Goal: Communication & Community: Answer question/provide support

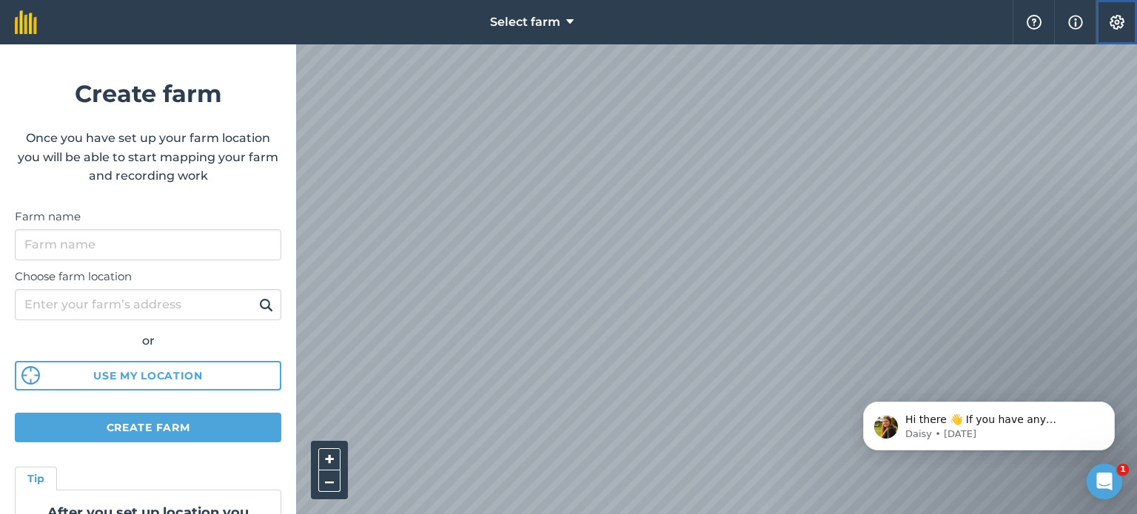
click at [1116, 21] on img at bounding box center [1117, 22] width 18 height 15
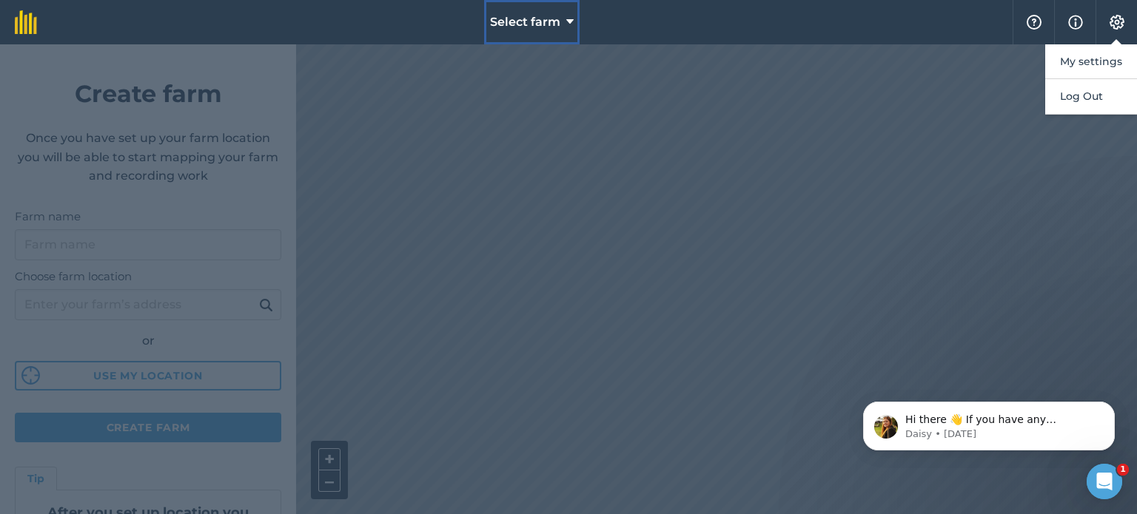
click at [569, 20] on icon at bounding box center [569, 22] width 7 height 18
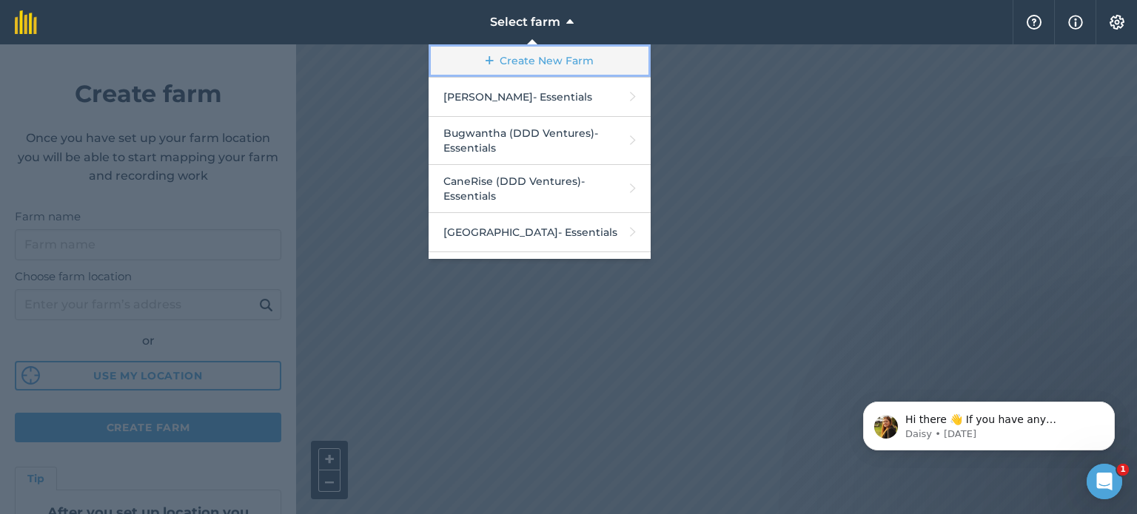
click at [543, 58] on link "Create New Farm" at bounding box center [540, 60] width 222 height 33
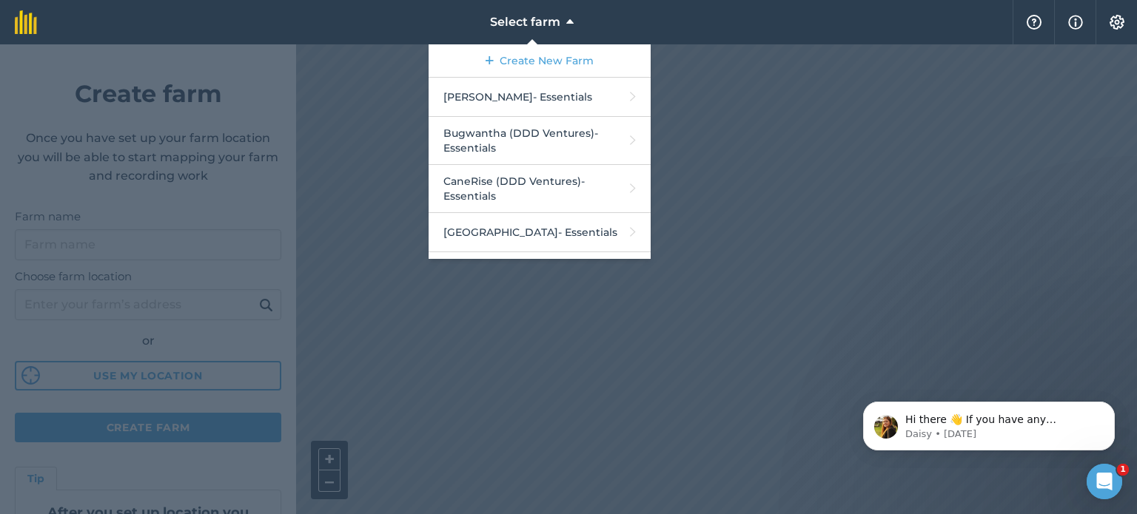
click at [102, 239] on div at bounding box center [568, 279] width 1137 height 470
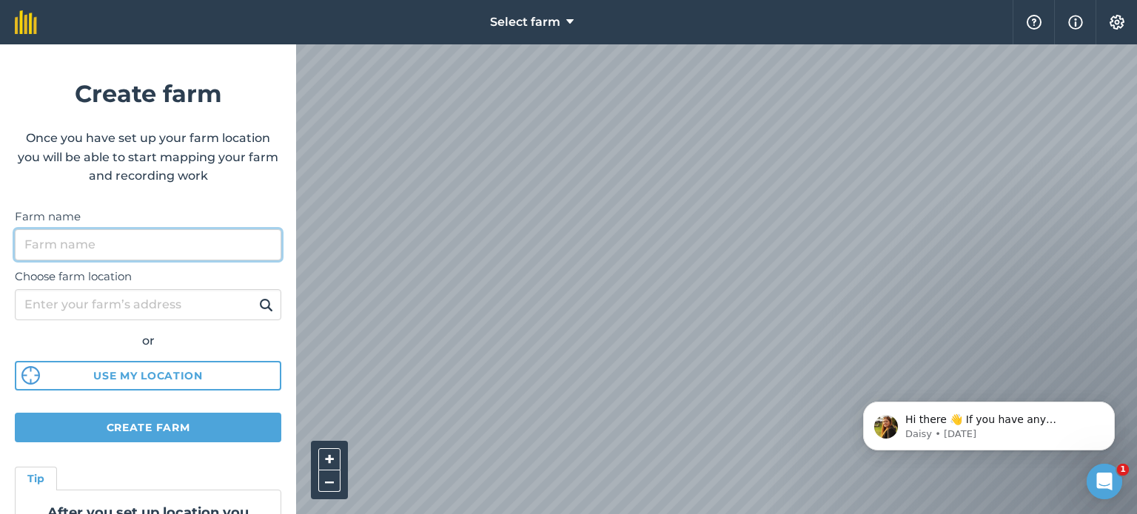
click at [108, 245] on input "Farm name" at bounding box center [148, 244] width 266 height 31
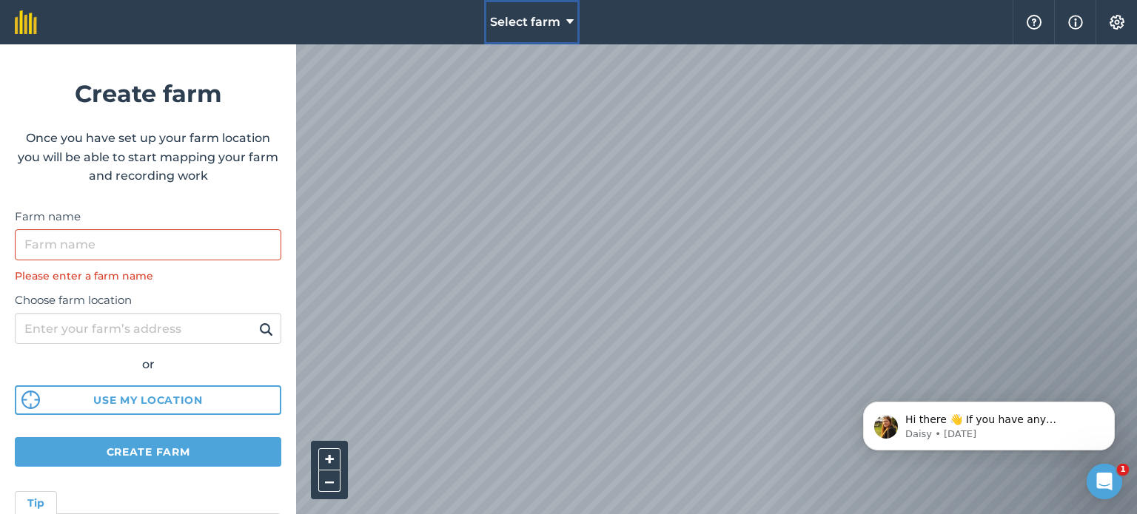
click at [570, 15] on icon at bounding box center [569, 22] width 7 height 18
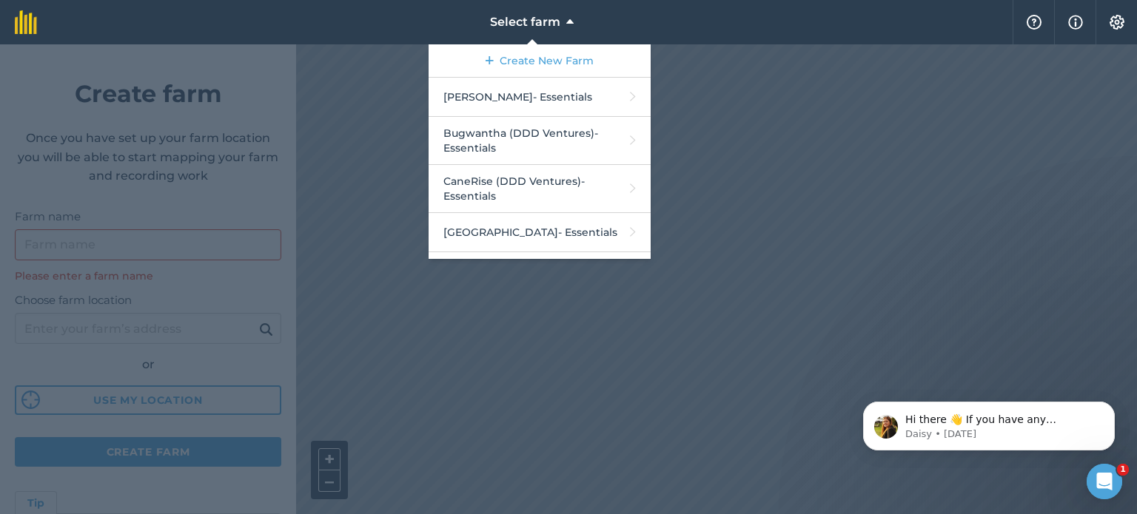
click at [120, 239] on div at bounding box center [568, 279] width 1137 height 470
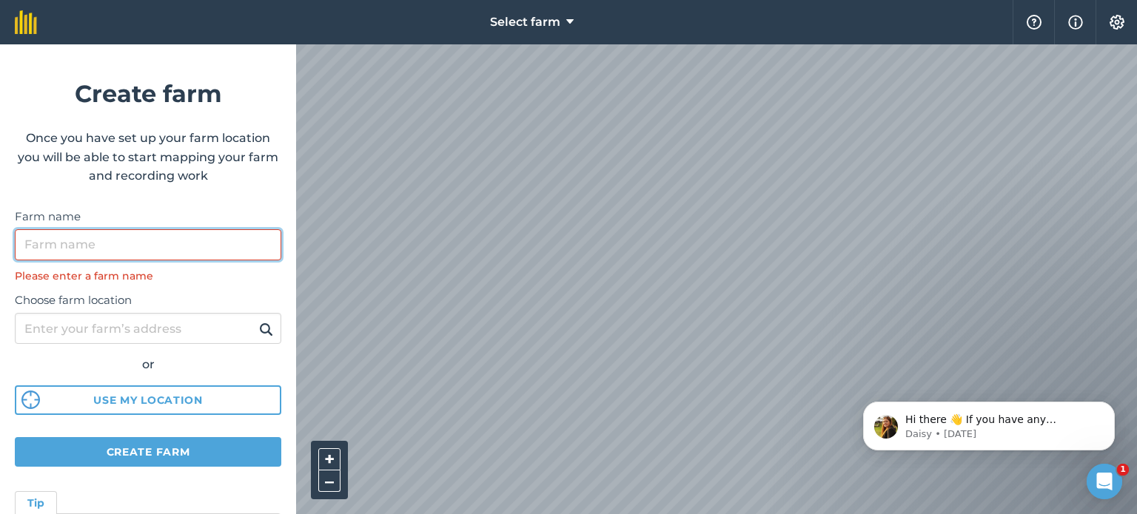
click at [120, 239] on input "Farm name" at bounding box center [148, 244] width 266 height 31
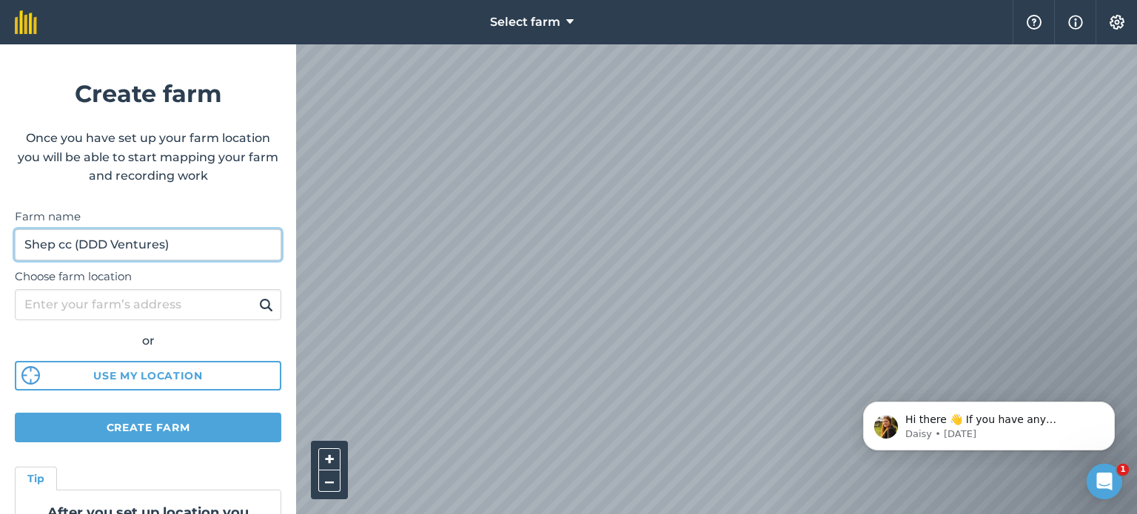
click at [59, 248] on input "Shep cc (DDD Ventures)" at bounding box center [148, 244] width 266 height 31
type input "Shep 9cc (DDD Ventures)"
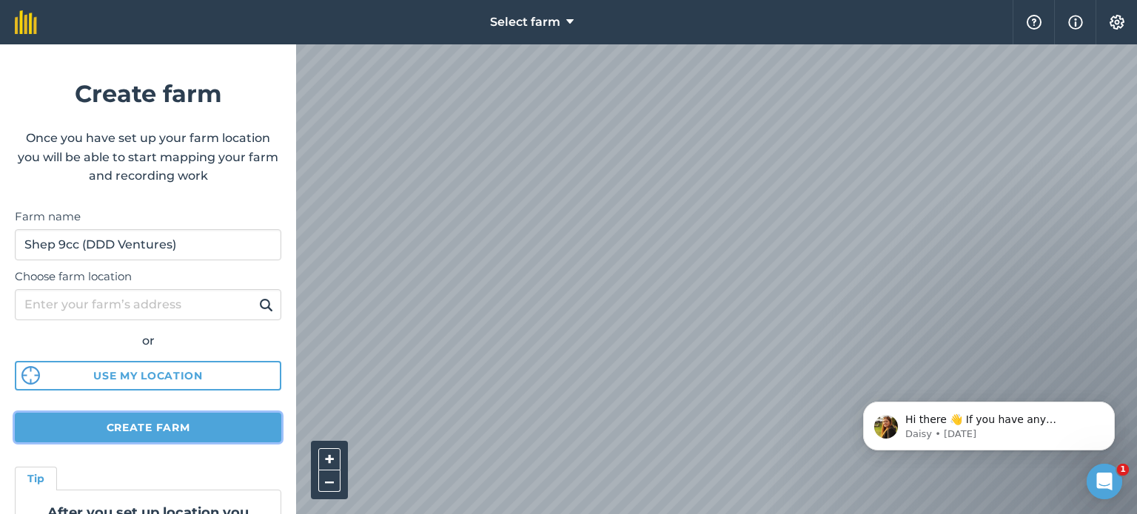
click at [150, 429] on button "Create farm" at bounding box center [148, 428] width 266 height 30
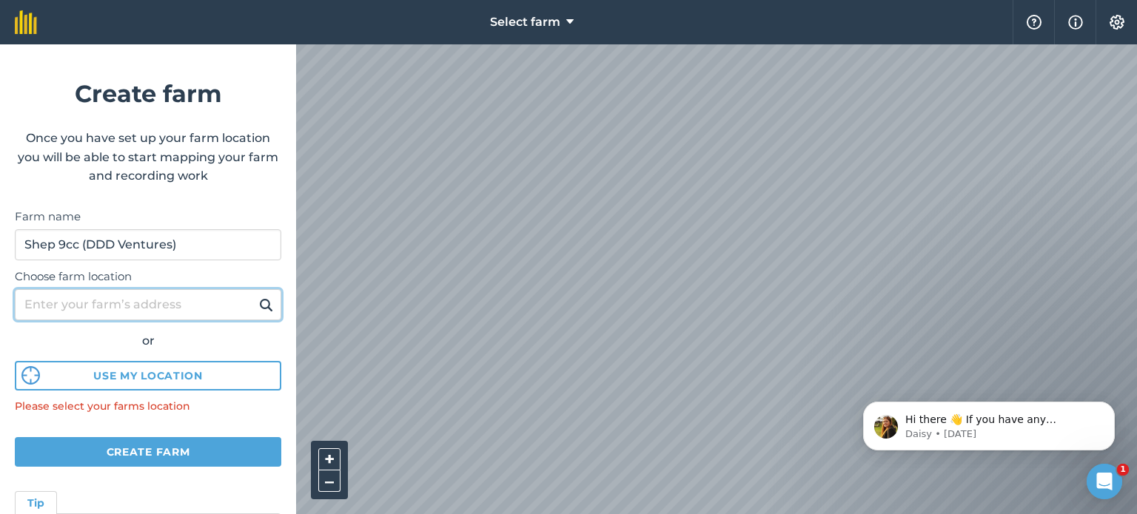
click at [130, 309] on input "Choose farm location" at bounding box center [148, 304] width 266 height 31
type input "Hibberdene"
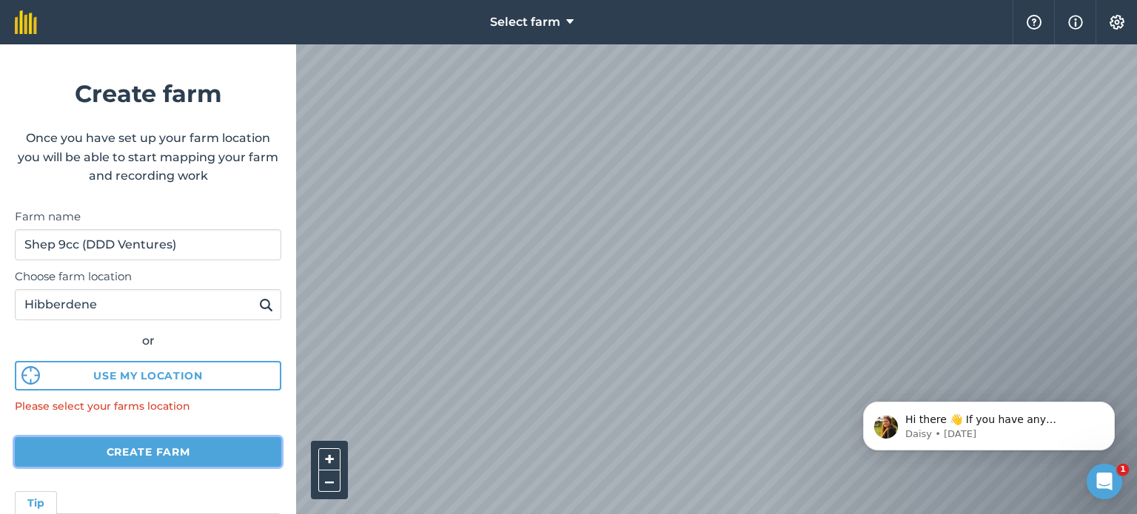
click at [158, 446] on button "Create farm" at bounding box center [148, 452] width 266 height 30
click at [259, 301] on img at bounding box center [266, 305] width 14 height 18
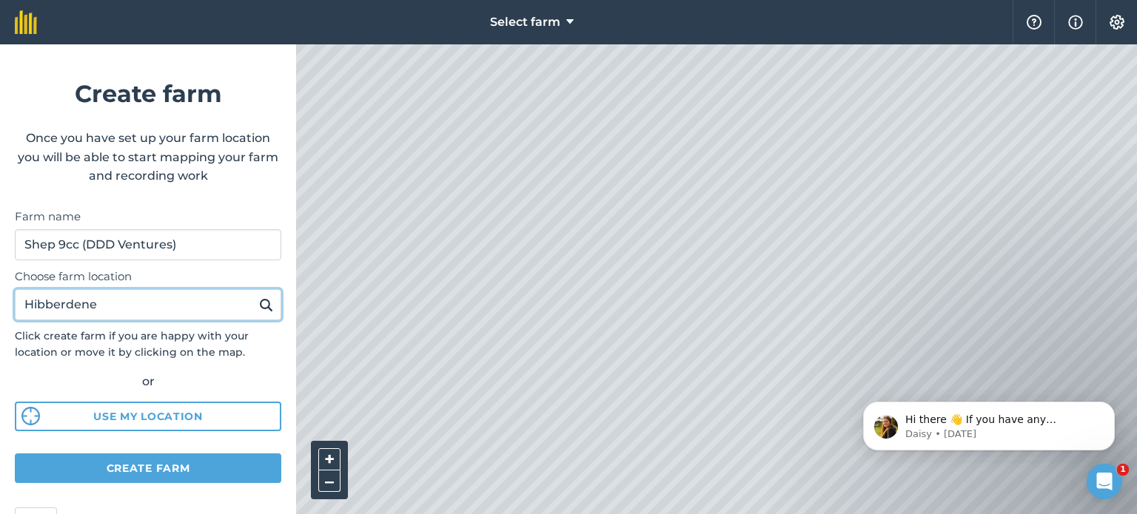
click at [115, 312] on input "Hibberdene" at bounding box center [148, 304] width 266 height 31
click at [259, 302] on img at bounding box center [266, 305] width 14 height 18
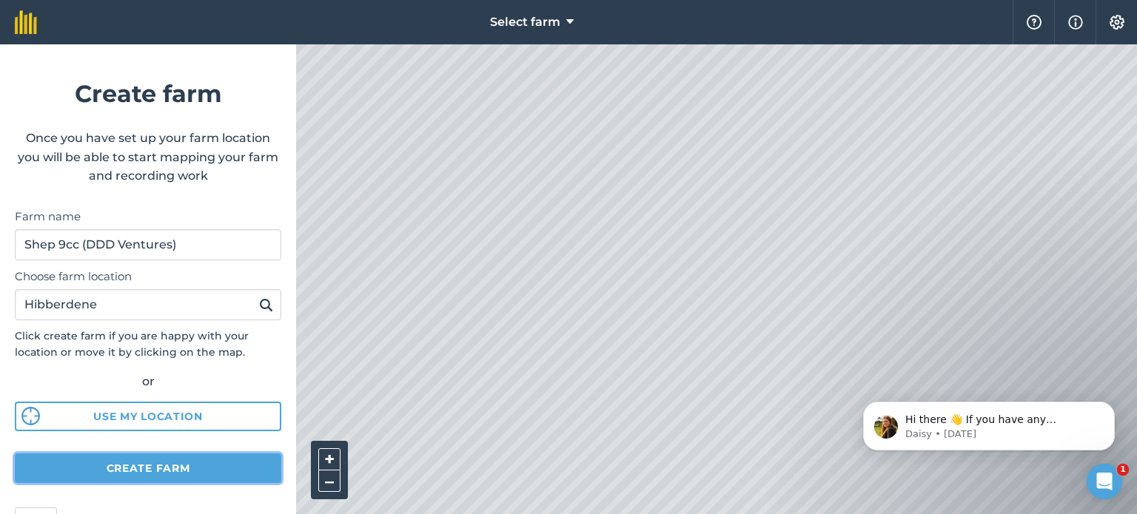
click at [158, 463] on button "Create farm" at bounding box center [148, 469] width 266 height 30
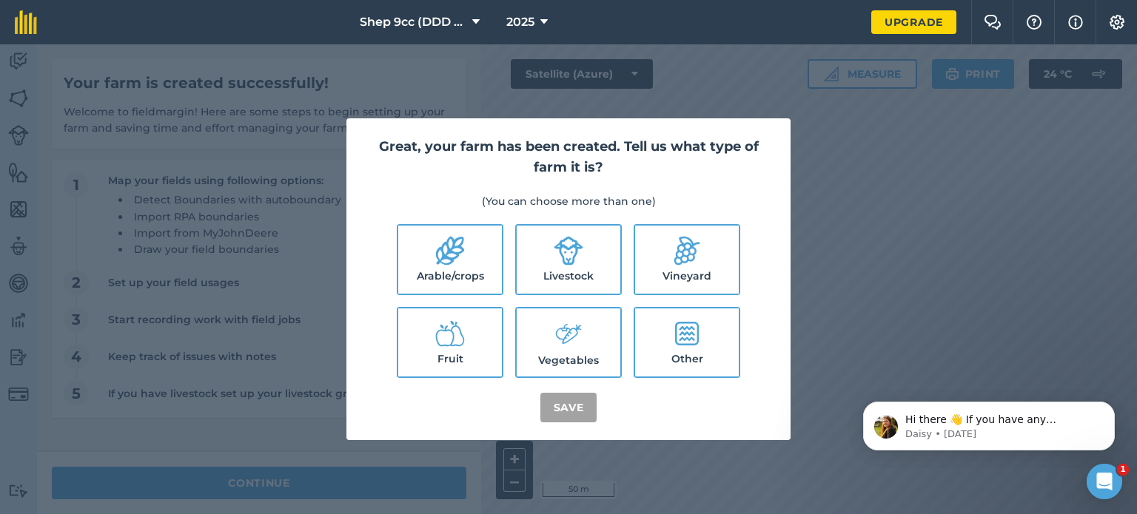
click at [430, 264] on label "Arable/crops" at bounding box center [450, 260] width 104 height 68
checkbox input "true"
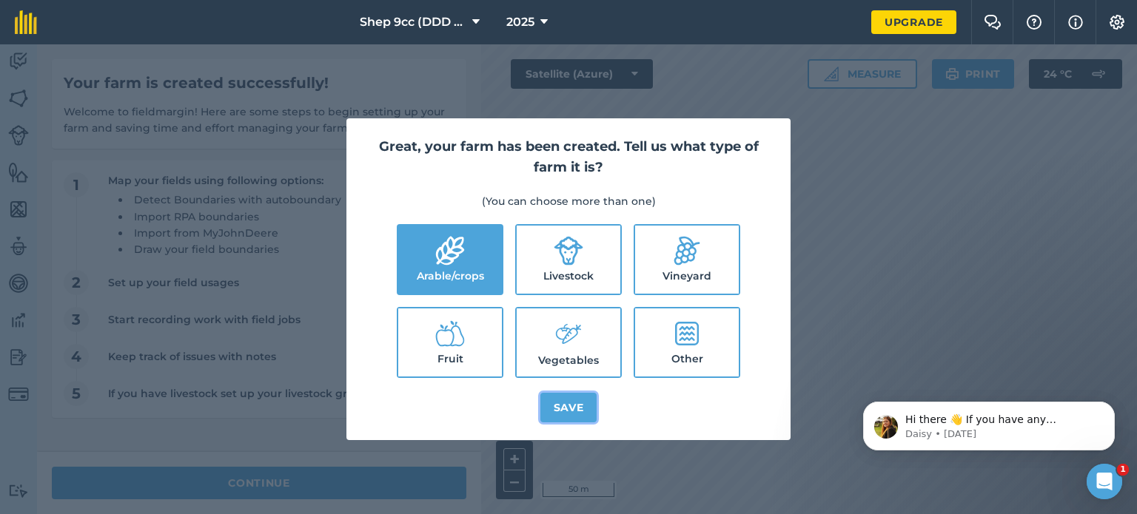
click at [585, 411] on button "Save" at bounding box center [568, 408] width 57 height 30
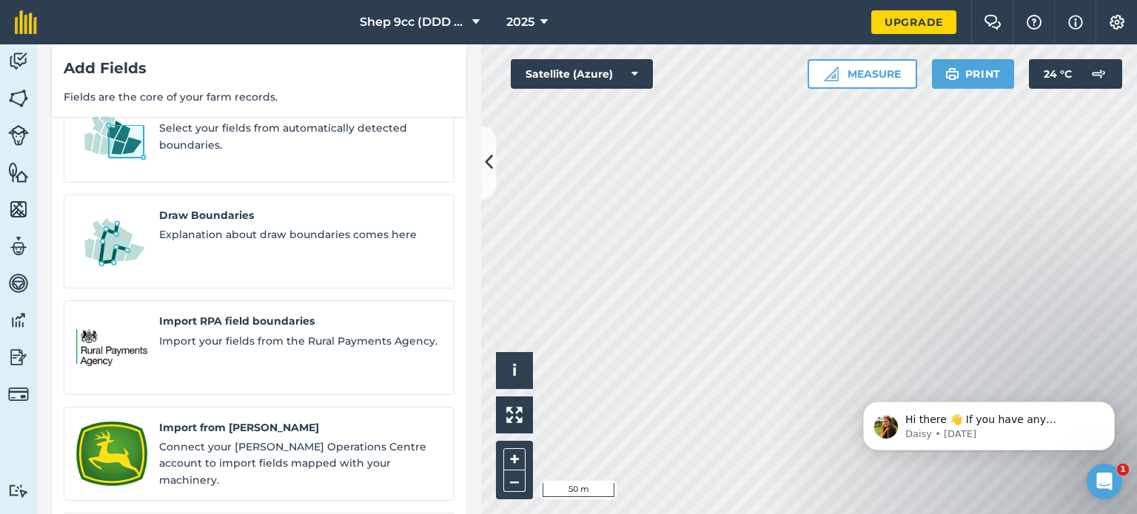
scroll to position [130, 0]
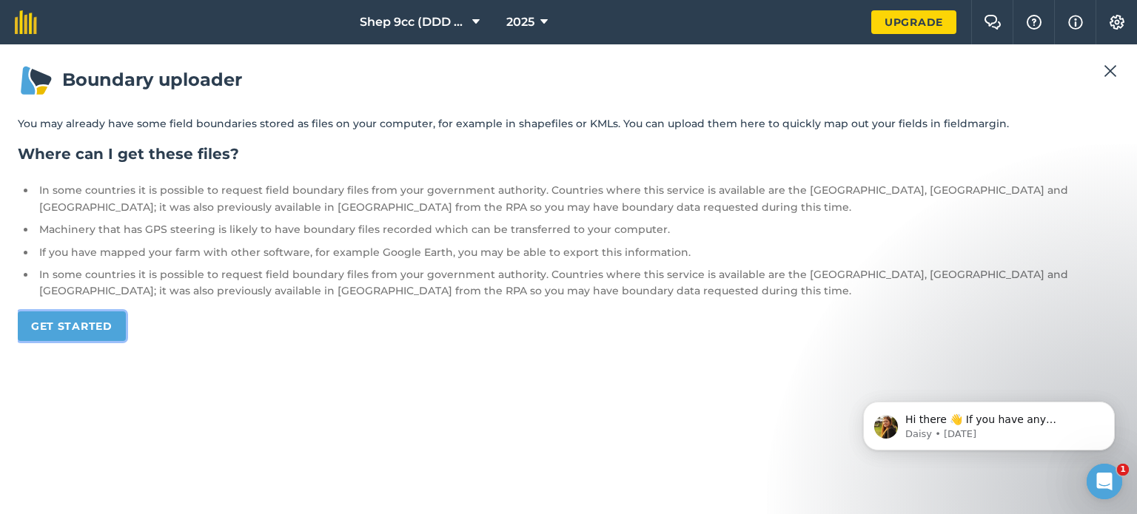
click at [65, 329] on link "Get started" at bounding box center [72, 327] width 108 height 30
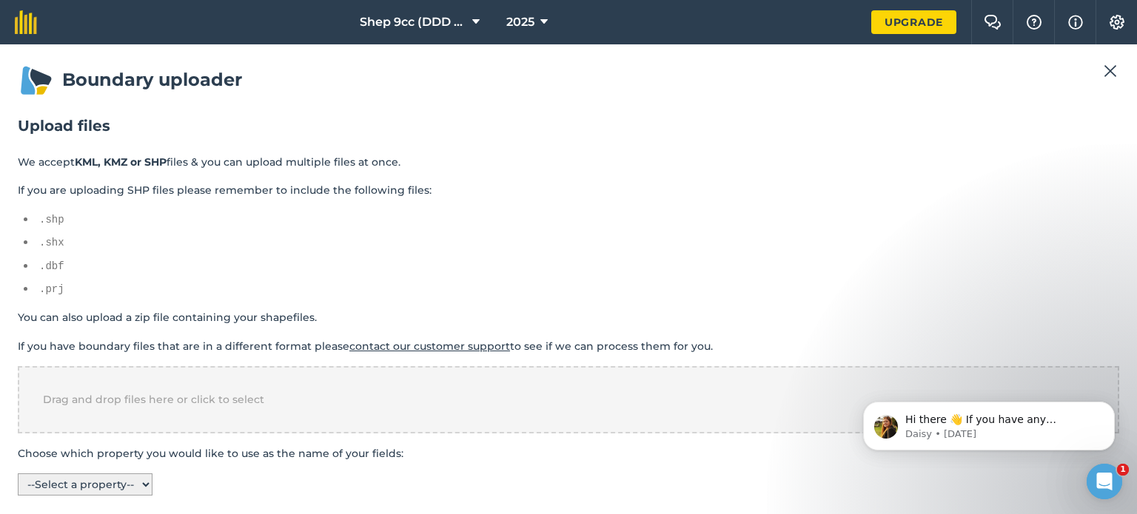
click at [140, 485] on select "-- Select a property -- name colour" at bounding box center [85, 485] width 135 height 22
select select "name"
click at [18, 474] on select "-- Select a property -- name colour" at bounding box center [85, 485] width 135 height 22
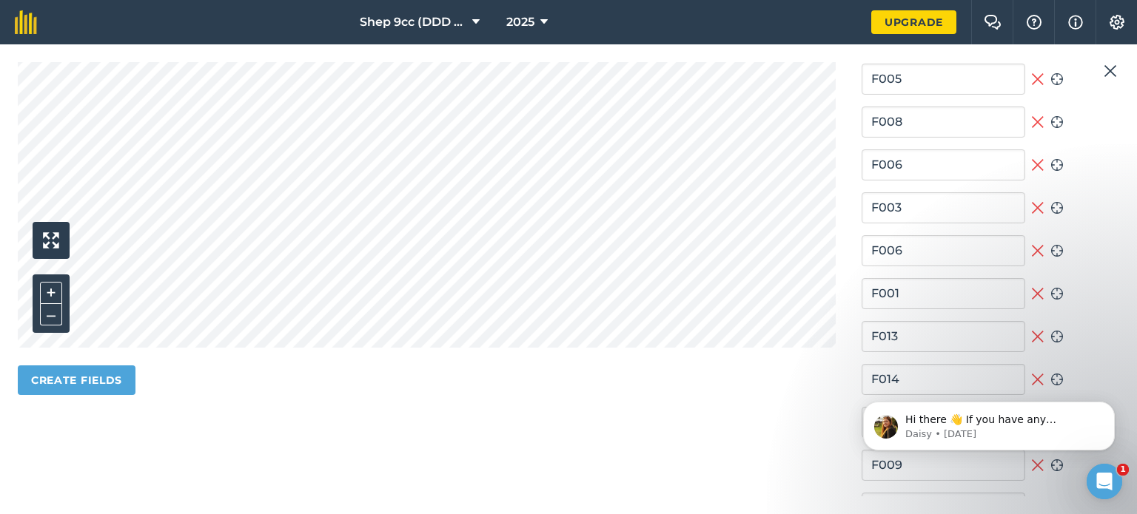
scroll to position [508, 0]
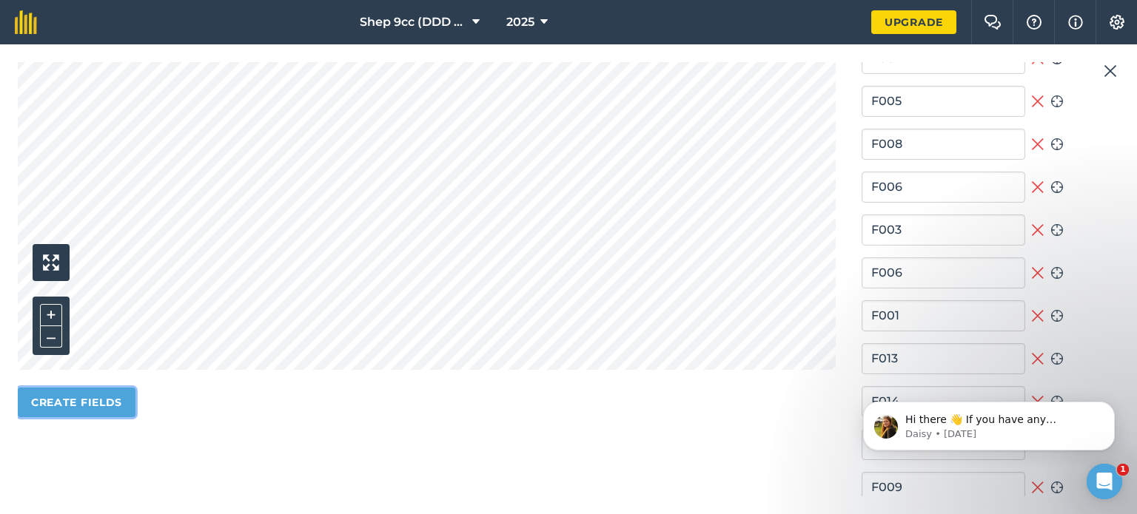
click at [84, 396] on button "Create fields" at bounding box center [77, 403] width 118 height 30
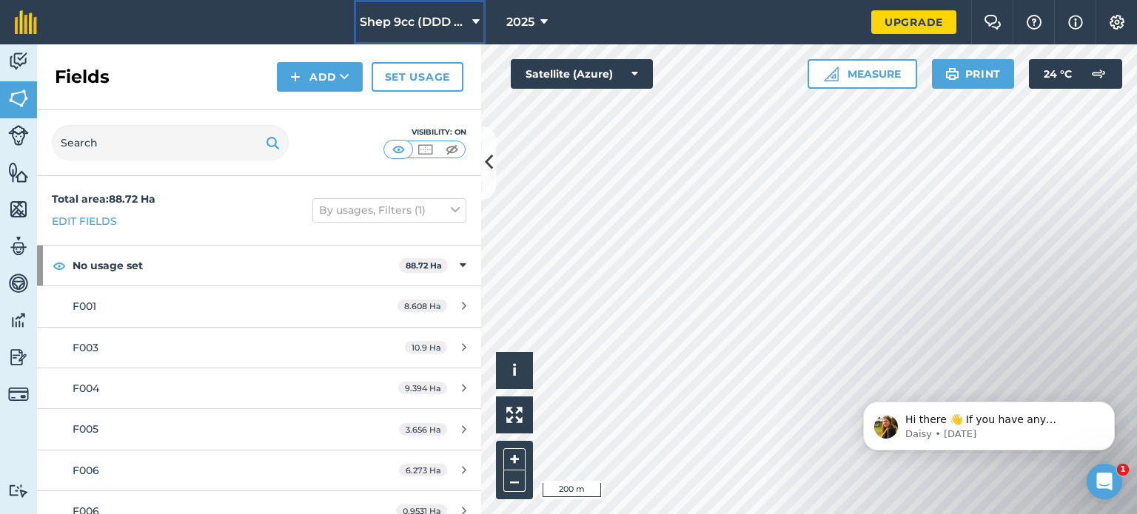
click at [474, 19] on icon at bounding box center [475, 22] width 7 height 18
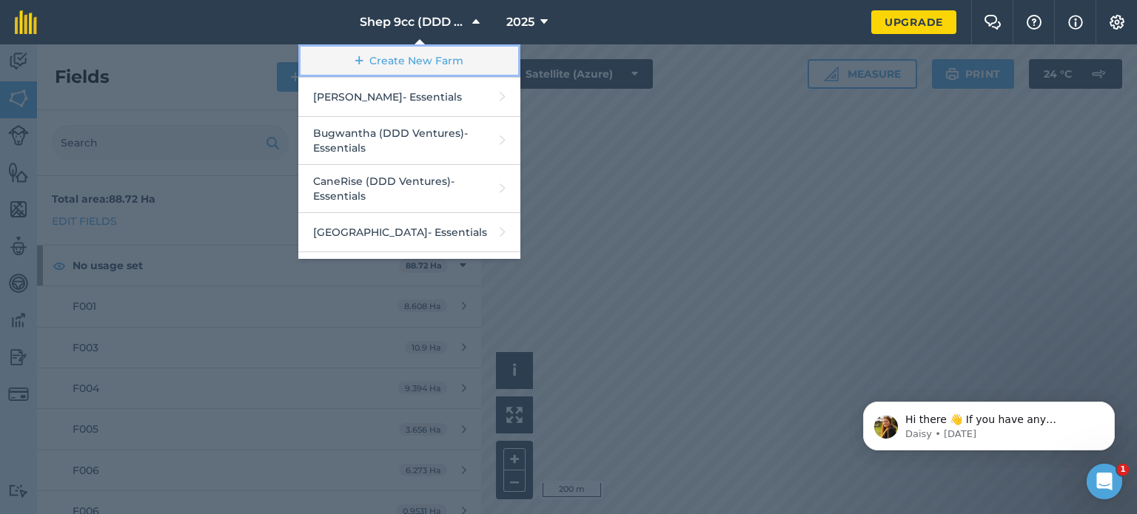
click at [408, 61] on link "Create New Farm" at bounding box center [409, 60] width 222 height 33
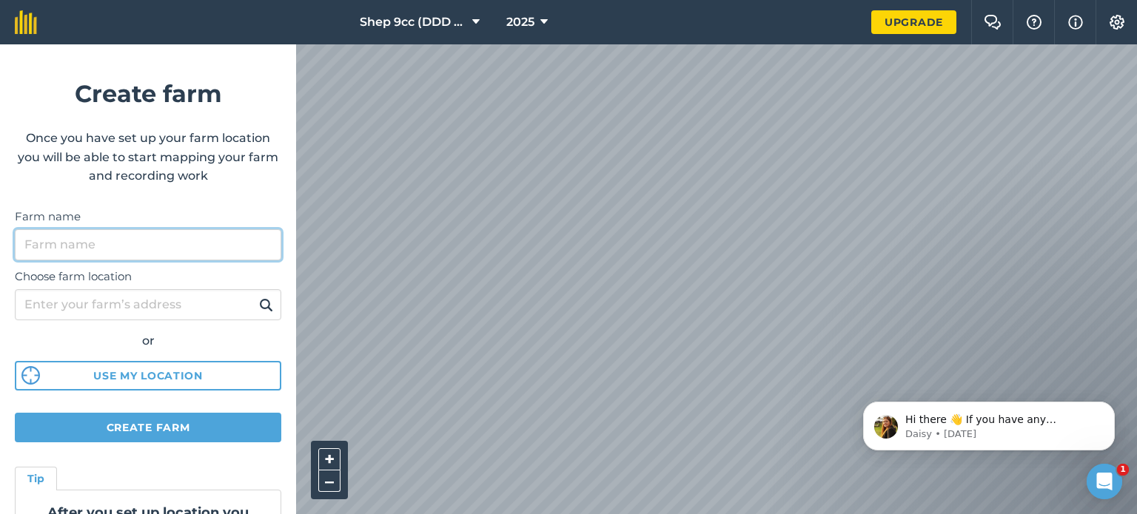
click at [66, 246] on input "Farm name" at bounding box center [148, 244] width 266 height 31
type input "Greenwhich (DDD Ventures)"
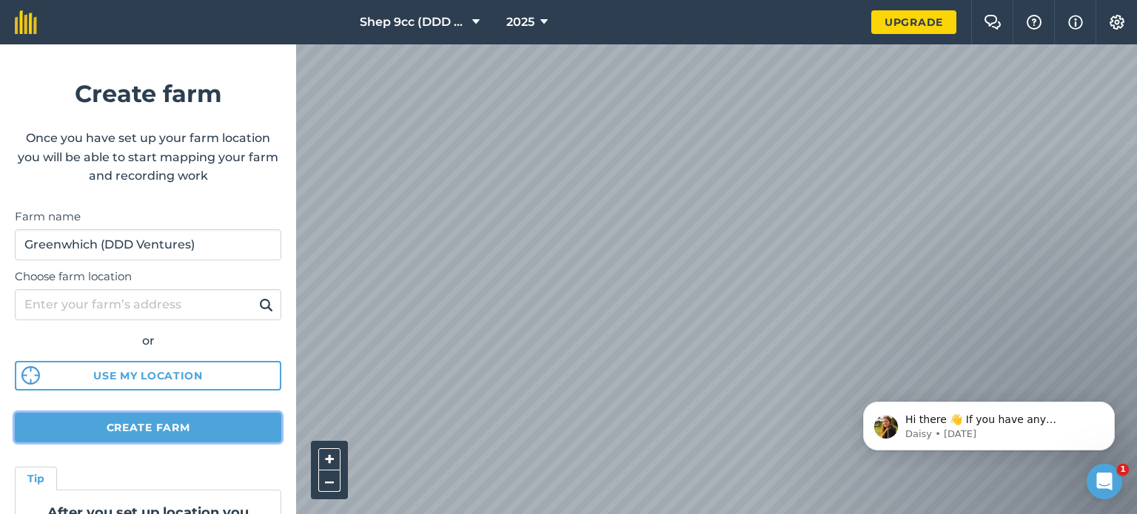
click at [132, 429] on button "Create farm" at bounding box center [148, 428] width 266 height 30
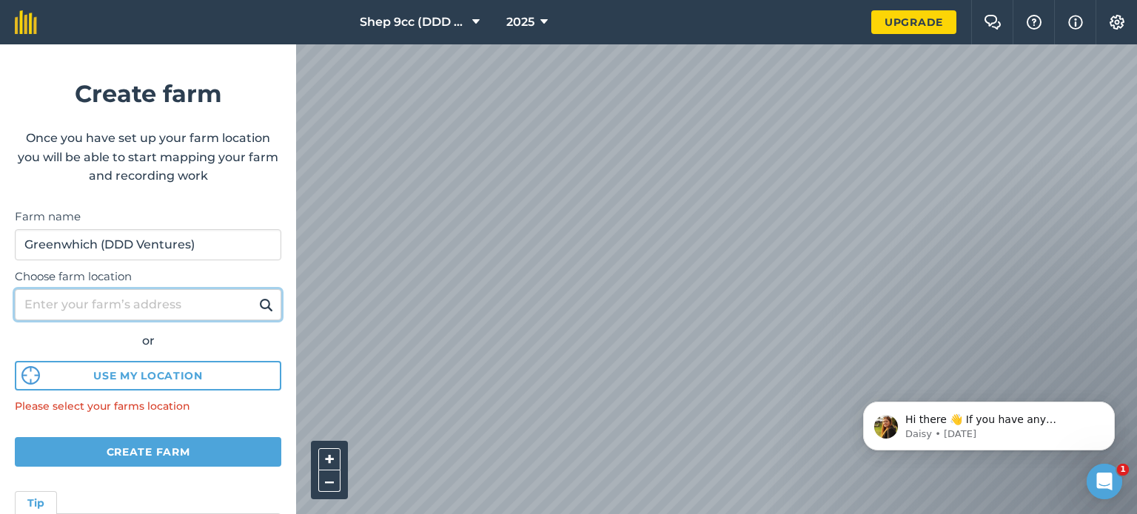
click at [178, 306] on input "Choose farm location" at bounding box center [148, 304] width 266 height 31
type input "Hibberdene"
click at [259, 308] on img at bounding box center [266, 305] width 14 height 18
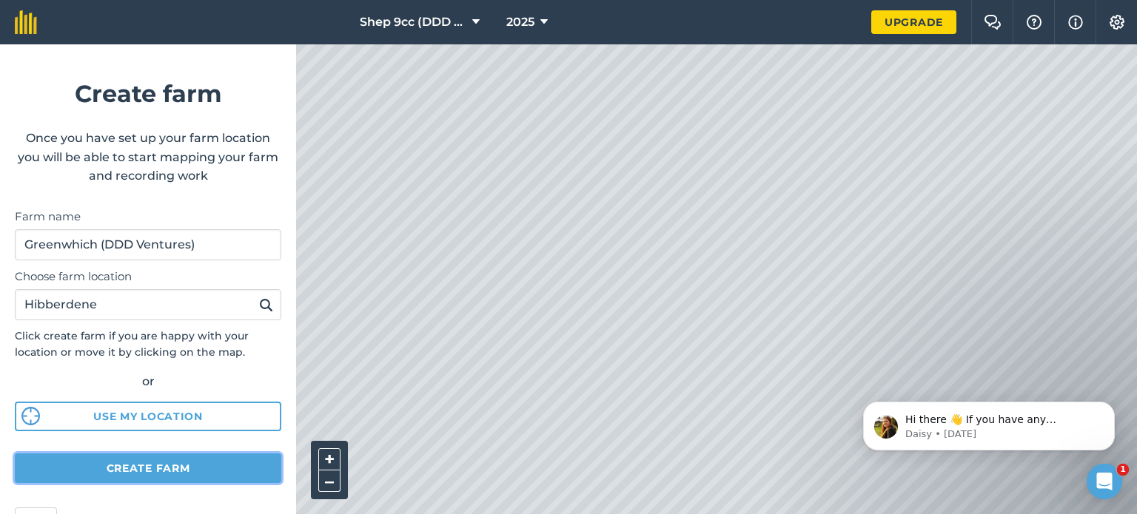
click at [144, 477] on button "Create farm" at bounding box center [148, 469] width 266 height 30
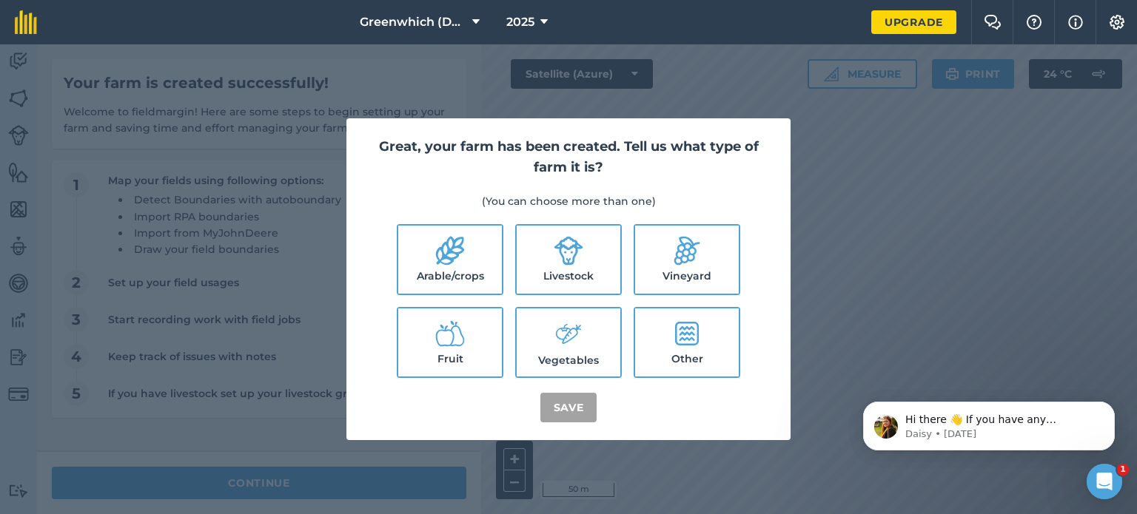
click at [447, 254] on icon at bounding box center [450, 251] width 28 height 29
checkbox input "true"
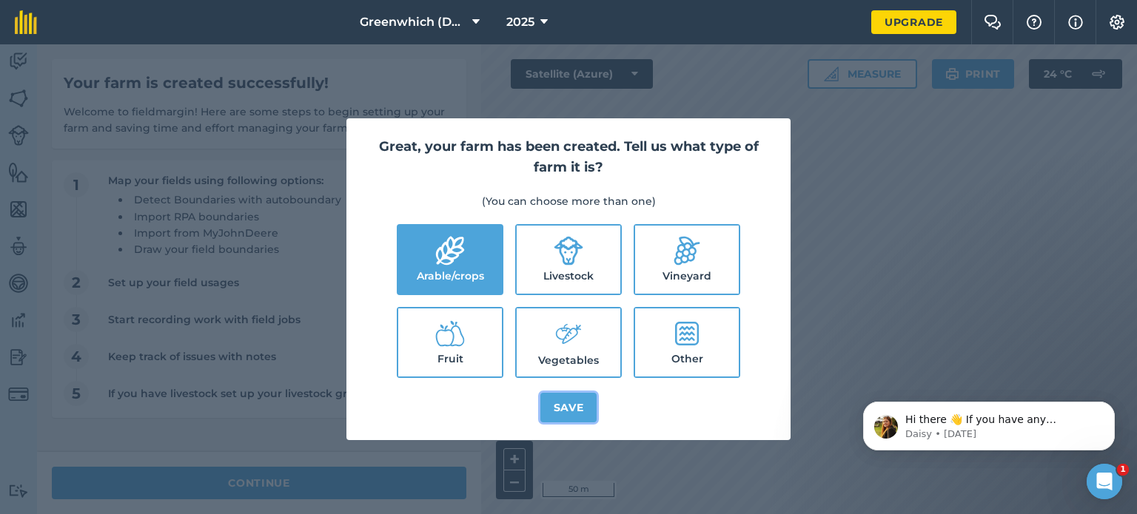
click at [567, 407] on button "Save" at bounding box center [568, 408] width 57 height 30
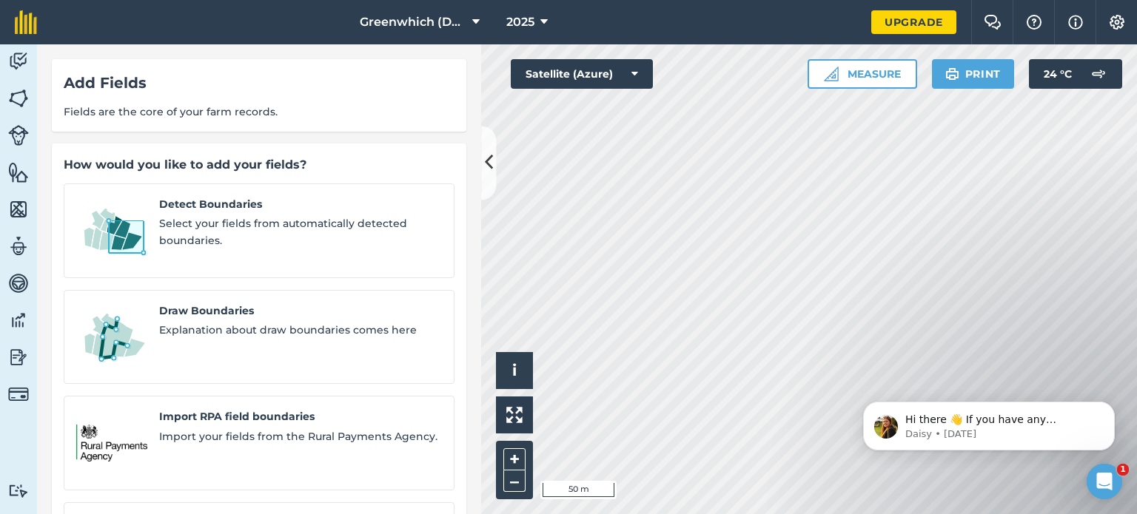
scroll to position [130, 0]
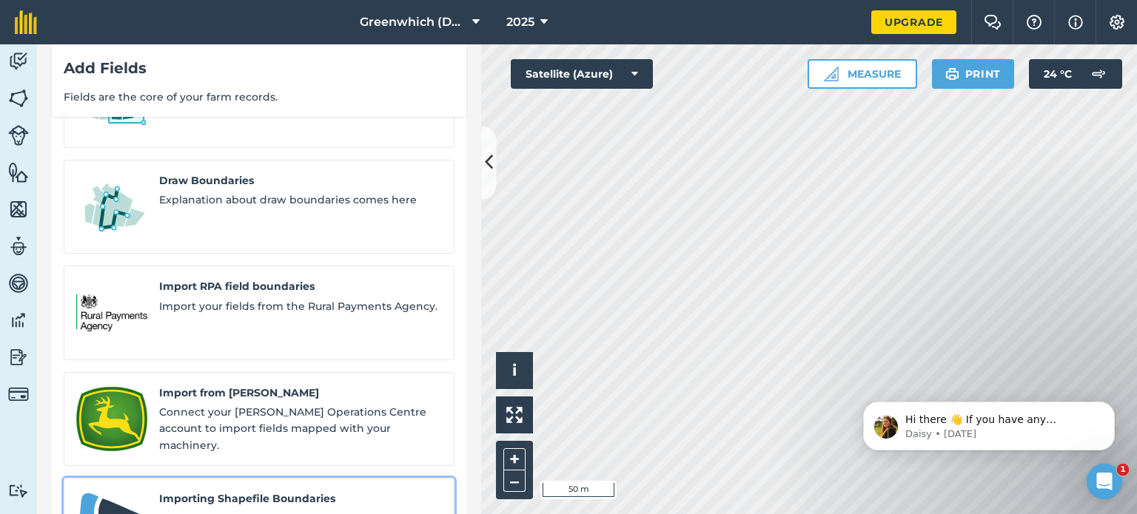
click at [232, 491] on span "Importing Shapefile Boundaries" at bounding box center [300, 499] width 283 height 16
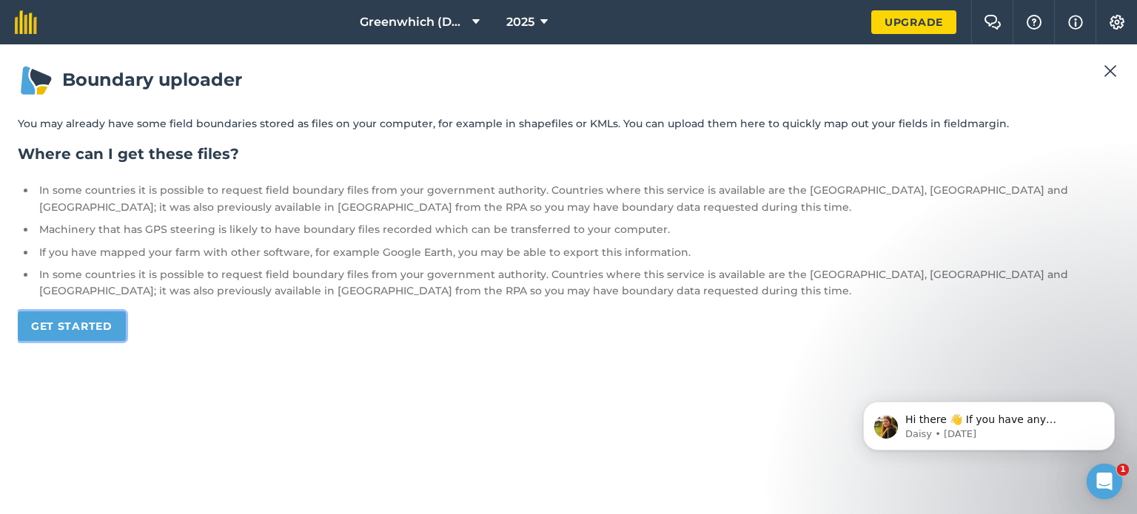
click at [73, 329] on link "Get started" at bounding box center [72, 327] width 108 height 30
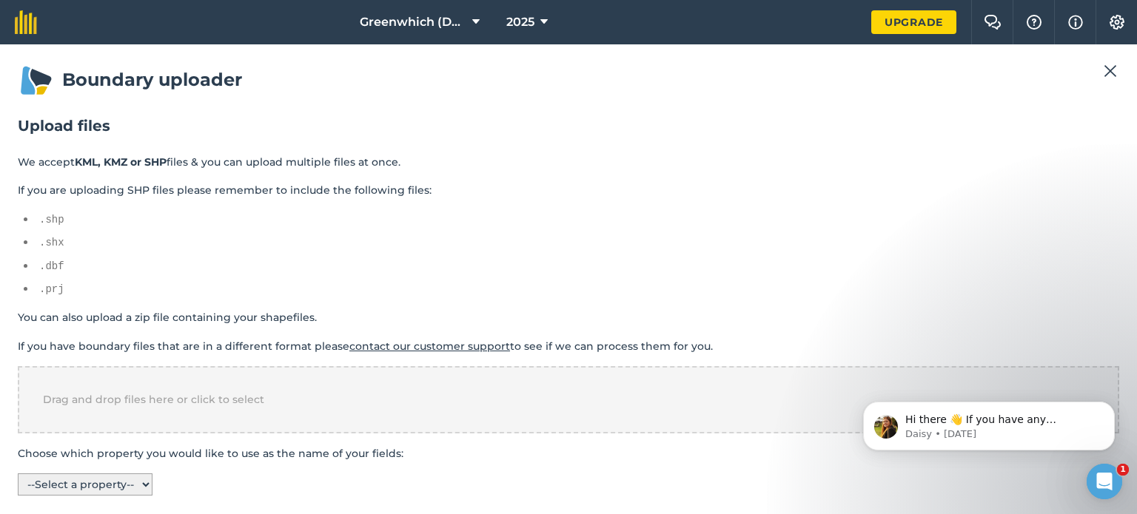
click at [74, 474] on select "-- Select a property -- name colour" at bounding box center [85, 485] width 135 height 22
select select "name"
click at [18, 474] on select "-- Select a property -- name colour" at bounding box center [85, 485] width 135 height 22
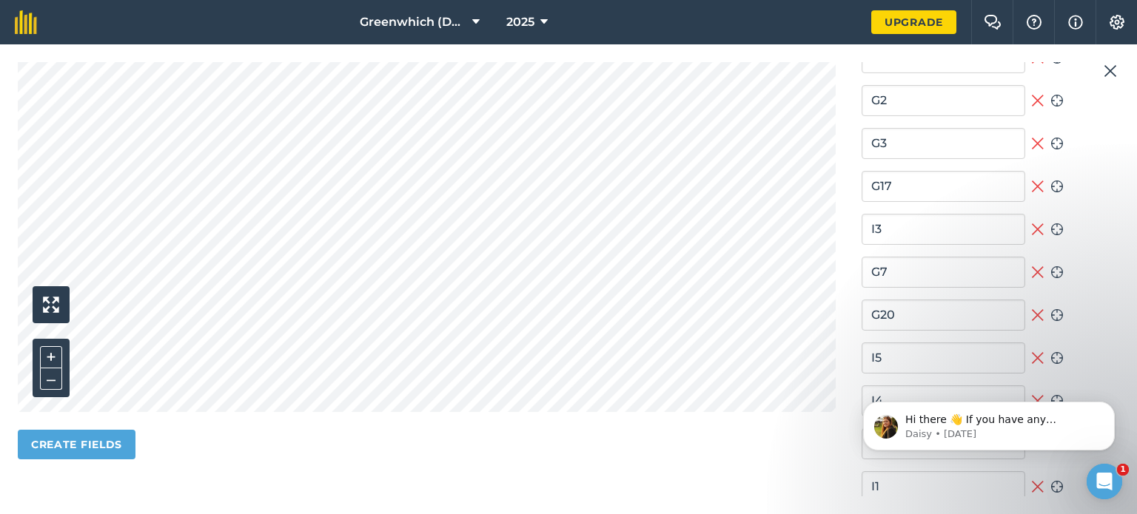
scroll to position [475, 0]
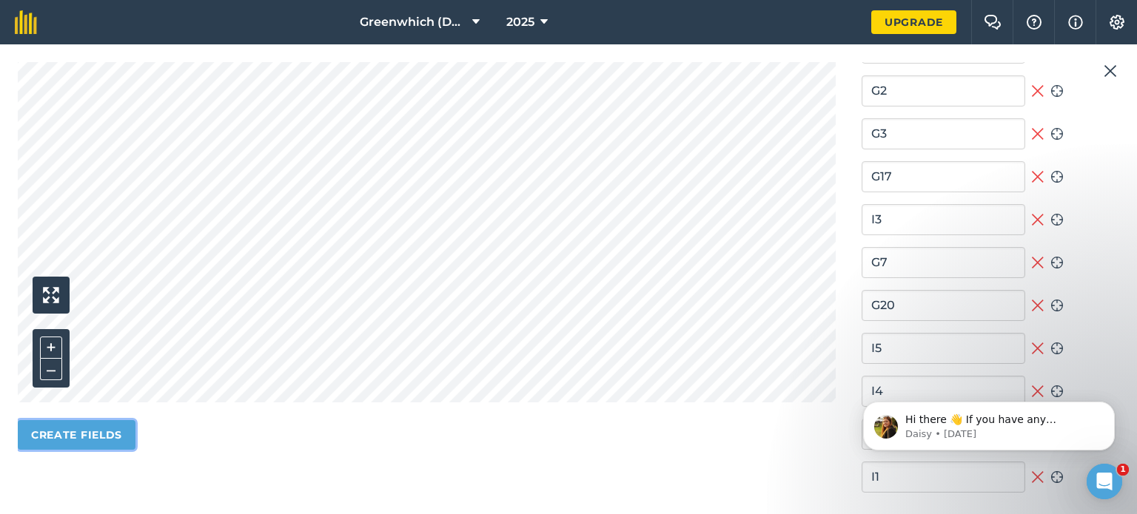
click at [76, 427] on button "Create fields" at bounding box center [77, 435] width 118 height 30
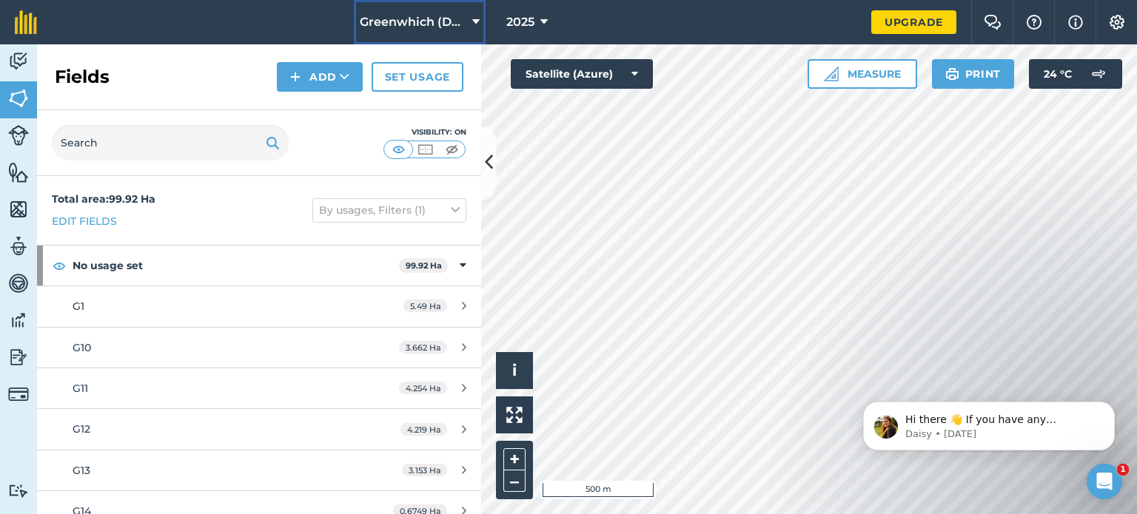
click at [474, 25] on icon at bounding box center [475, 22] width 7 height 18
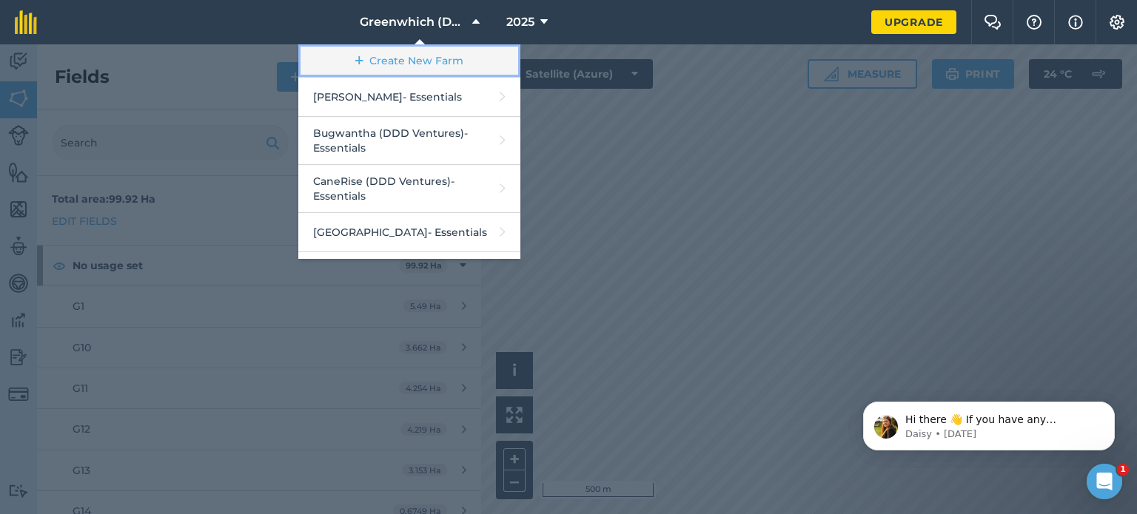
click at [415, 57] on link "Create New Farm" at bounding box center [409, 60] width 222 height 33
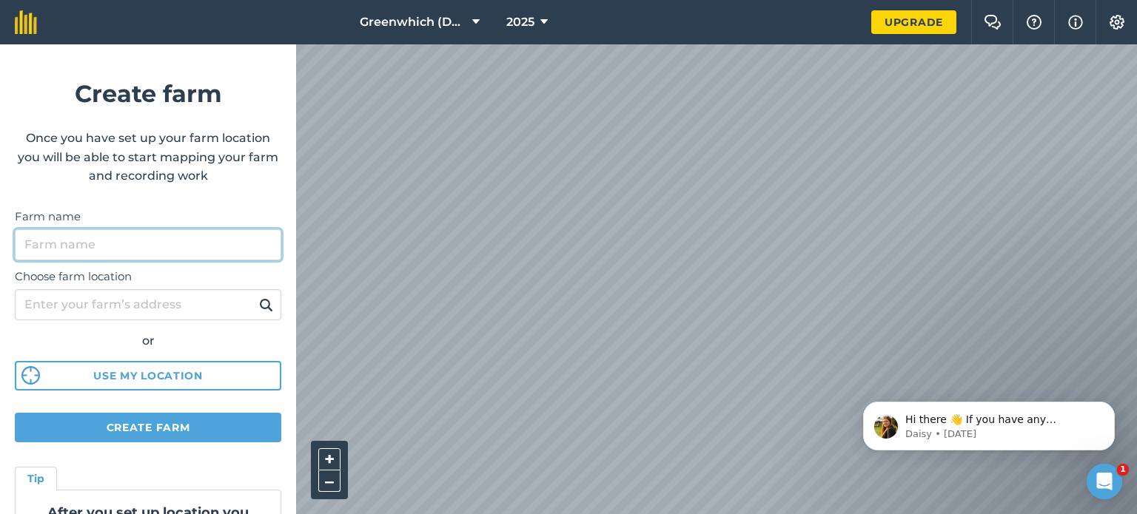
click at [139, 246] on input "Farm name" at bounding box center [148, 244] width 266 height 31
type input "RC Saint Hibbermount (DDD Ventures)"
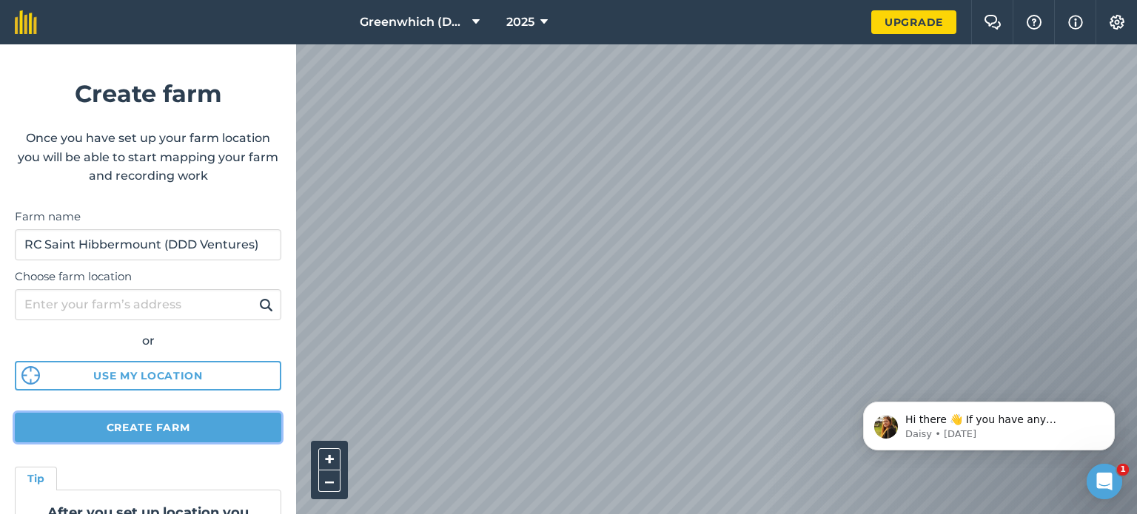
click at [152, 429] on button "Create farm" at bounding box center [148, 428] width 266 height 30
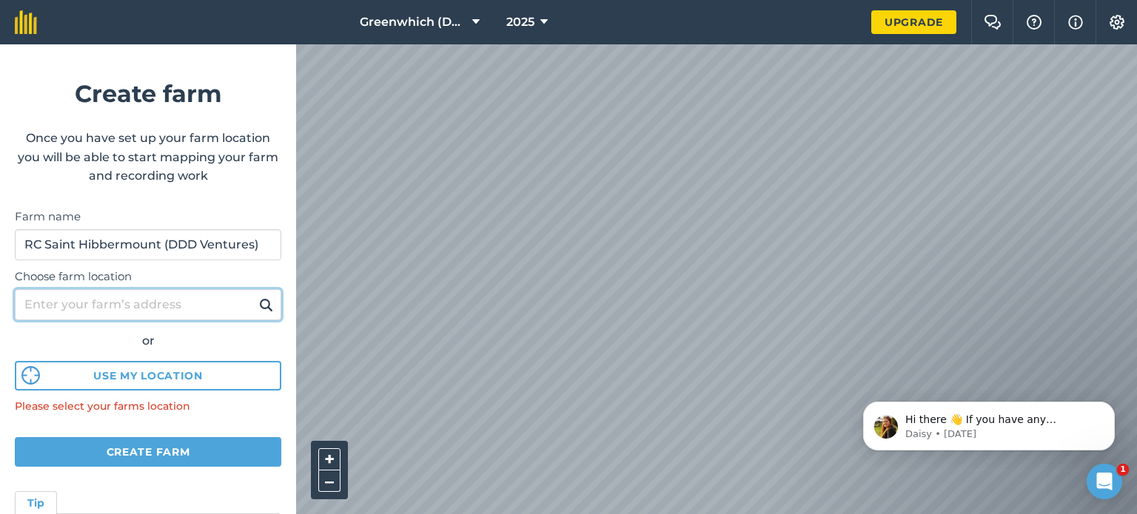
click at [127, 299] on input "Choose farm location" at bounding box center [148, 304] width 266 height 31
click at [78, 304] on input "Hibber" at bounding box center [148, 304] width 266 height 31
type input "Hibberdene"
click at [259, 303] on img at bounding box center [266, 305] width 14 height 18
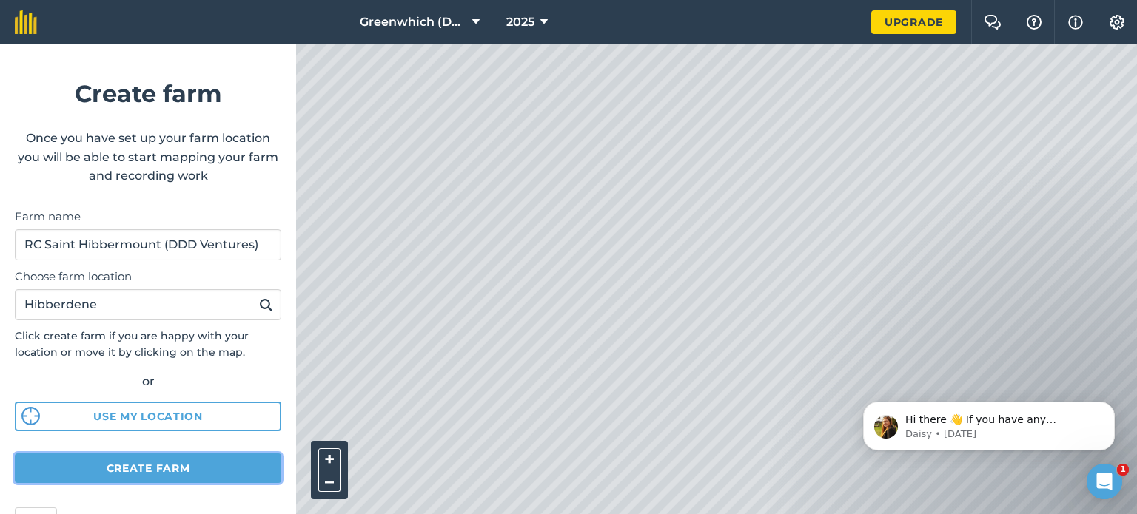
click at [161, 468] on button "Create farm" at bounding box center [148, 469] width 266 height 30
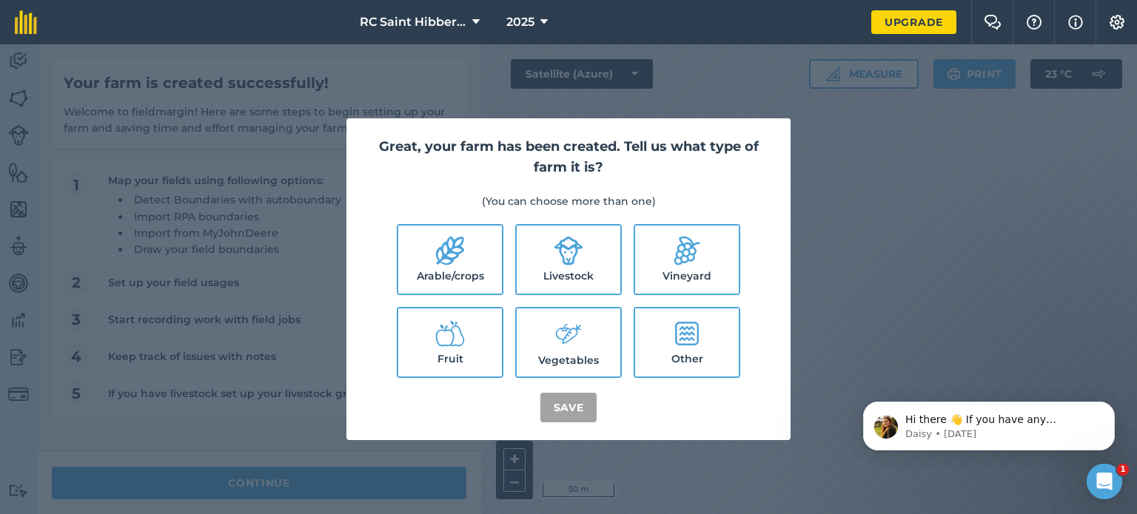
click at [460, 264] on icon at bounding box center [450, 251] width 30 height 30
checkbox input "true"
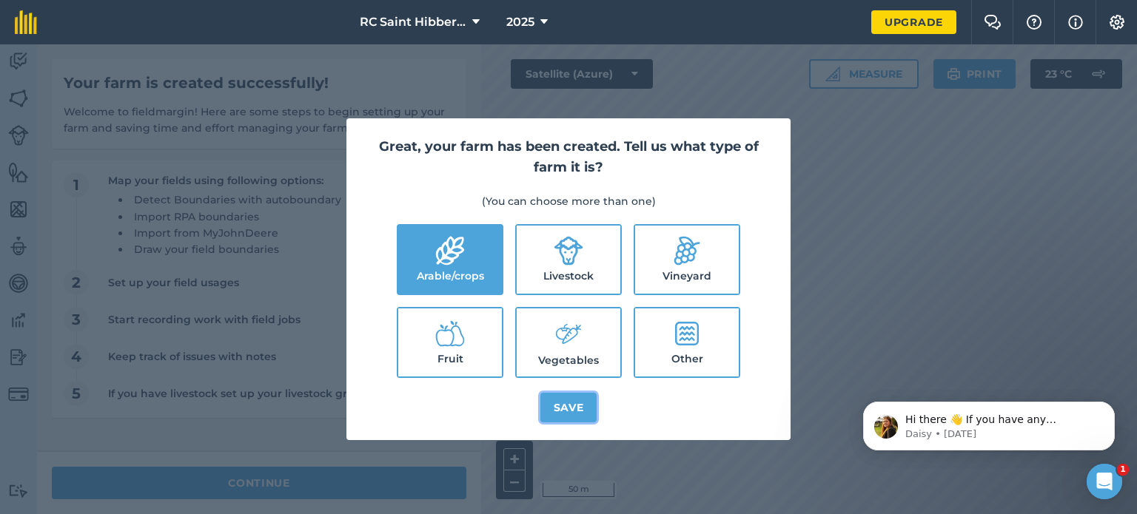
click at [569, 402] on button "Save" at bounding box center [568, 408] width 57 height 30
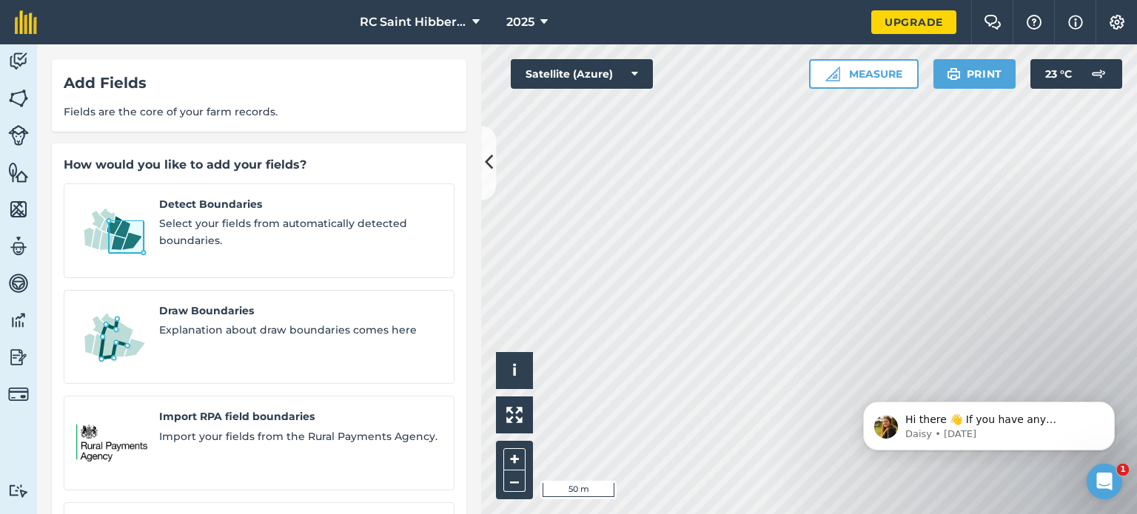
scroll to position [130, 0]
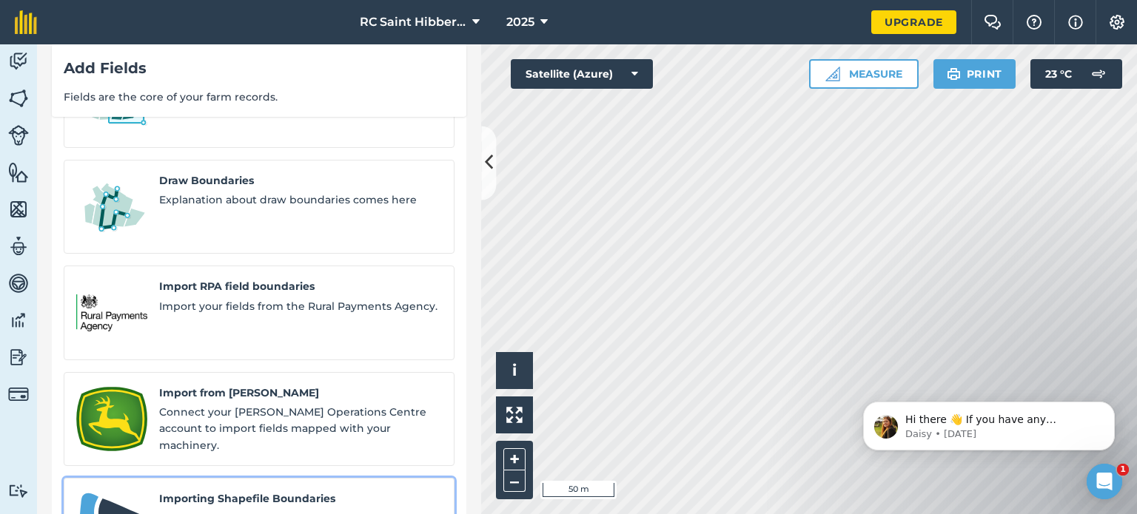
click at [259, 491] on span "Importing Shapefile Boundaries" at bounding box center [300, 499] width 283 height 16
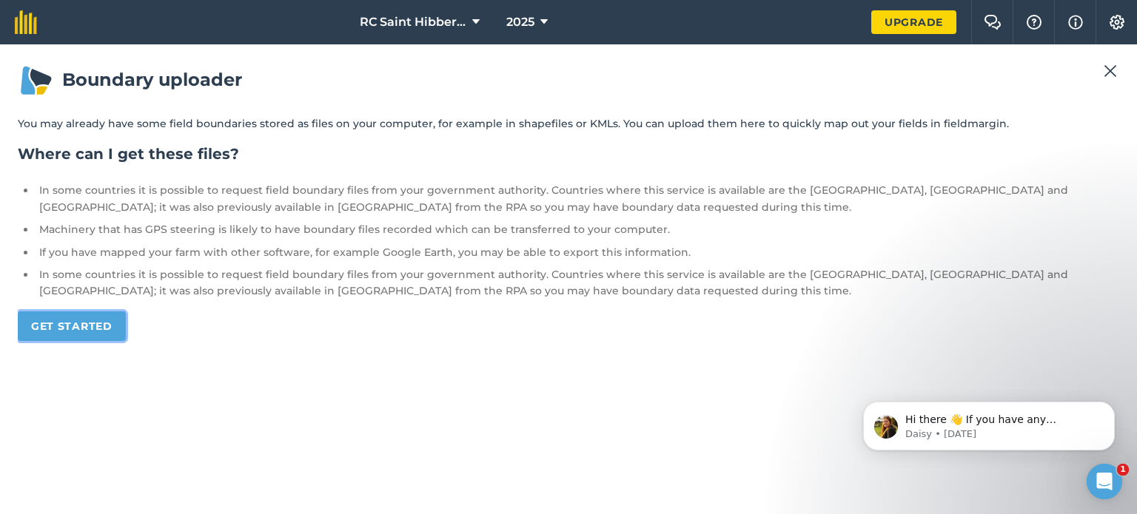
click at [102, 331] on link "Get started" at bounding box center [72, 327] width 108 height 30
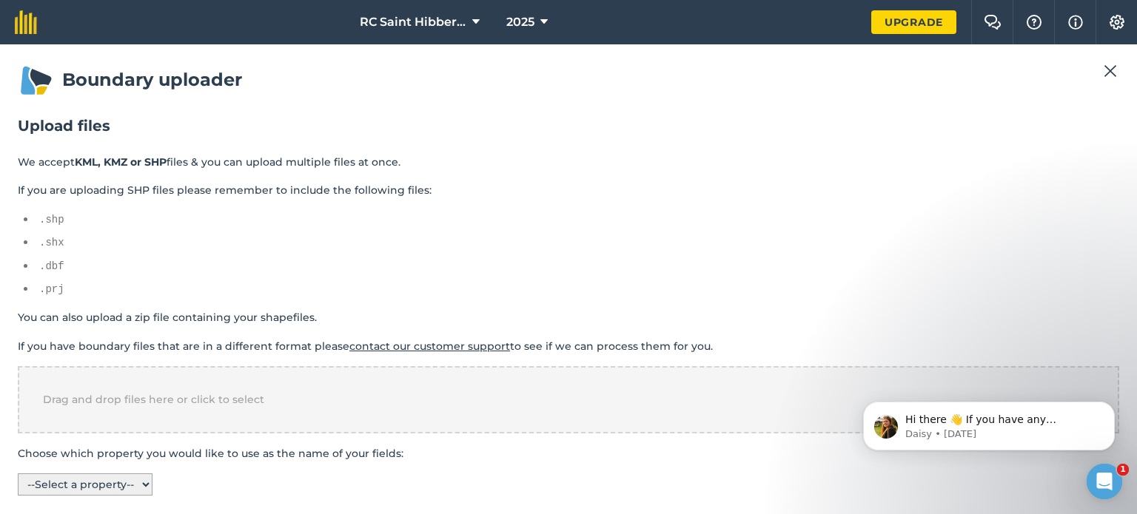
click at [91, 485] on select "-- Select a property -- name colour" at bounding box center [85, 485] width 135 height 22
select select "name"
click at [18, 474] on select "-- Select a property -- name colour" at bounding box center [85, 485] width 135 height 22
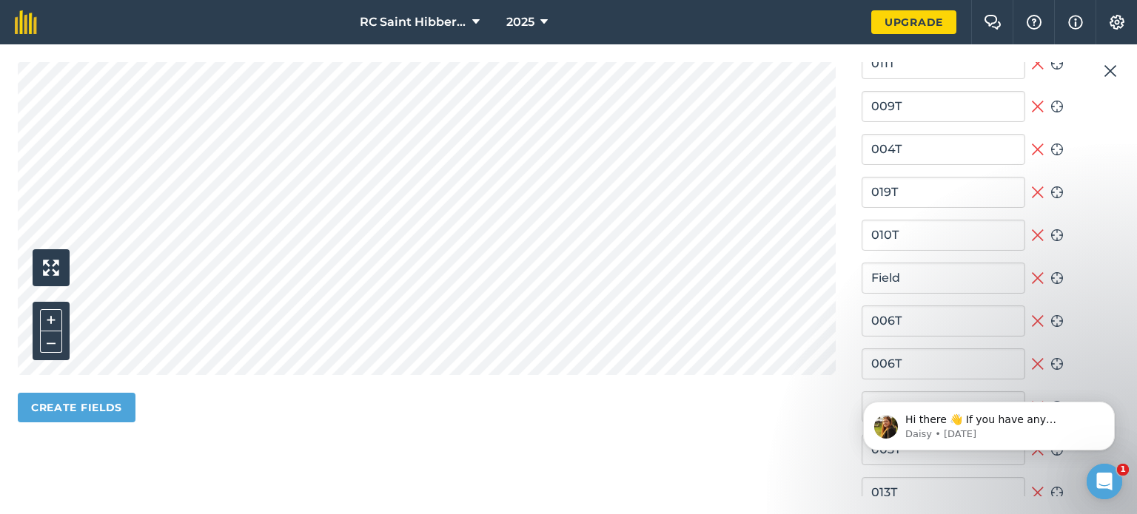
scroll to position [508, 0]
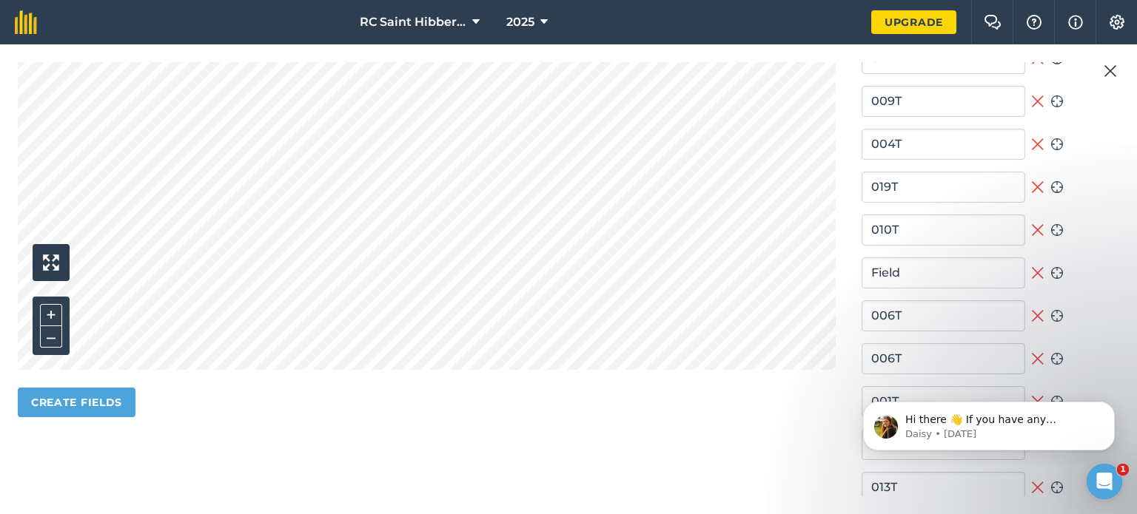
click at [423, 395] on section "+ – Create fields" at bounding box center [431, 359] width 826 height 718
click at [95, 397] on button "Create fields" at bounding box center [77, 403] width 118 height 30
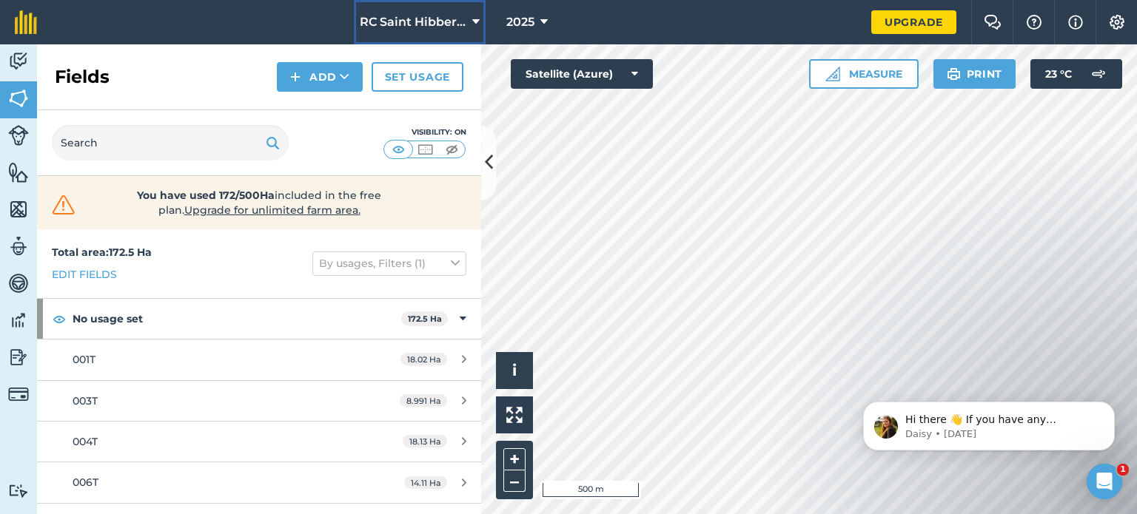
click at [472, 20] on icon at bounding box center [475, 22] width 7 height 18
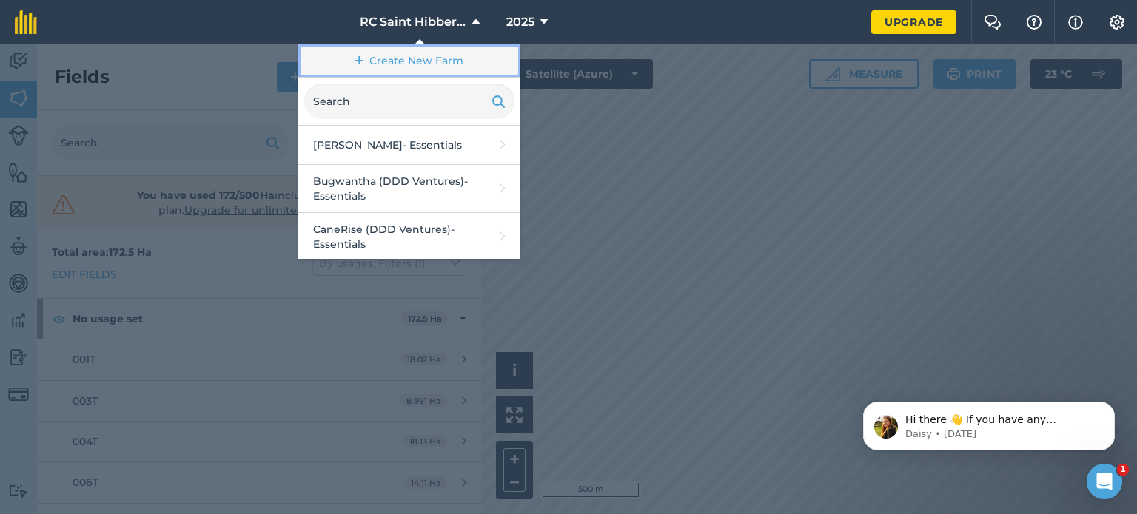
click at [414, 61] on link "Create New Farm" at bounding box center [409, 60] width 222 height 33
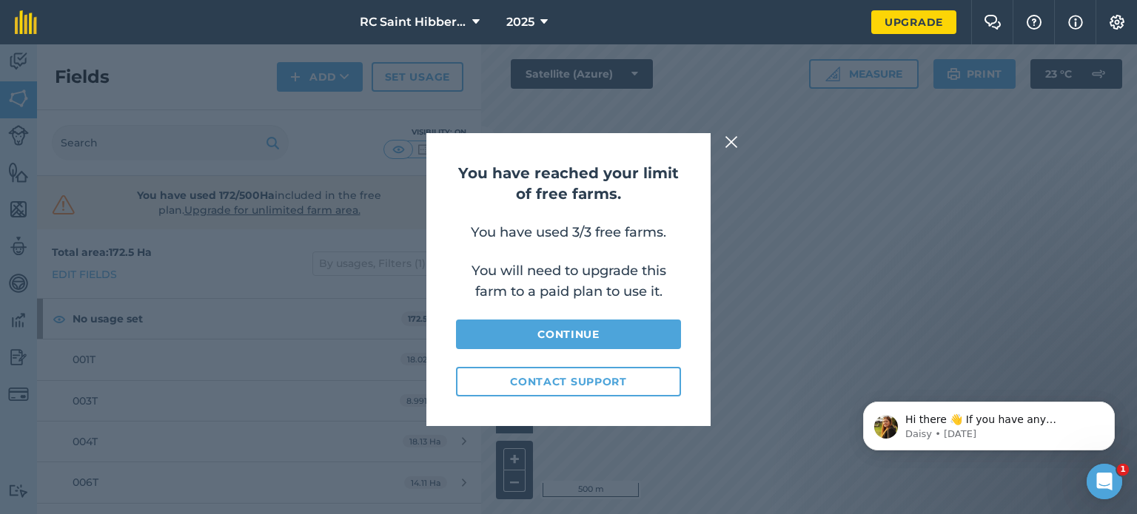
click at [731, 141] on img at bounding box center [731, 142] width 13 height 18
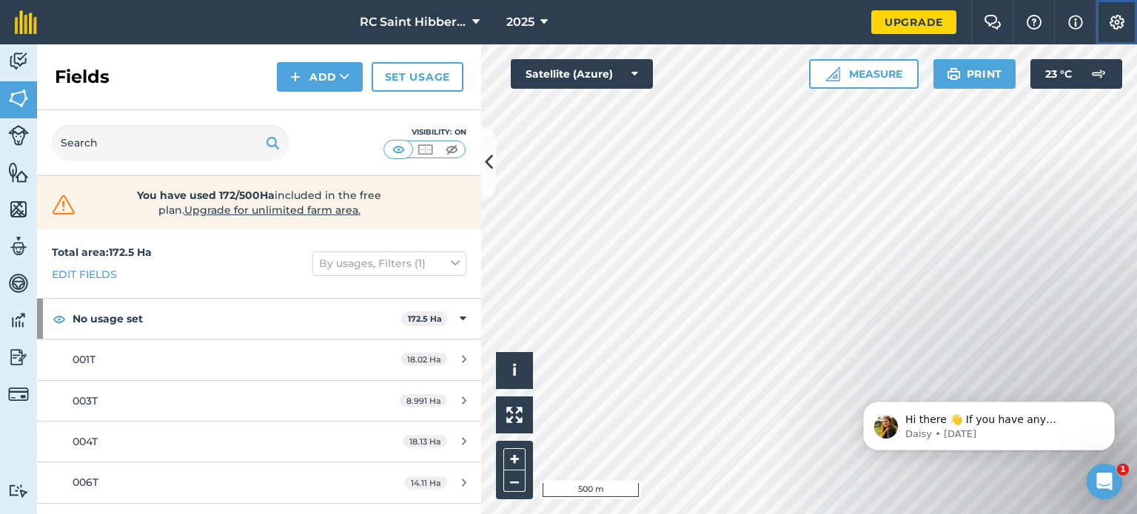
click at [1113, 21] on img at bounding box center [1117, 22] width 18 height 15
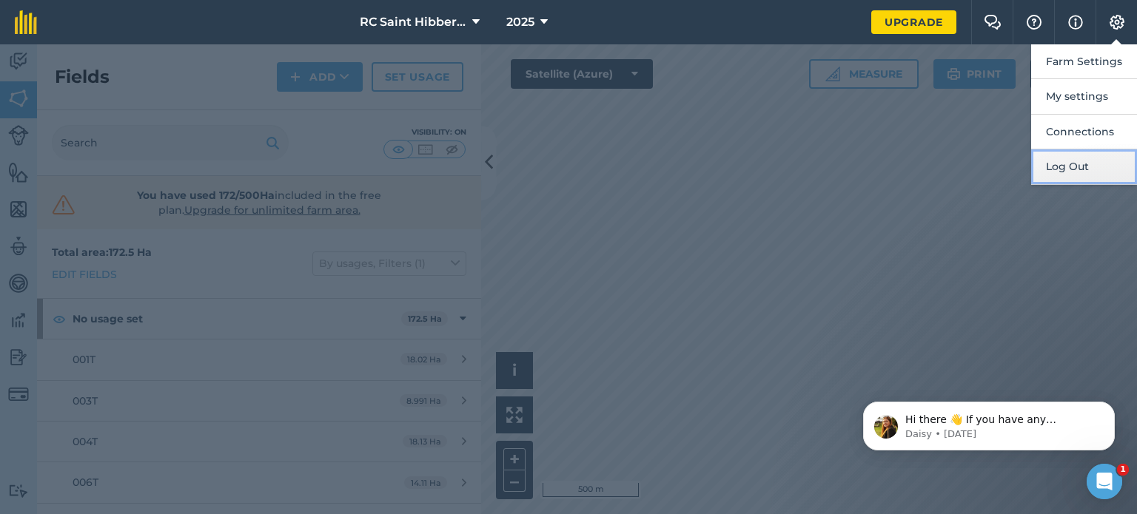
click at [1072, 162] on button "Log Out" at bounding box center [1084, 167] width 106 height 35
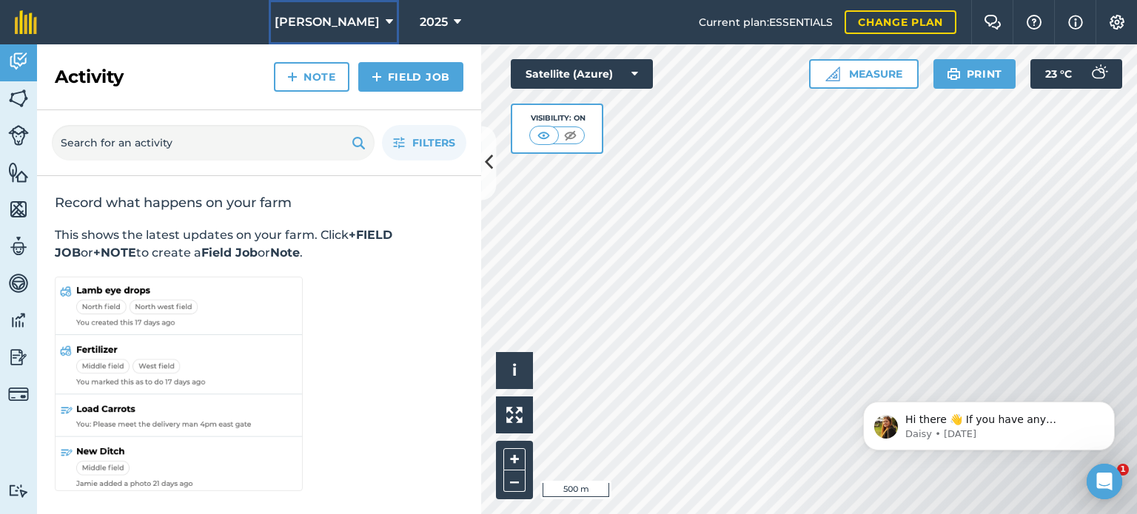
click at [386, 23] on icon at bounding box center [389, 22] width 7 height 18
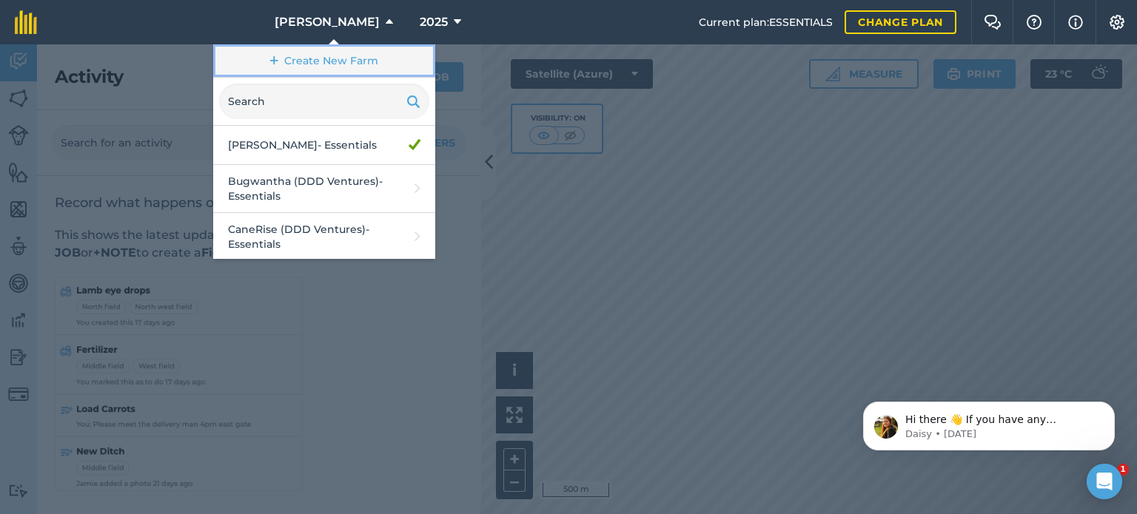
click at [352, 56] on link "Create New Farm" at bounding box center [324, 60] width 222 height 33
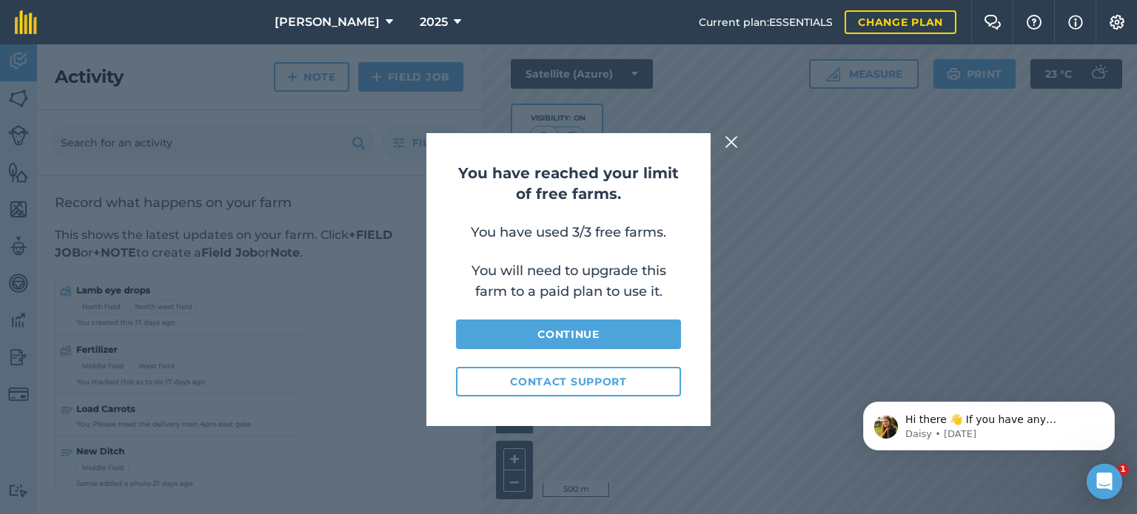
click at [790, 23] on span "Current plan : ESSENTIALS" at bounding box center [766, 22] width 134 height 16
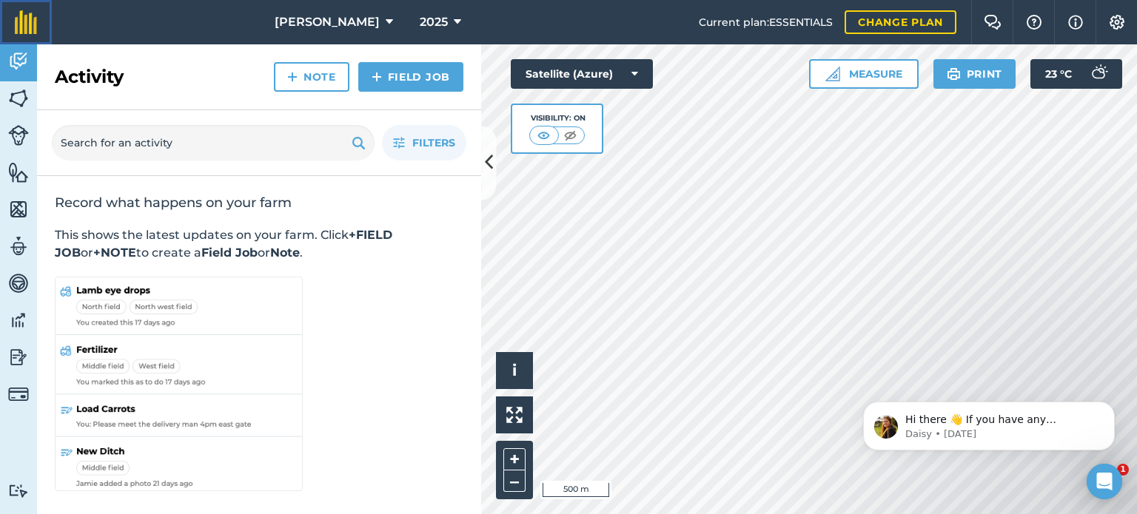
click at [26, 20] on img at bounding box center [26, 22] width 22 height 24
click at [386, 23] on icon at bounding box center [389, 22] width 7 height 18
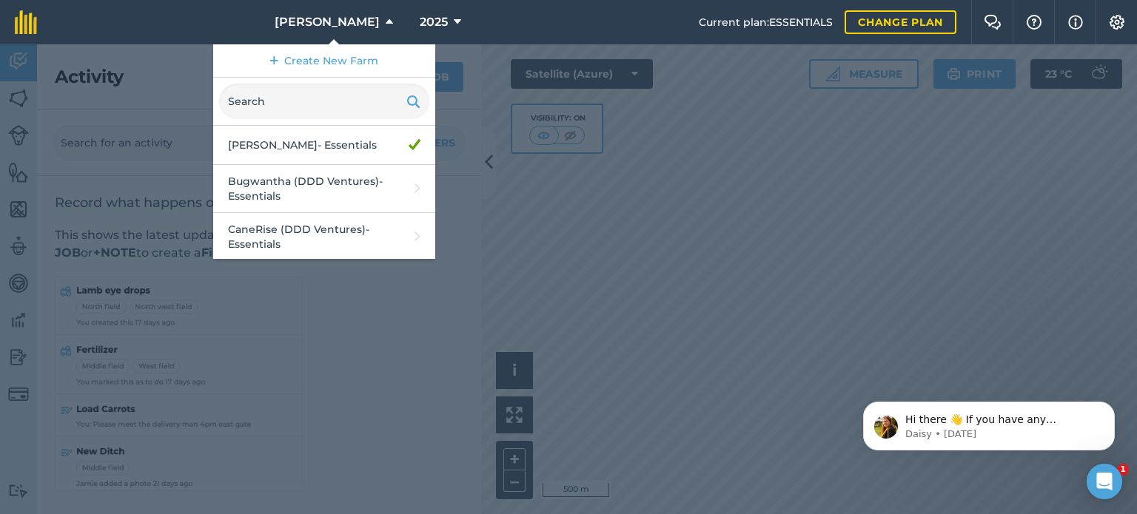
click at [656, 32] on nav "[PERSON_NAME] Create New Farm [PERSON_NAME] - Essentials Bugwantha (DDD Venture…" at bounding box center [375, 22] width 647 height 44
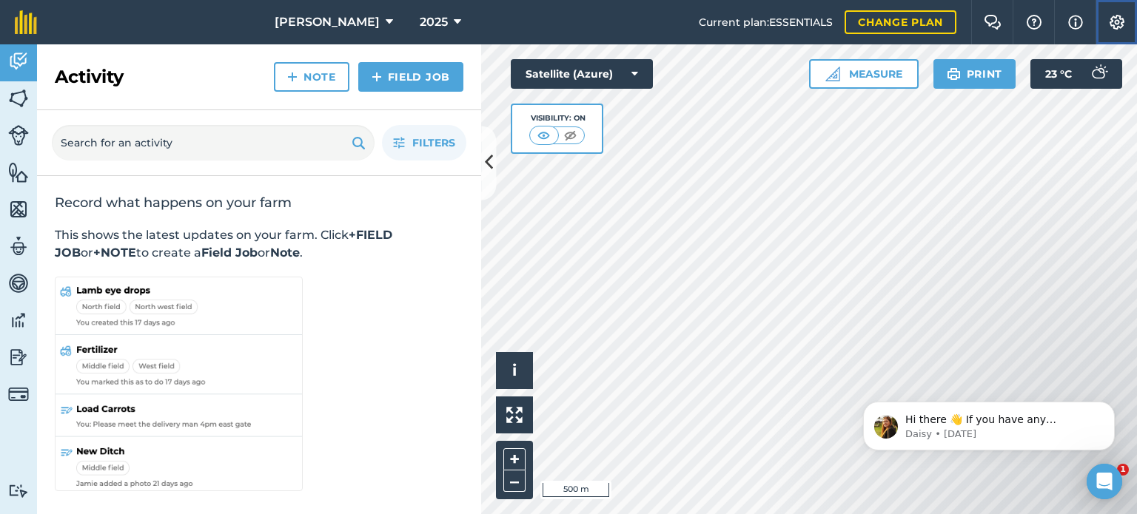
click at [1116, 24] on img at bounding box center [1117, 22] width 18 height 15
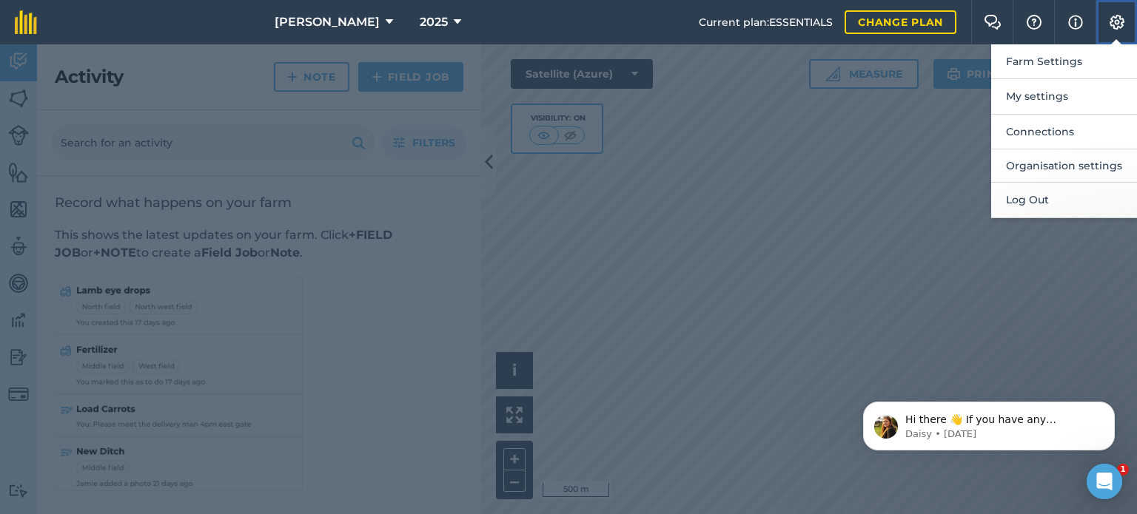
click at [1116, 24] on img at bounding box center [1117, 22] width 18 height 15
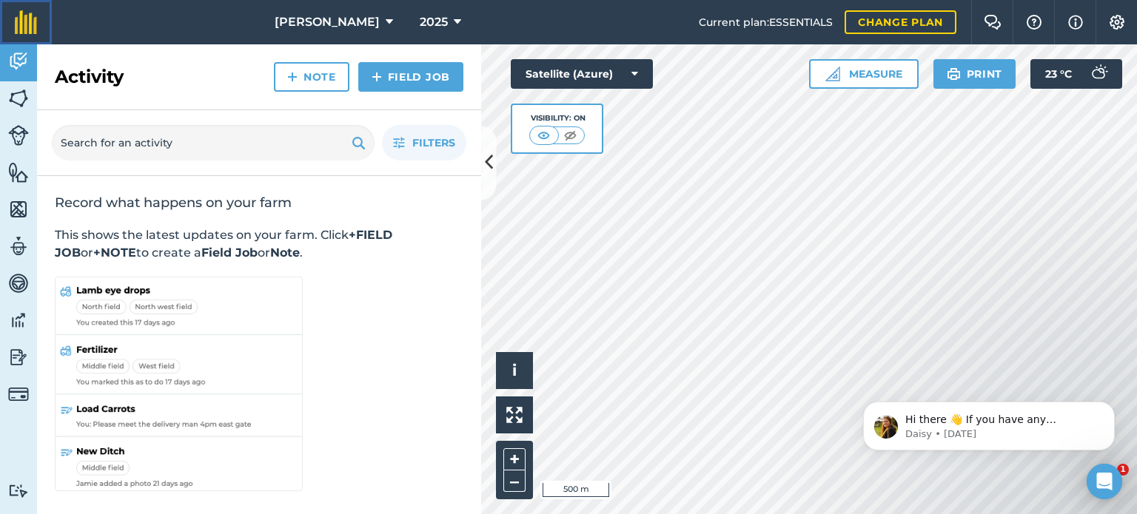
click at [31, 22] on img at bounding box center [26, 22] width 22 height 24
click at [386, 15] on icon at bounding box center [389, 22] width 7 height 18
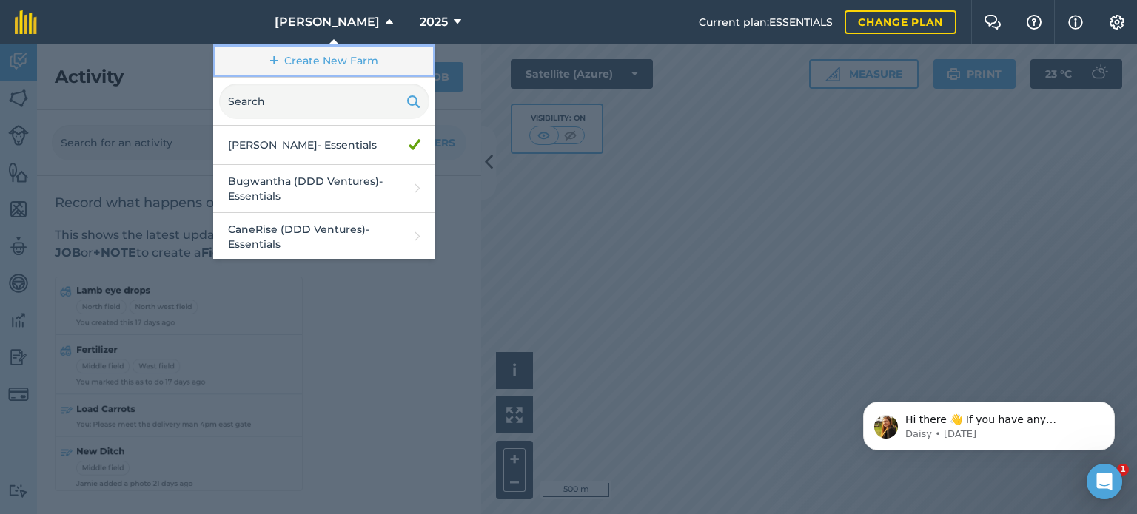
click at [344, 60] on link "Create New Farm" at bounding box center [324, 60] width 222 height 33
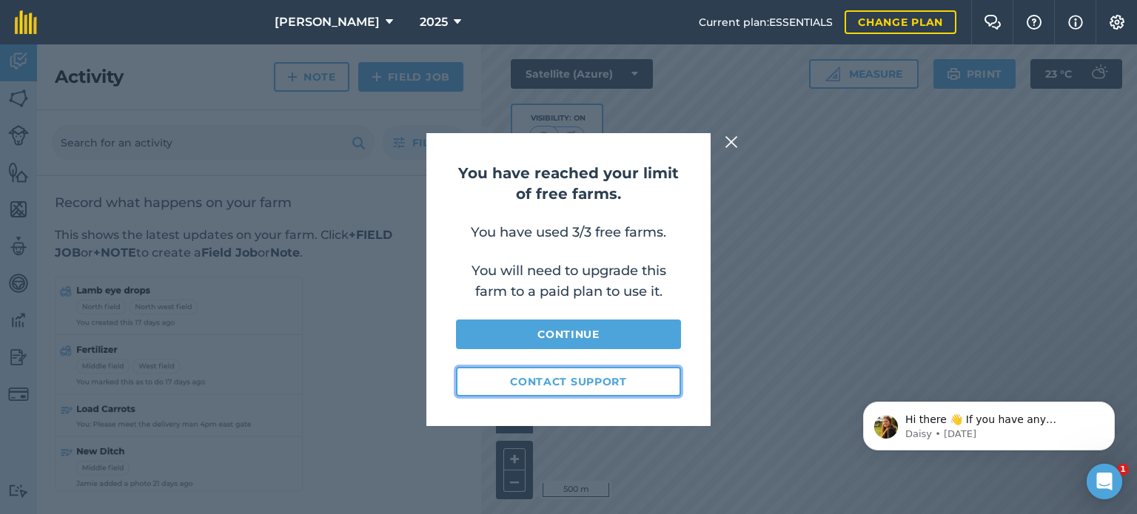
click at [594, 378] on button "Contact Support" at bounding box center [568, 382] width 225 height 30
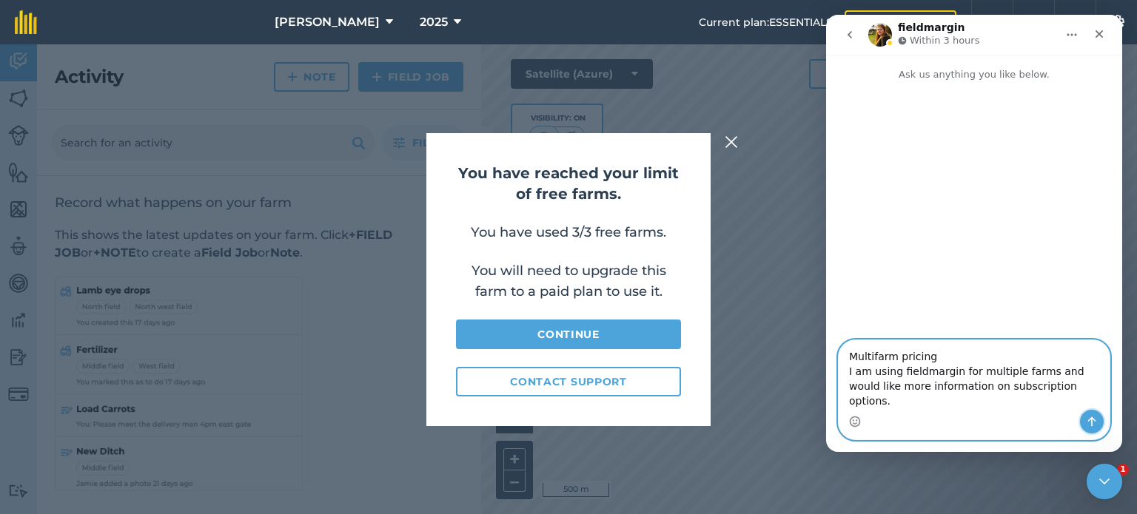
click at [1090, 421] on icon "Send a message…" at bounding box center [1092, 422] width 12 height 12
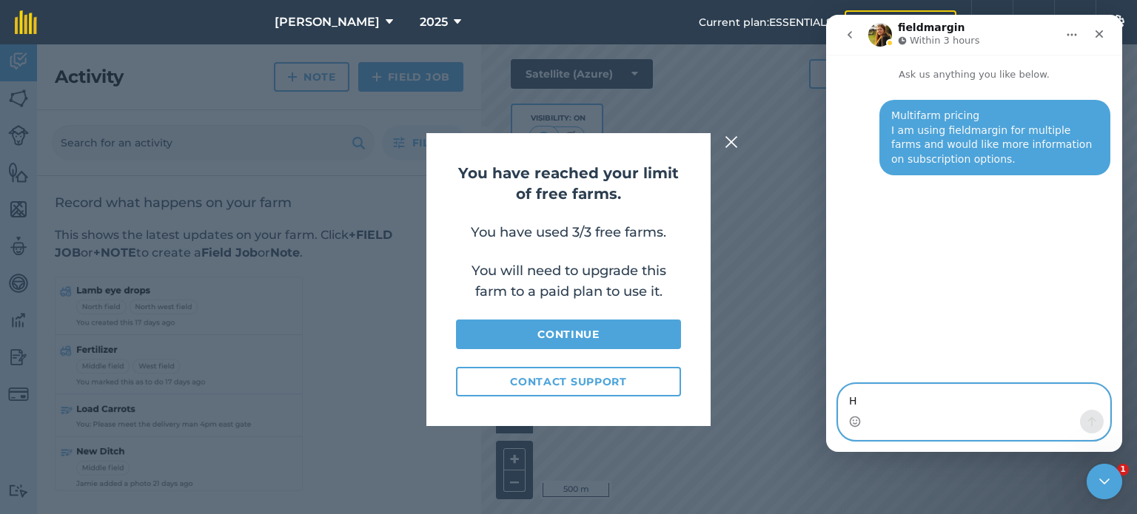
type textarea "Hi"
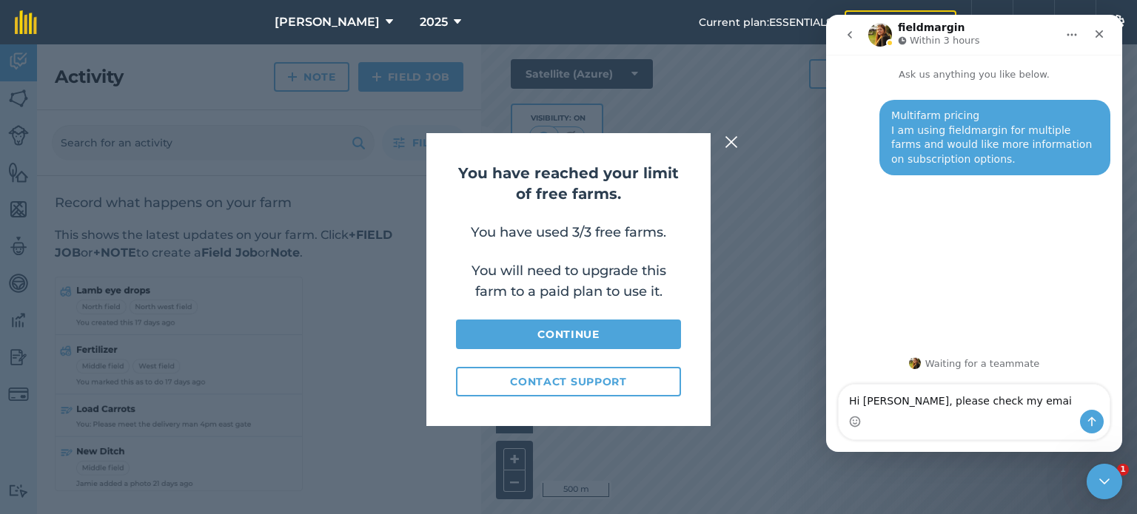
type textarea "Hi [PERSON_NAME], please check my email"
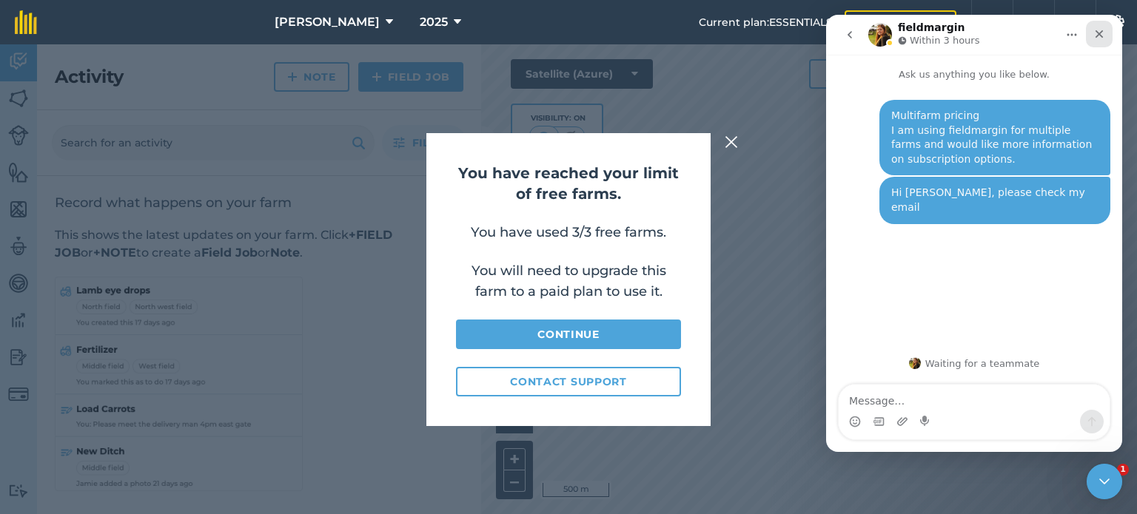
click at [1098, 33] on icon "Close" at bounding box center [1099, 34] width 12 height 12
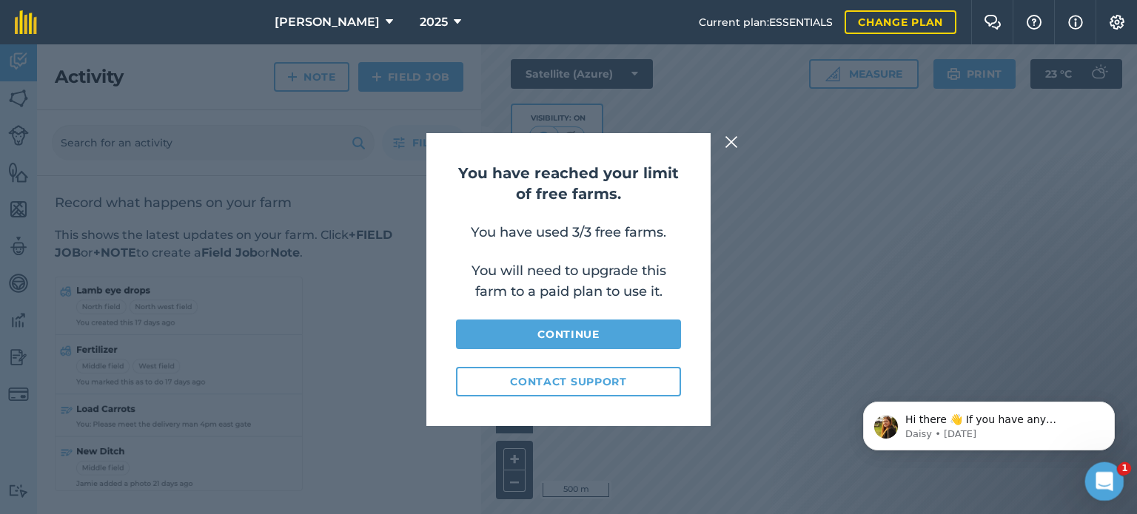
click at [1101, 478] on icon "Open Intercom Messenger" at bounding box center [1102, 480] width 24 height 24
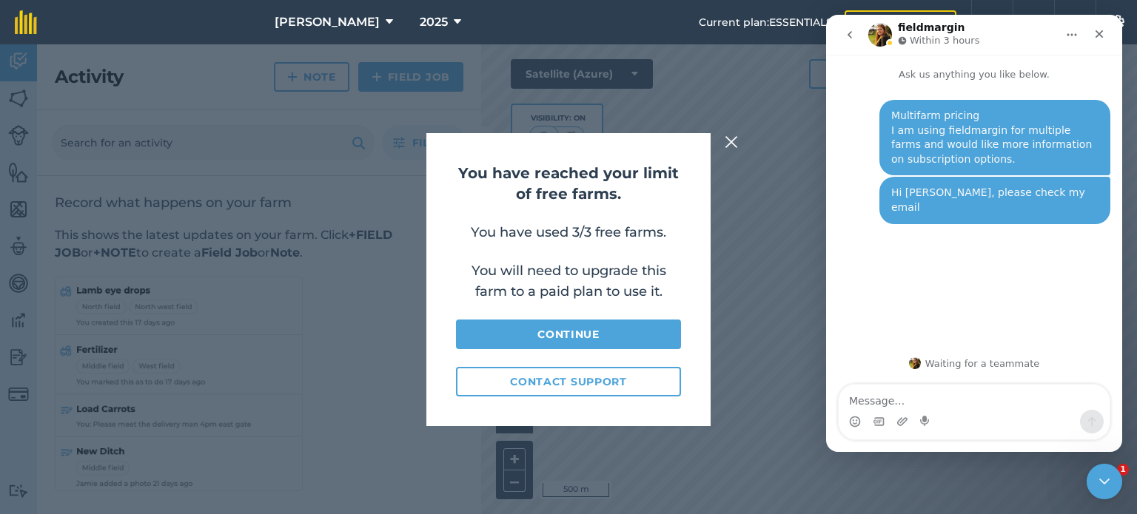
click at [772, 320] on div "You have reached your limit of free farms. You have used 3/3 free farms. You wi…" at bounding box center [568, 279] width 1137 height 470
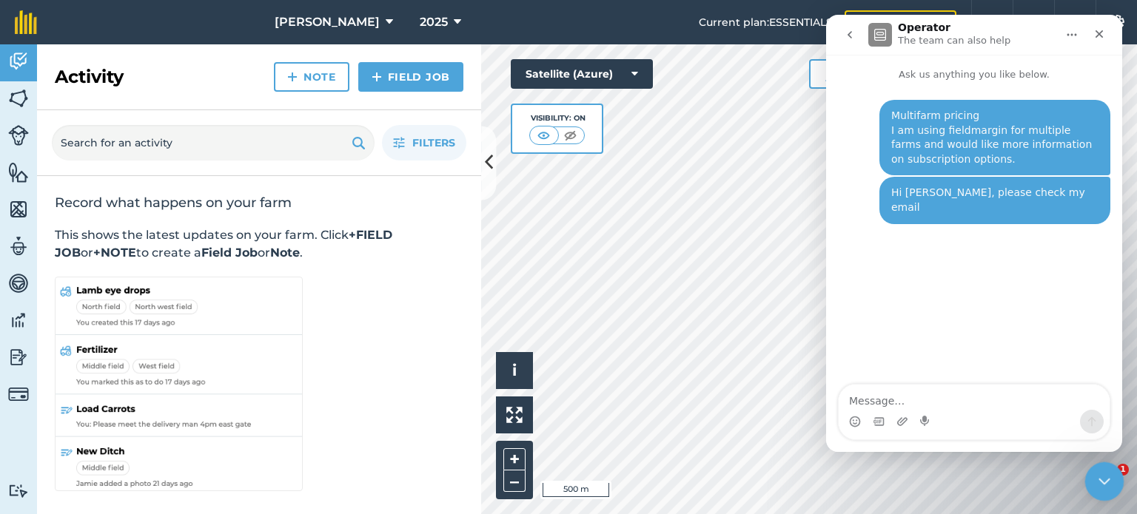
click at [1111, 475] on div "Close Intercom Messenger" at bounding box center [1102, 480] width 36 height 36
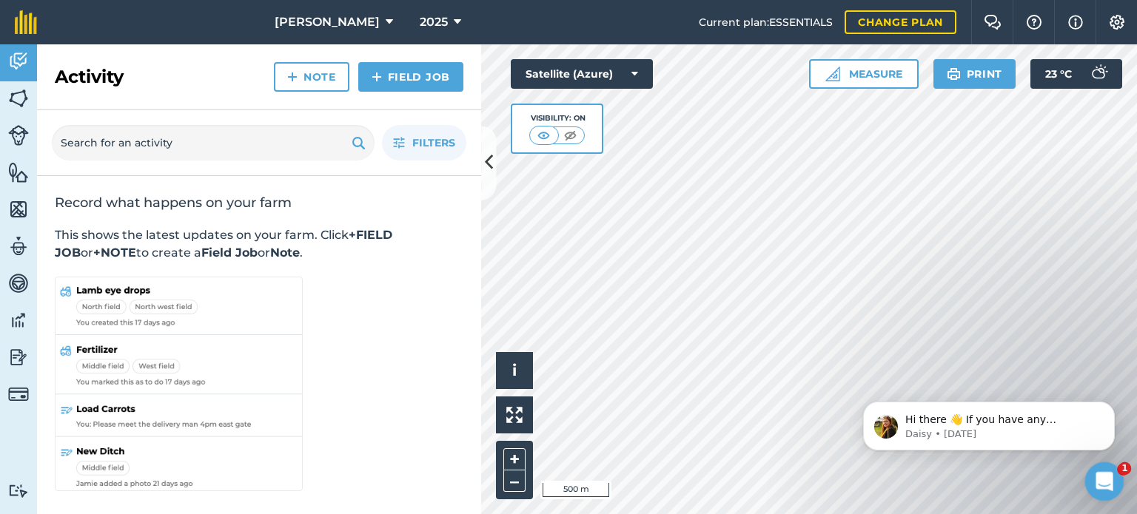
click at [1116, 463] on div "Open Intercom Messenger" at bounding box center [1102, 480] width 36 height 36
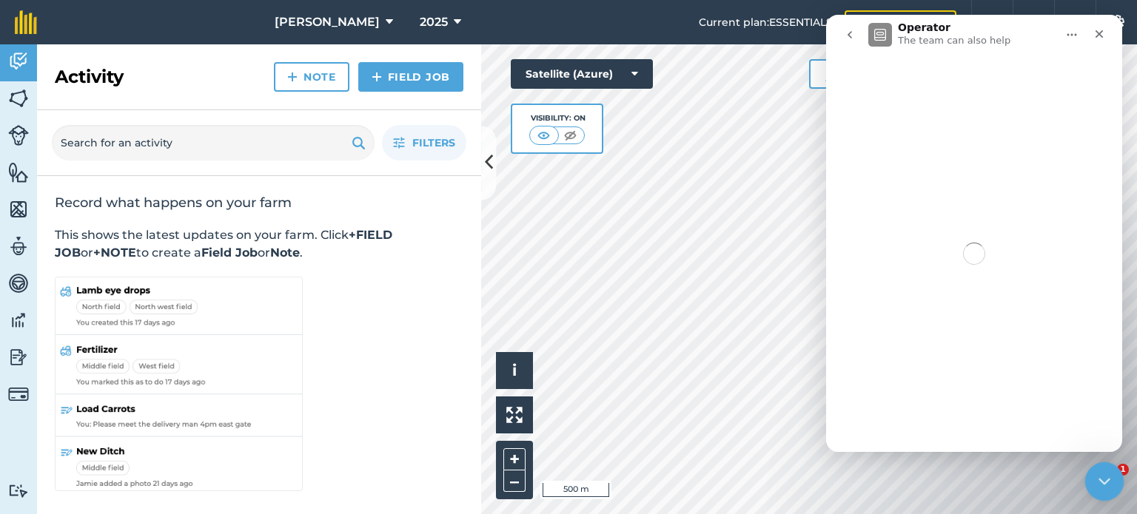
click at [1116, 463] on div "Close Intercom Messenger" at bounding box center [1102, 480] width 36 height 36
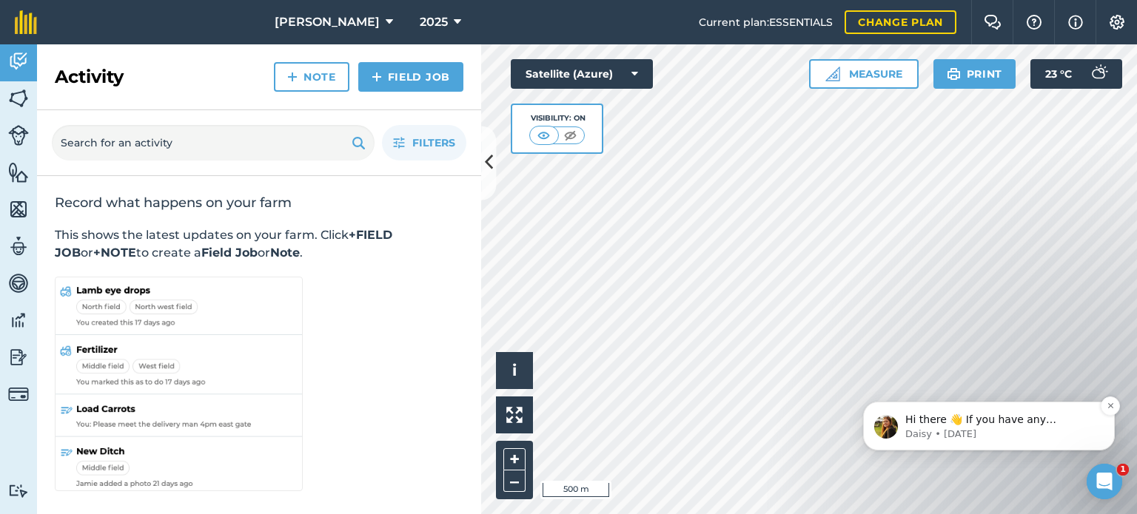
click at [962, 433] on p "Daisy • [DATE]" at bounding box center [1000, 434] width 191 height 13
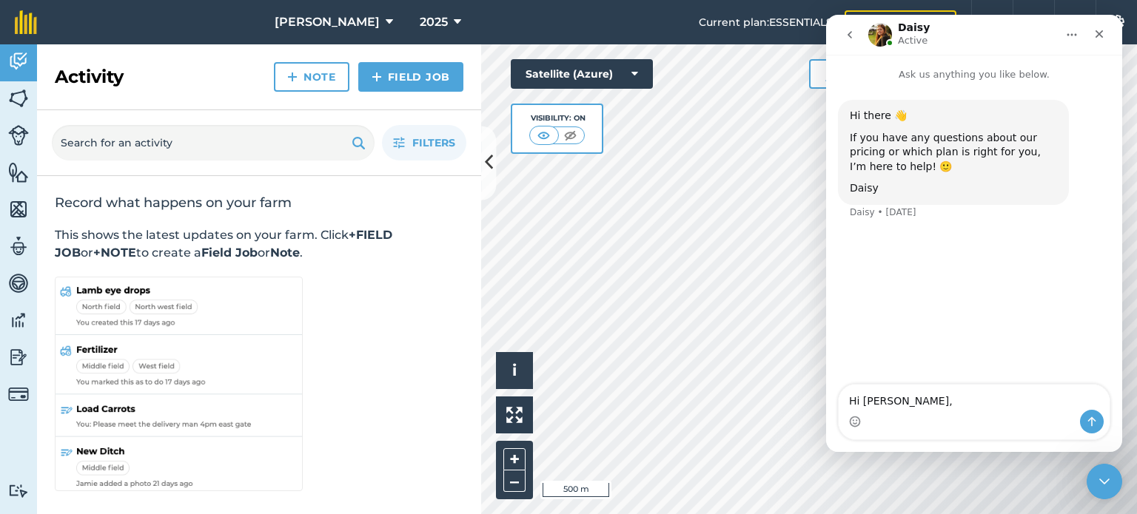
type textarea "Hi [PERSON_NAME],"
type textarea "I sent you an email, please check it"
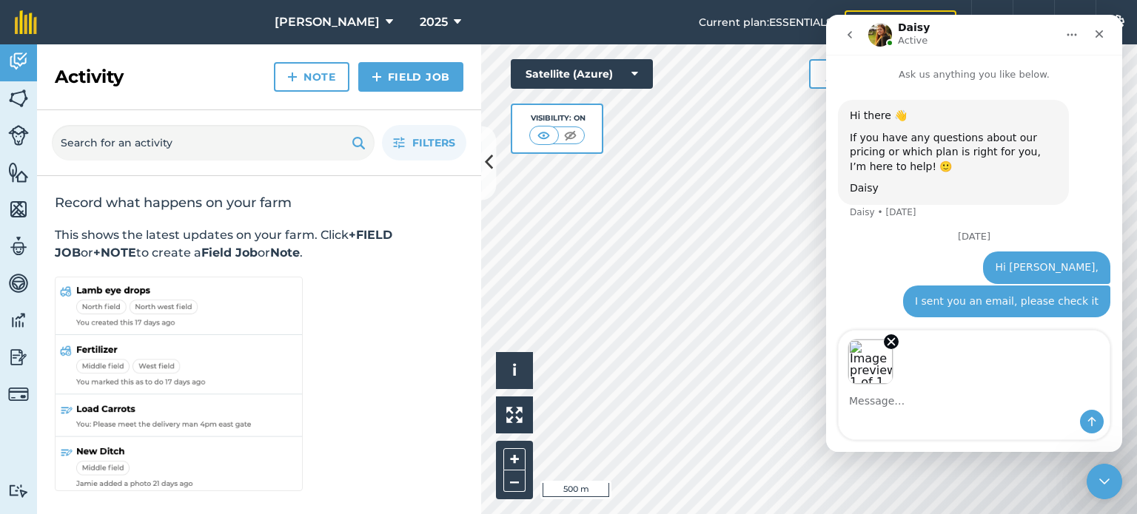
scroll to position [2, 0]
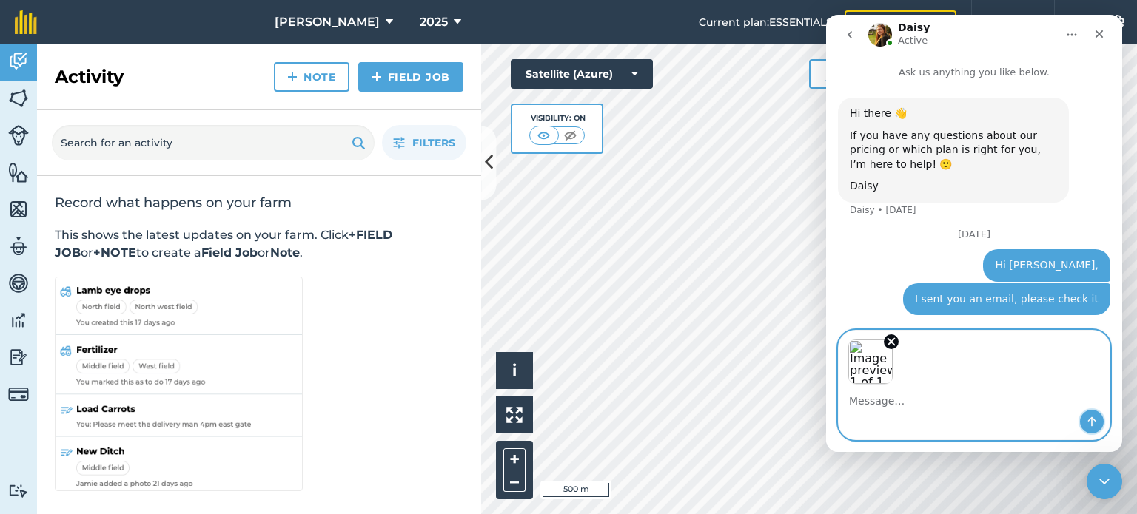
click at [1093, 414] on button "Send a message…" at bounding box center [1092, 422] width 24 height 24
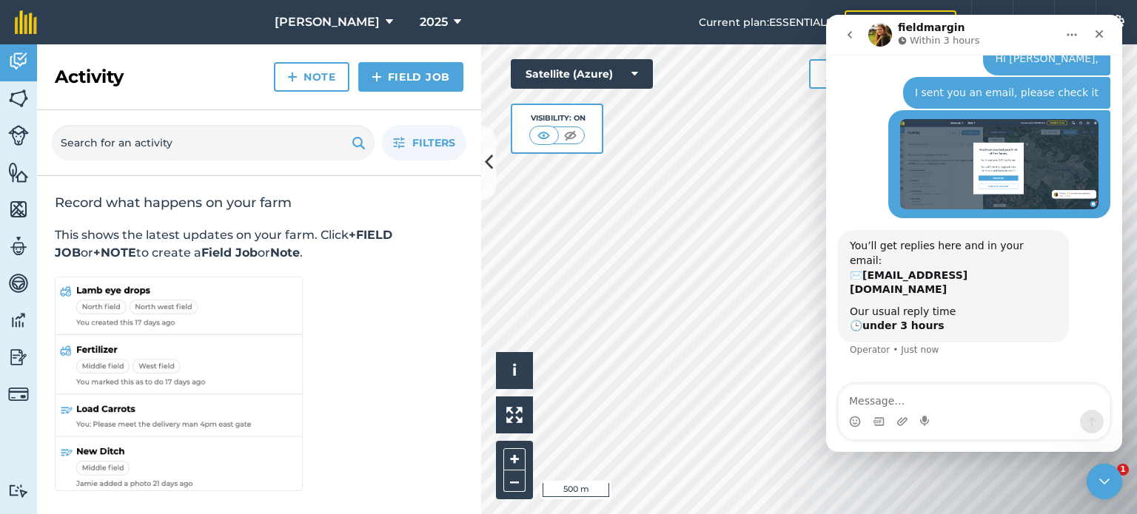
scroll to position [195, 0]
click at [1102, 478] on icon "Close Intercom Messenger" at bounding box center [1102, 480] width 18 height 18
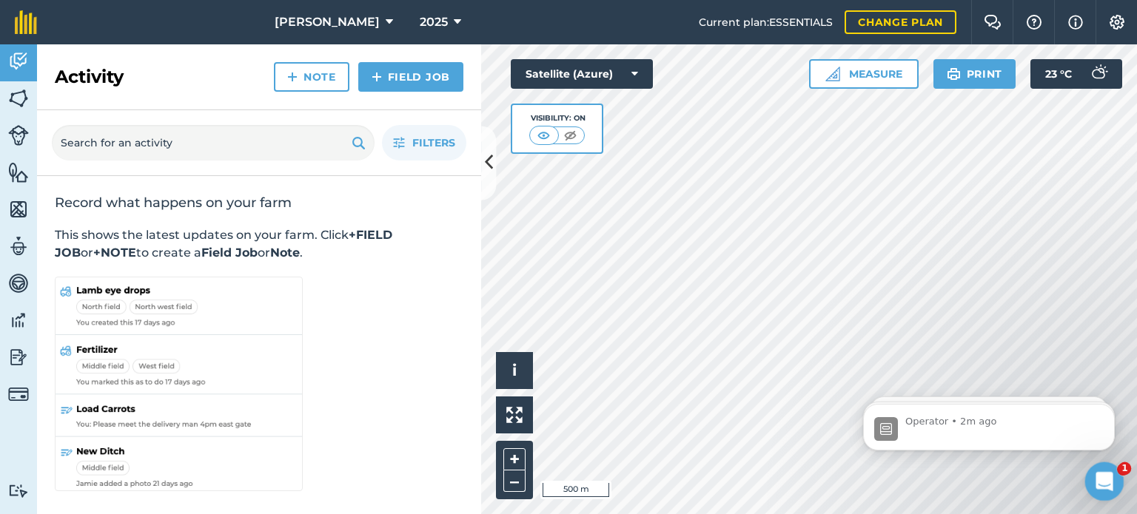
scroll to position [0, 0]
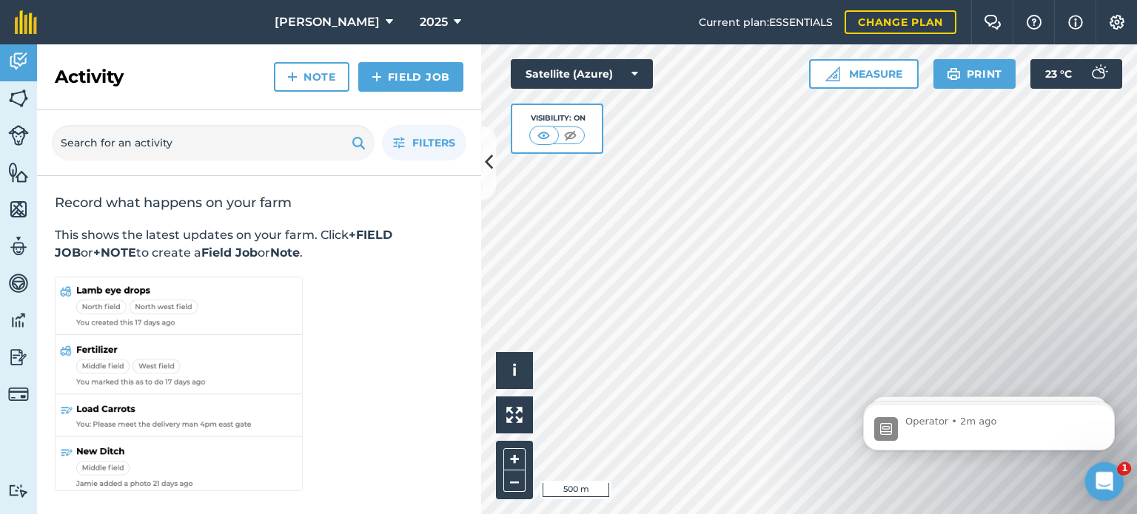
click at [1102, 478] on icon "Open Intercom Messenger" at bounding box center [1102, 480] width 24 height 24
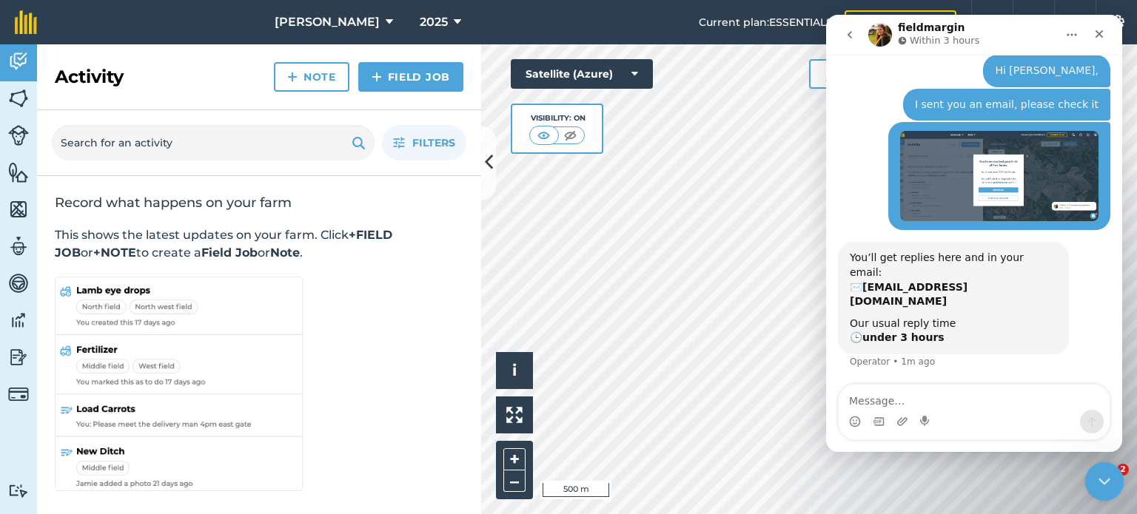
scroll to position [195, 0]
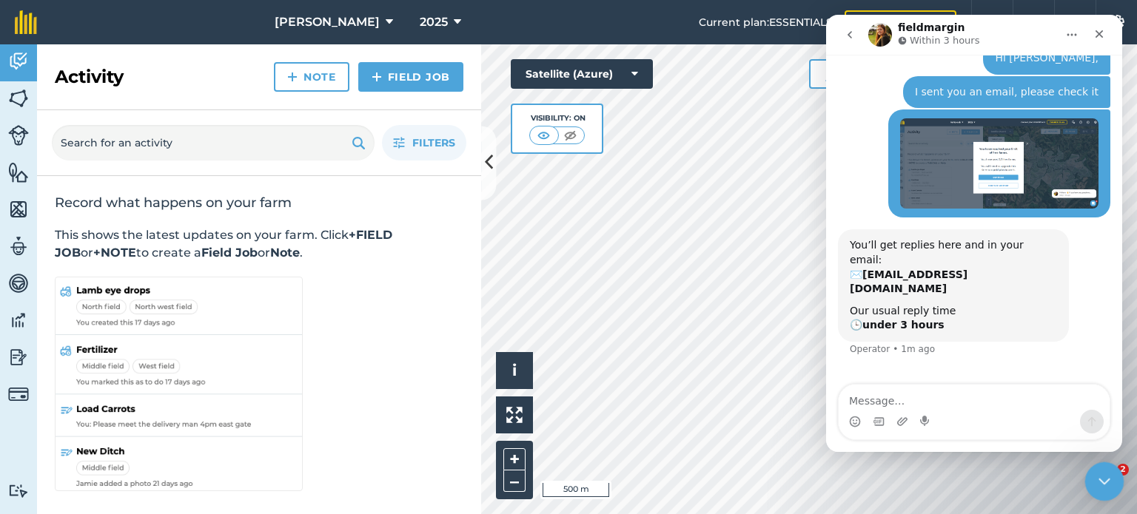
click at [1110, 474] on icon "Close Intercom Messenger" at bounding box center [1102, 480] width 18 height 18
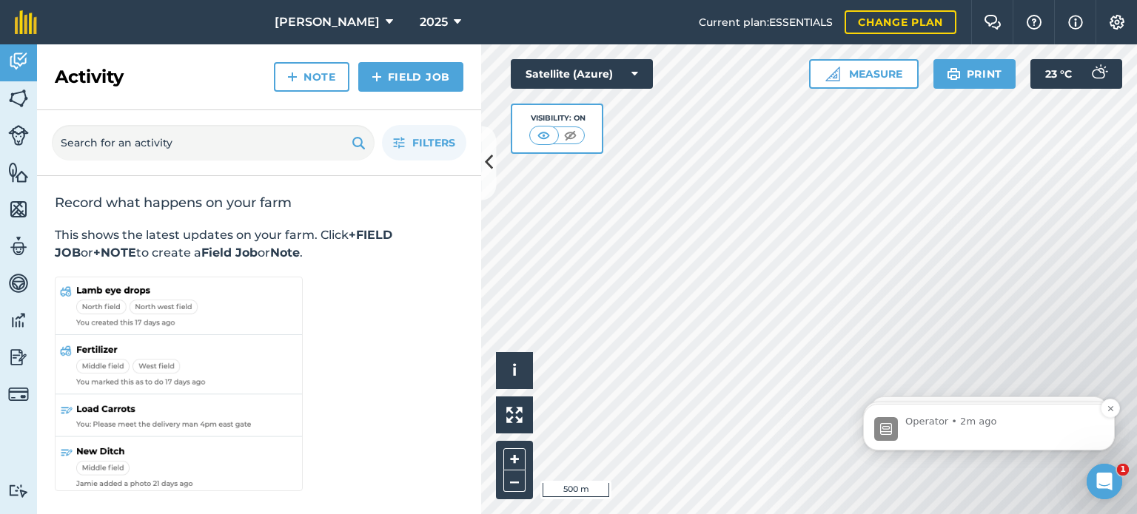
scroll to position [0, 0]
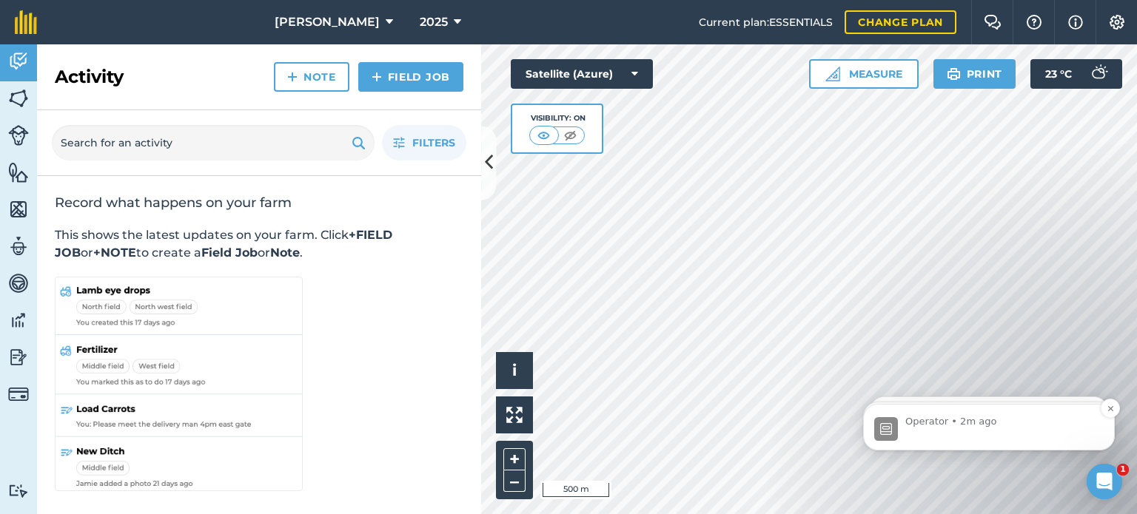
click at [1000, 416] on p "Operator • 2m ago" at bounding box center [1000, 421] width 191 height 13
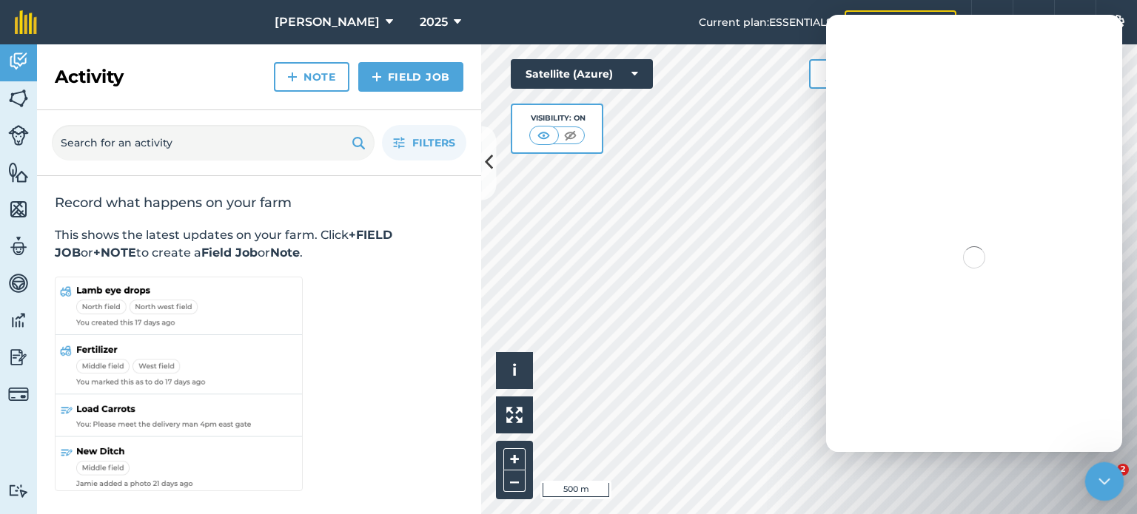
click at [1107, 474] on icon "Close Intercom Messenger" at bounding box center [1102, 480] width 18 height 18
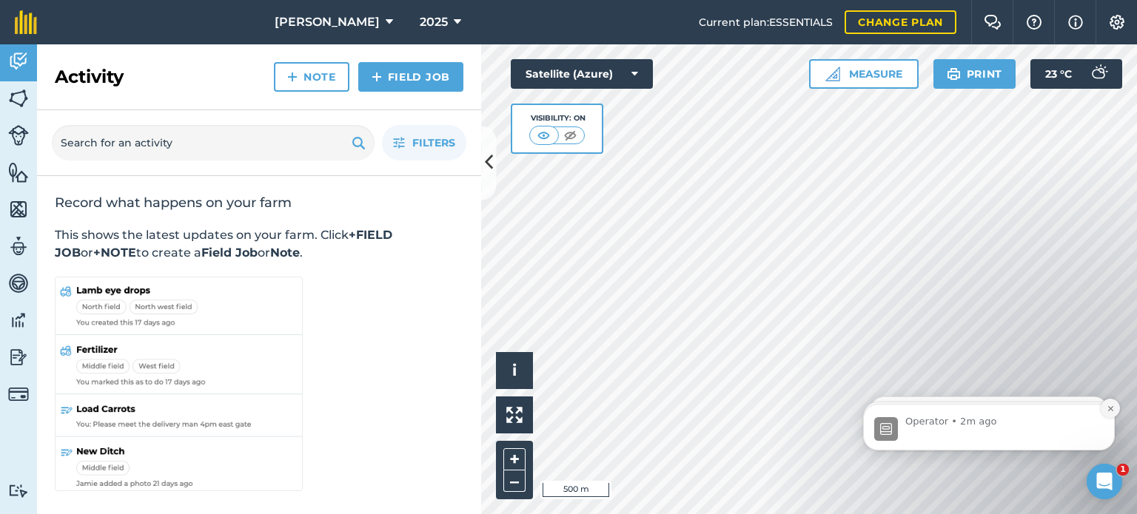
scroll to position [150, 0]
click at [1113, 407] on icon "Dismiss notification" at bounding box center [1111, 409] width 8 height 8
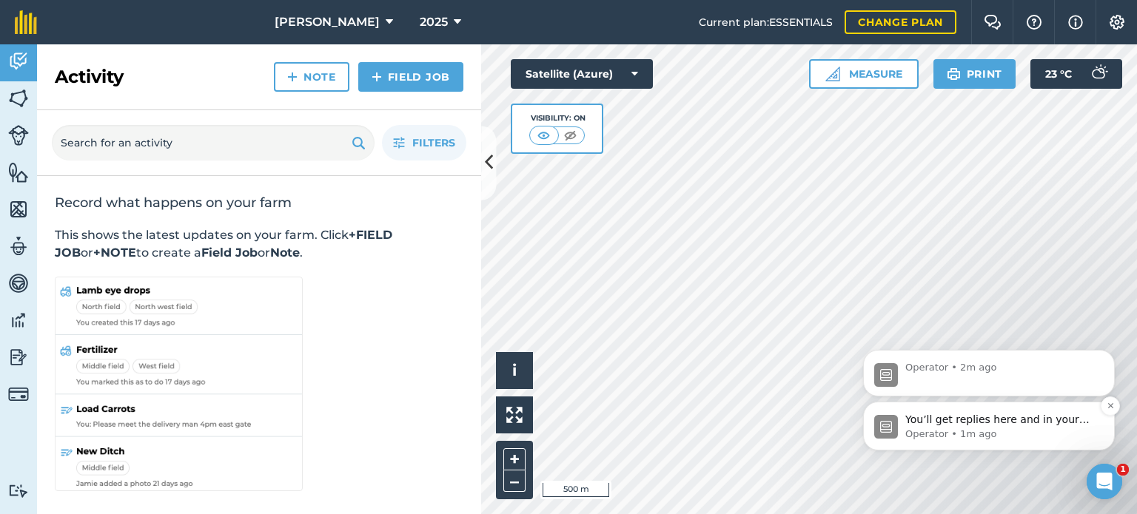
click at [979, 429] on p "Operator • 1m ago" at bounding box center [1000, 434] width 191 height 13
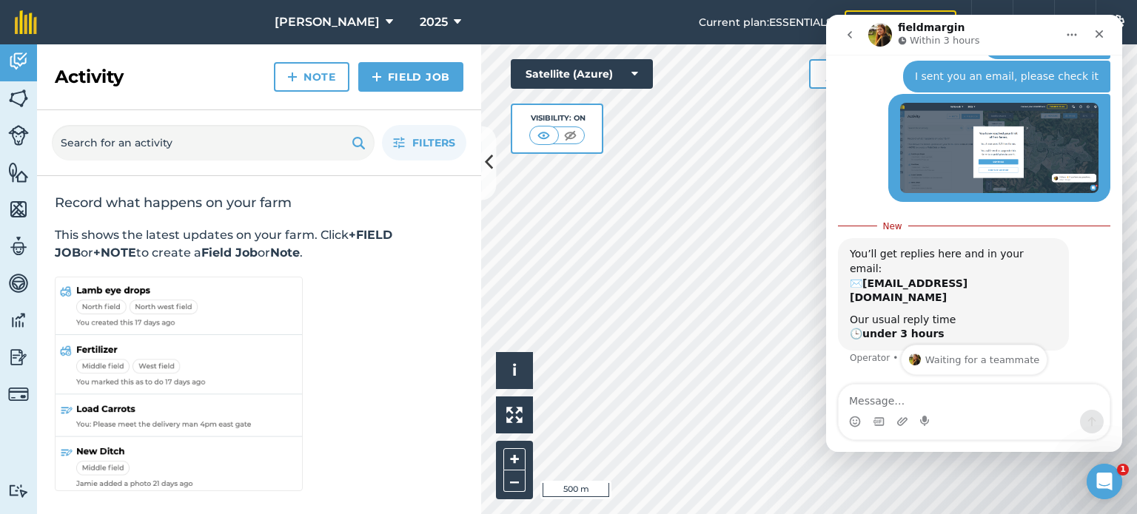
scroll to position [219, 0]
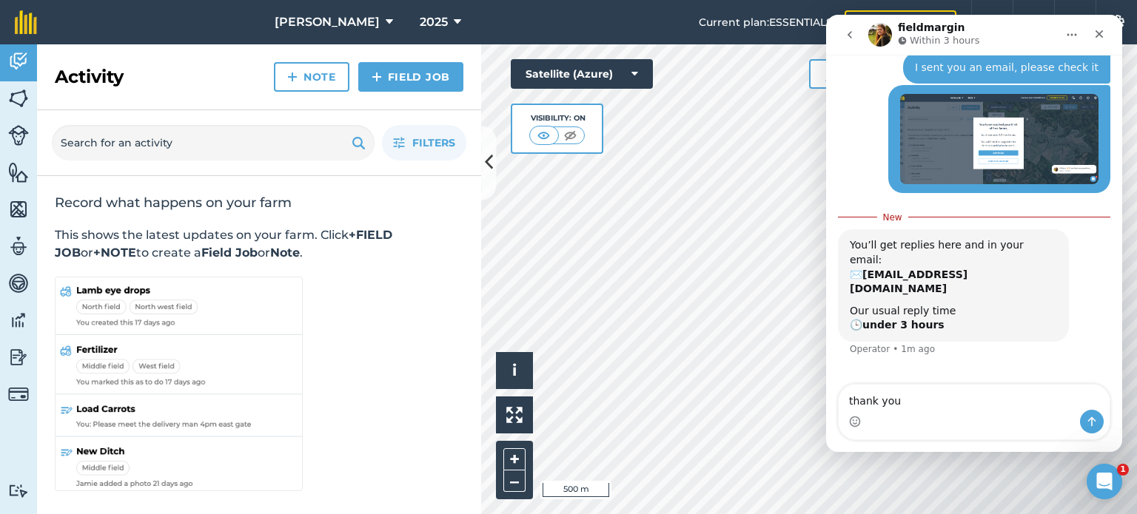
type textarea "thank you"
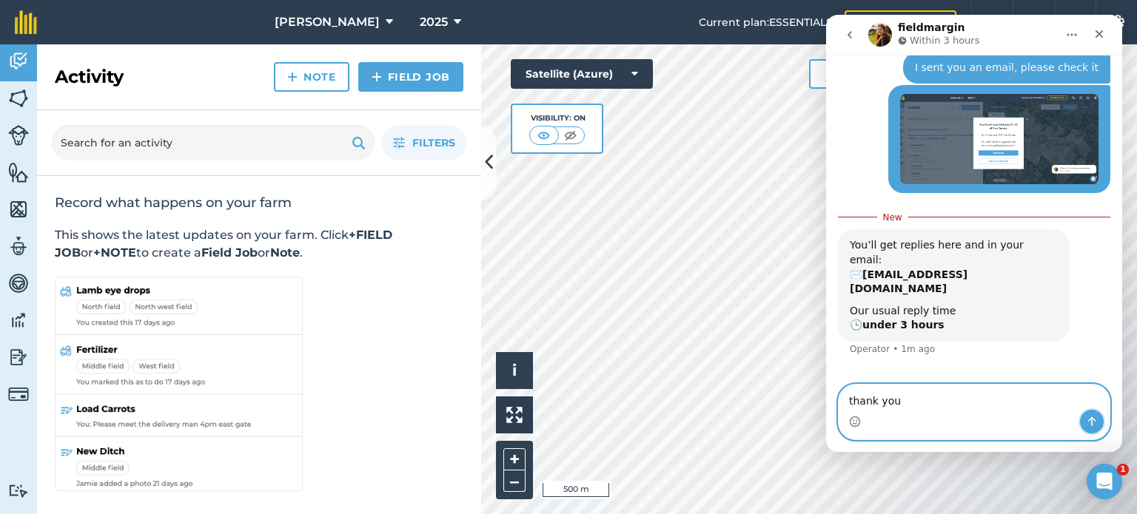
click at [1089, 423] on icon "Send a message…" at bounding box center [1092, 422] width 12 height 12
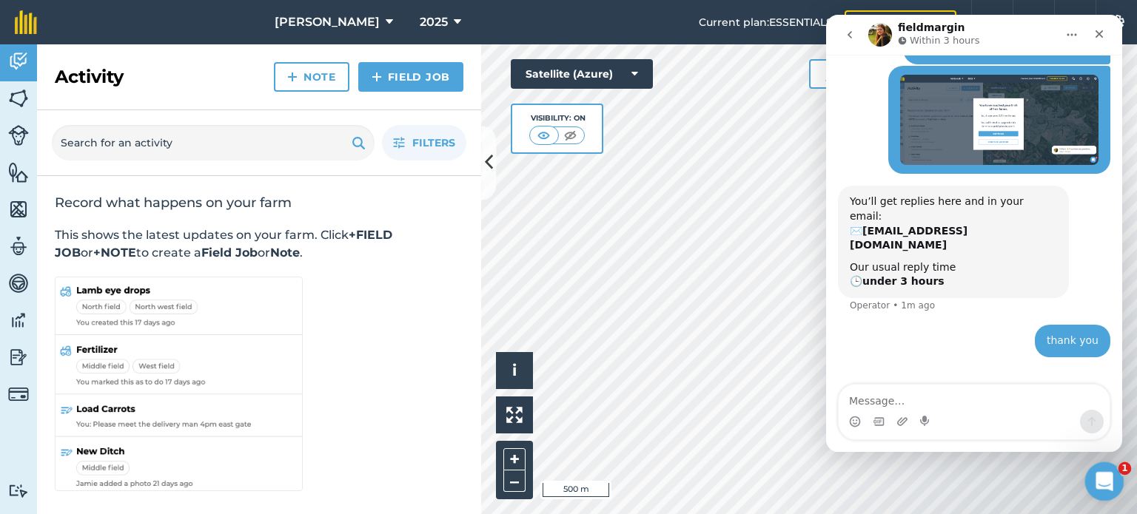
click at [1103, 482] on icon "Open Intercom Messenger" at bounding box center [1102, 480] width 24 height 24
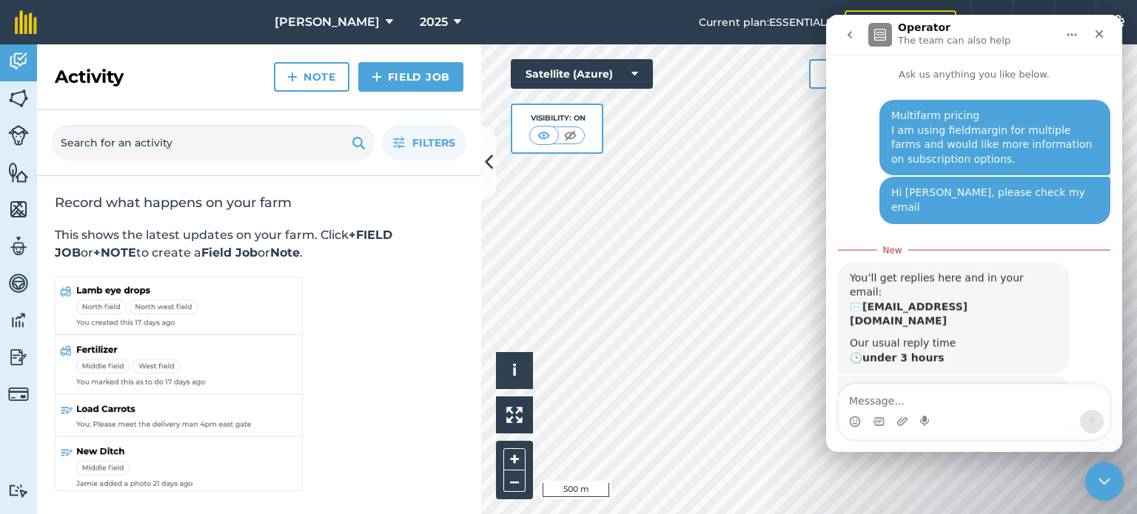
scroll to position [2, 0]
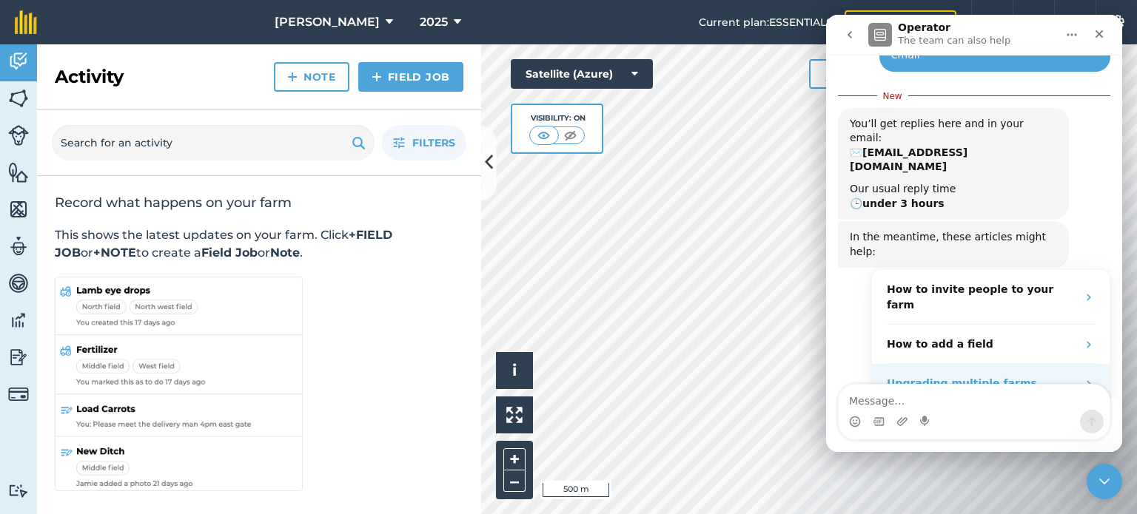
click at [1087, 364] on div "Upgrading multiple farms" at bounding box center [991, 383] width 238 height 39
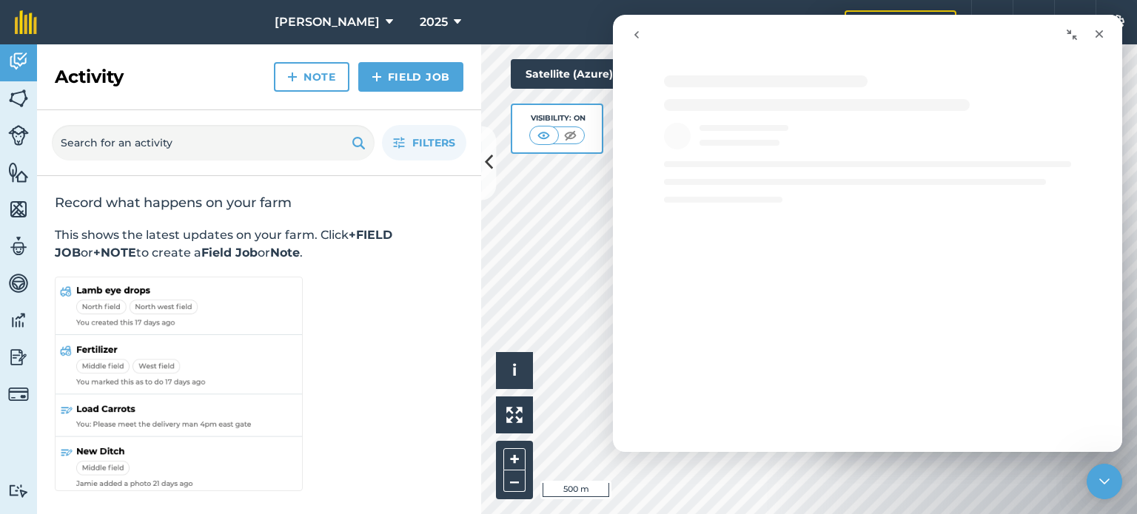
scroll to position [1, 0]
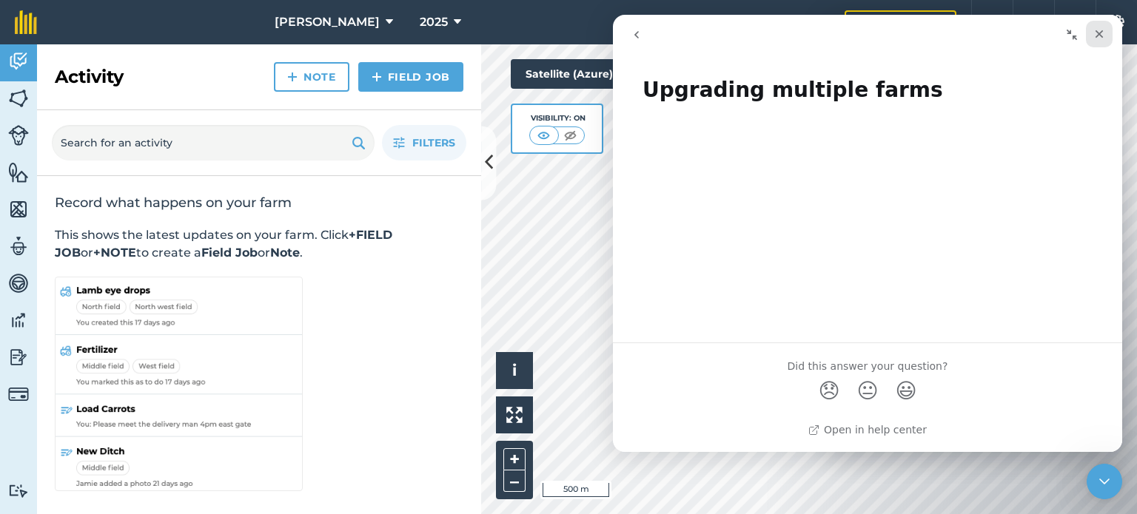
click at [1101, 38] on icon "Close" at bounding box center [1100, 34] width 8 height 8
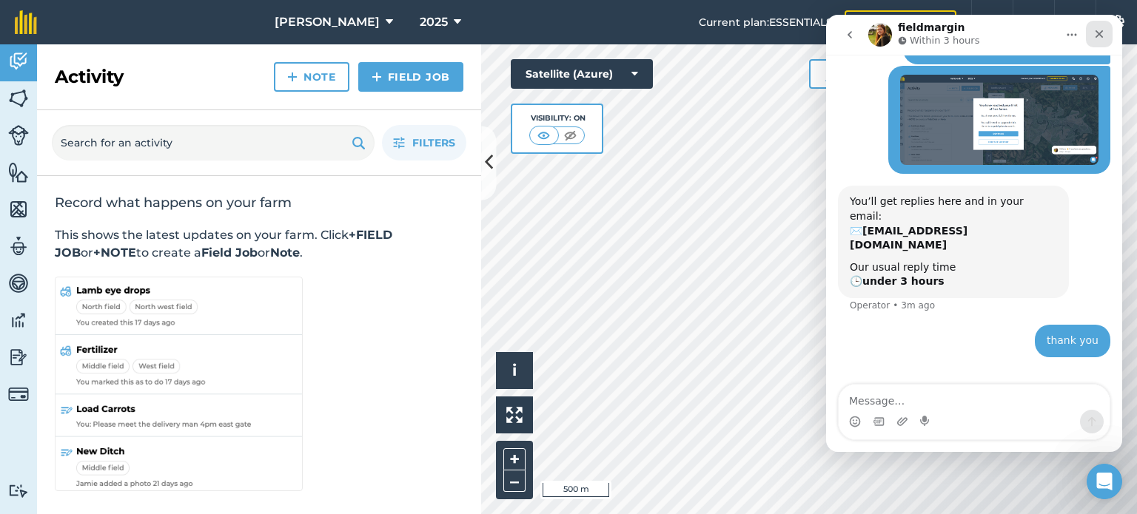
click at [1097, 40] on div "Close" at bounding box center [1099, 34] width 27 height 27
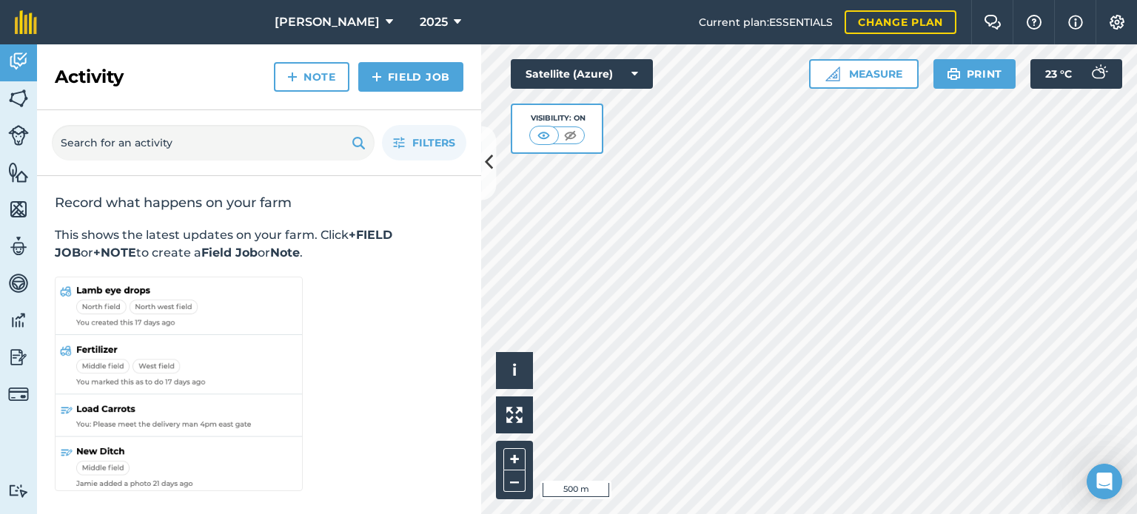
scroll to position [464, 0]
click at [386, 24] on icon at bounding box center [389, 22] width 7 height 18
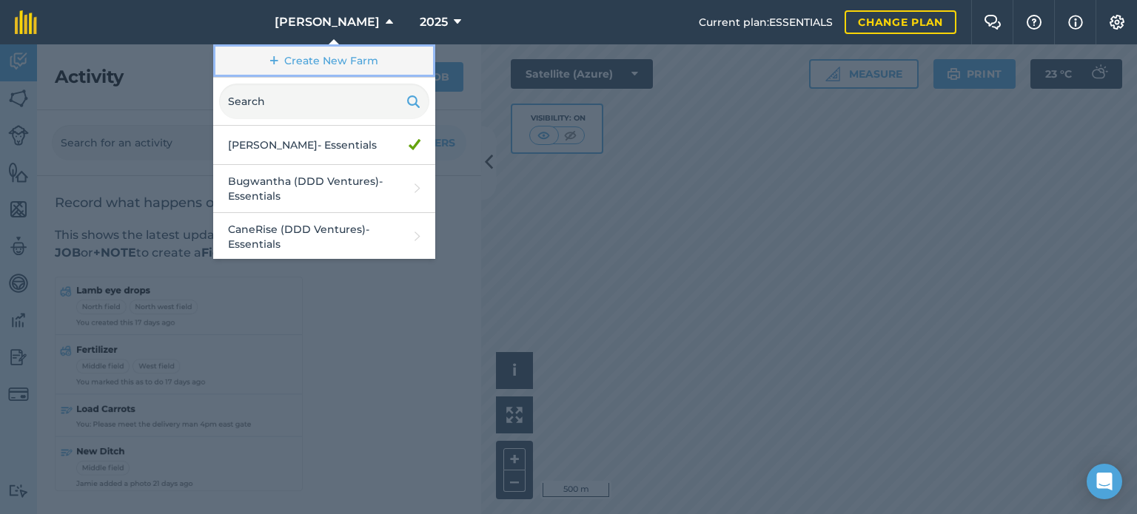
click at [359, 53] on link "Create New Farm" at bounding box center [324, 60] width 222 height 33
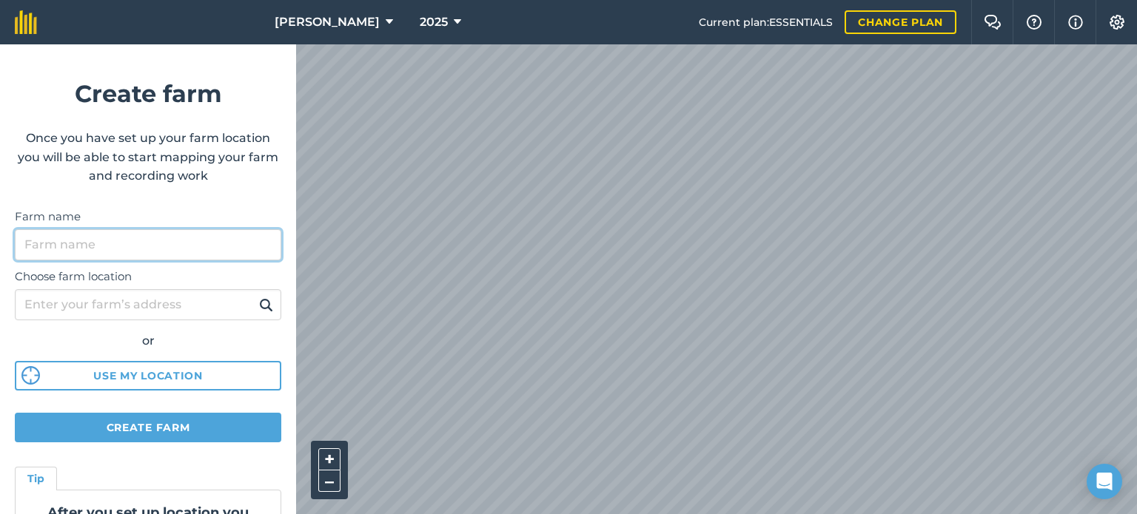
click at [163, 249] on input "Farm name" at bounding box center [148, 244] width 266 height 31
type input "Kembali (DDD Ventures)"
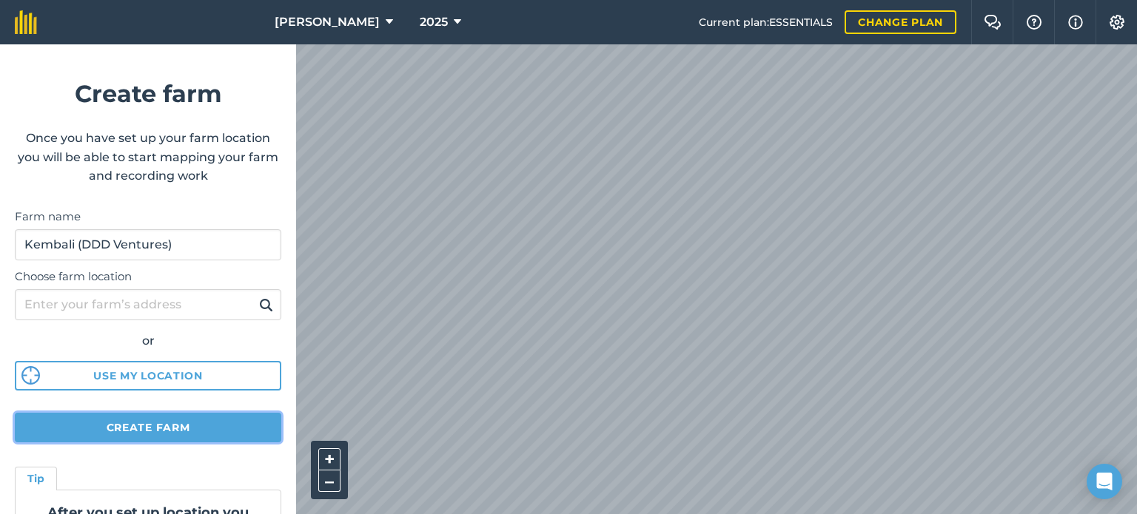
click at [157, 423] on button "Create farm" at bounding box center [148, 428] width 266 height 30
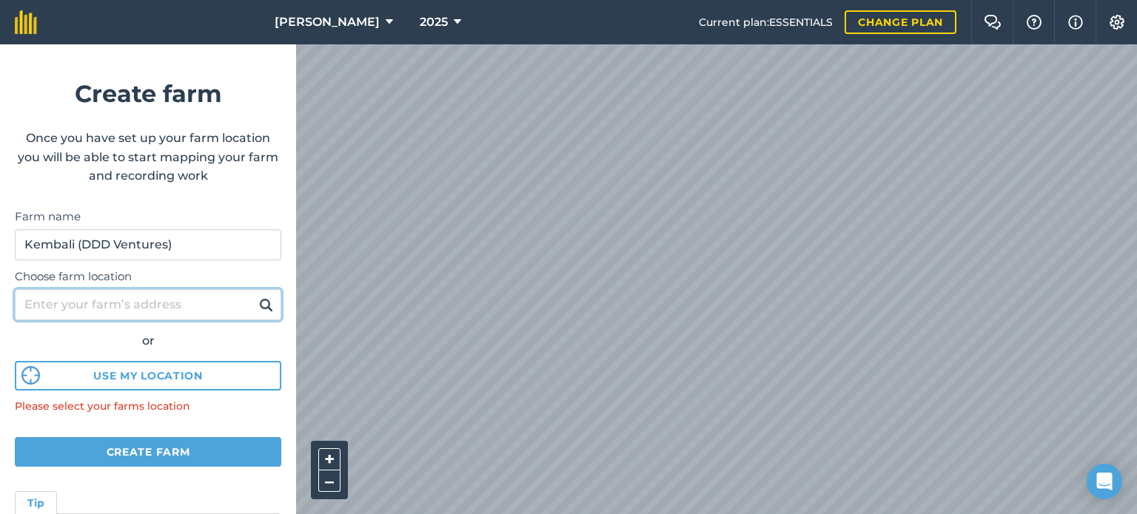
click at [121, 309] on input "Choose farm location" at bounding box center [148, 304] width 266 height 31
type input "Hibberdene"
click at [259, 307] on img at bounding box center [266, 305] width 14 height 18
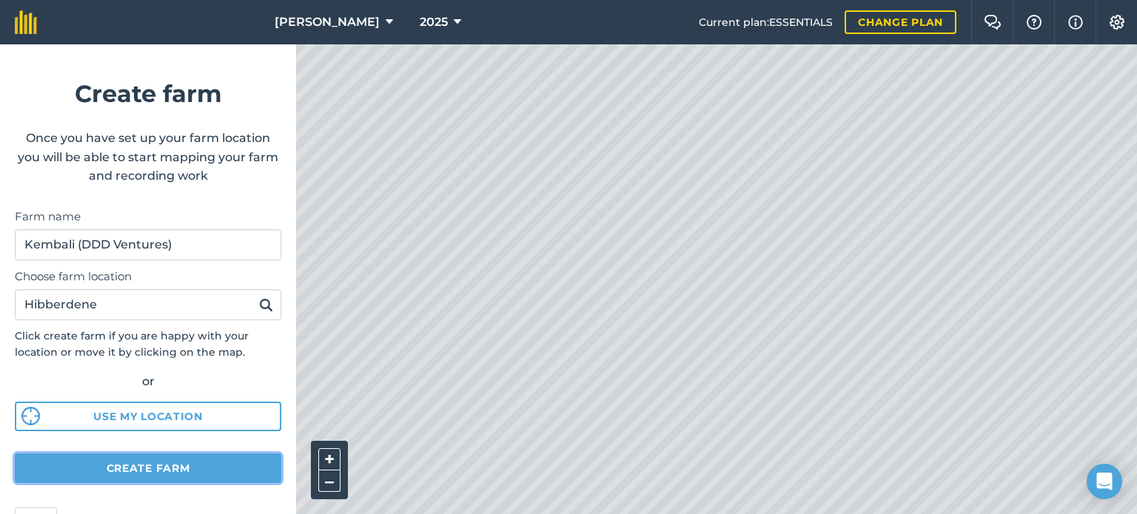
click at [136, 473] on button "Create farm" at bounding box center [148, 469] width 266 height 30
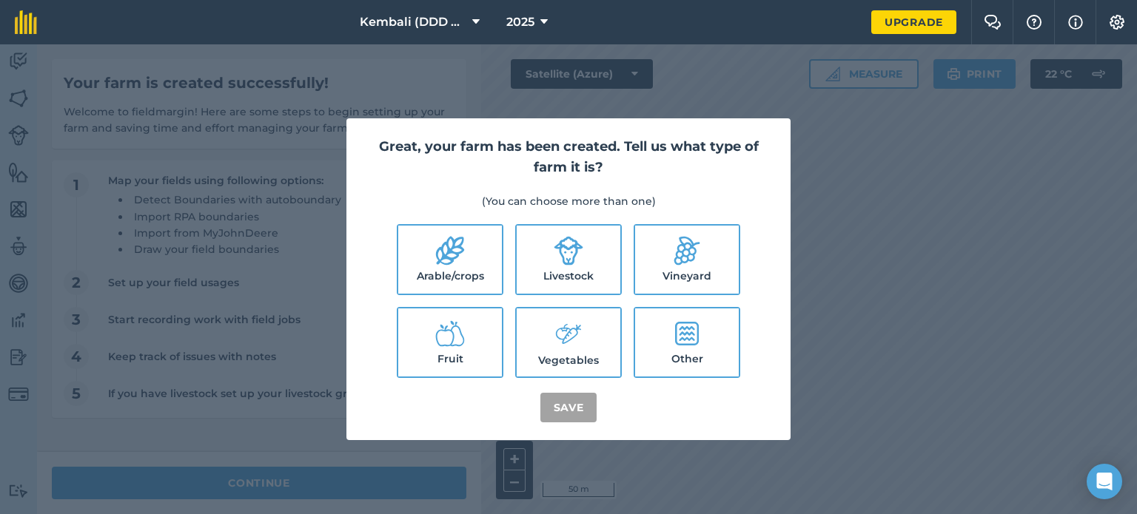
click at [437, 232] on label "Arable/crops" at bounding box center [450, 260] width 104 height 68
checkbox input "true"
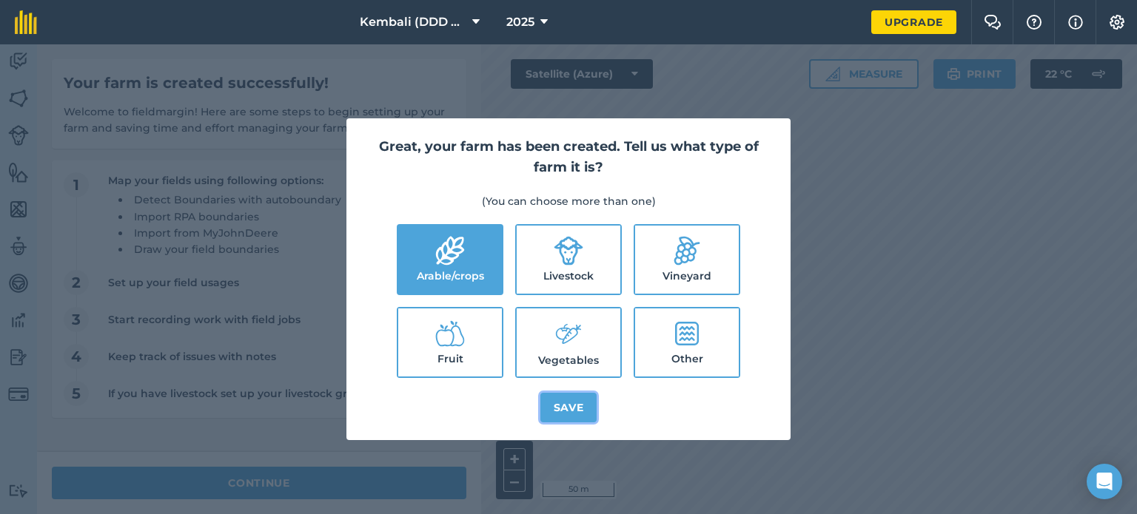
click at [576, 413] on button "Save" at bounding box center [568, 408] width 57 height 30
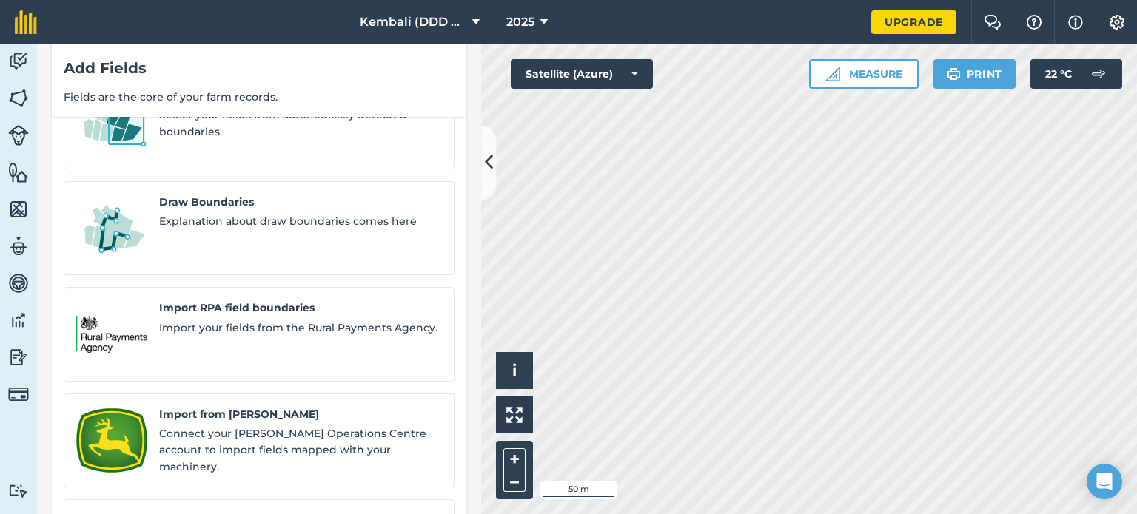
scroll to position [130, 0]
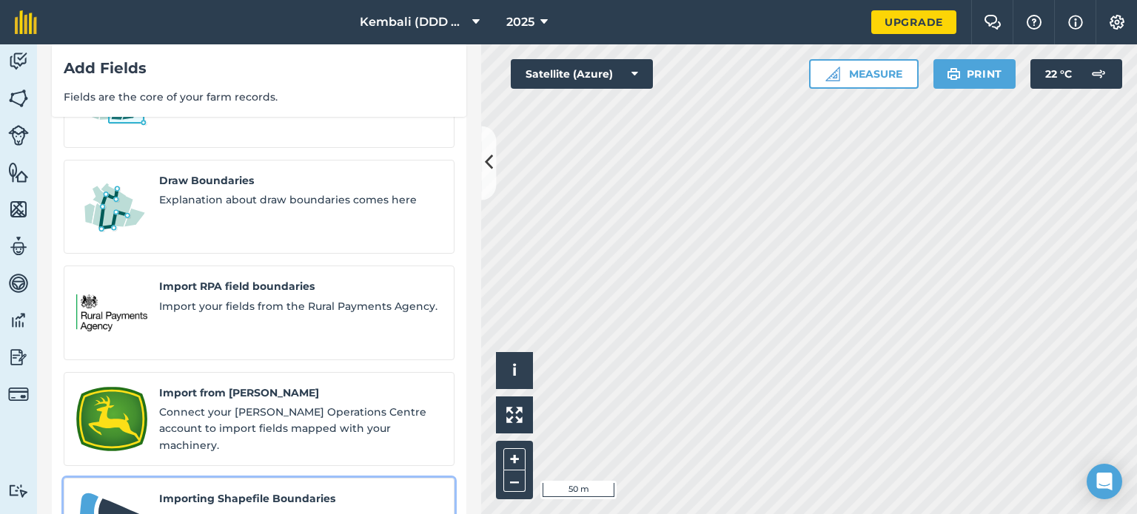
click at [252, 511] on span "Explanation about Shapefile Boundaries" at bounding box center [300, 519] width 283 height 16
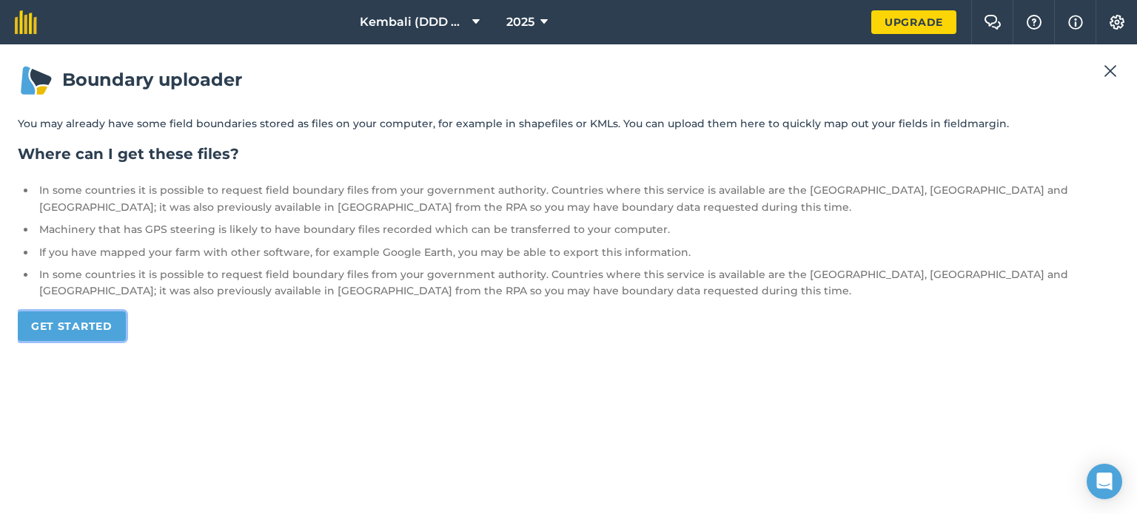
click at [71, 328] on link "Get started" at bounding box center [72, 327] width 108 height 30
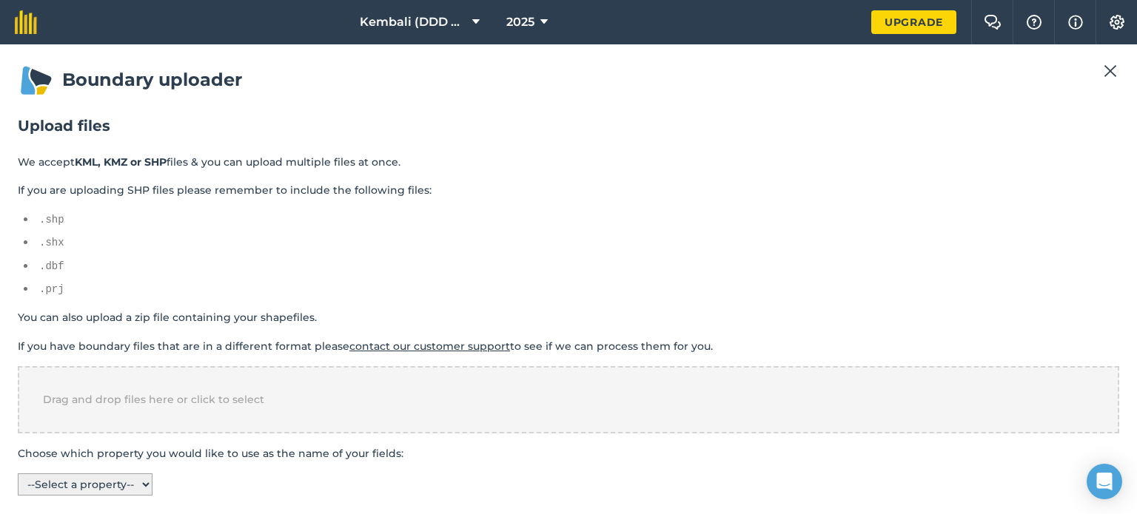
click at [139, 488] on select "-- Select a property -- name colour" at bounding box center [85, 485] width 135 height 22
select select "name"
click at [18, 474] on select "-- Select a property -- name colour" at bounding box center [85, 485] width 135 height 22
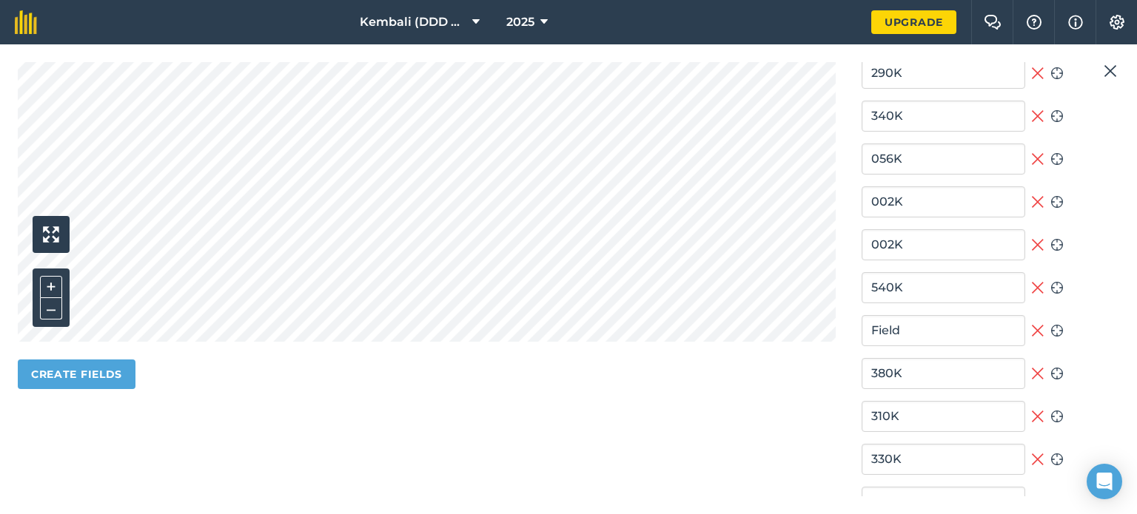
scroll to position [557, 0]
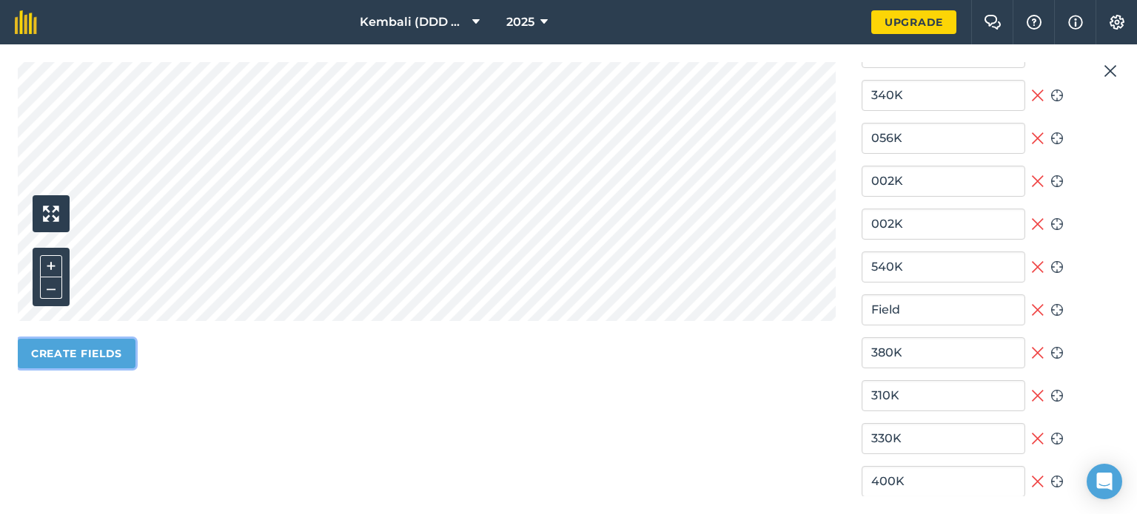
click at [64, 345] on button "Create fields" at bounding box center [77, 354] width 118 height 30
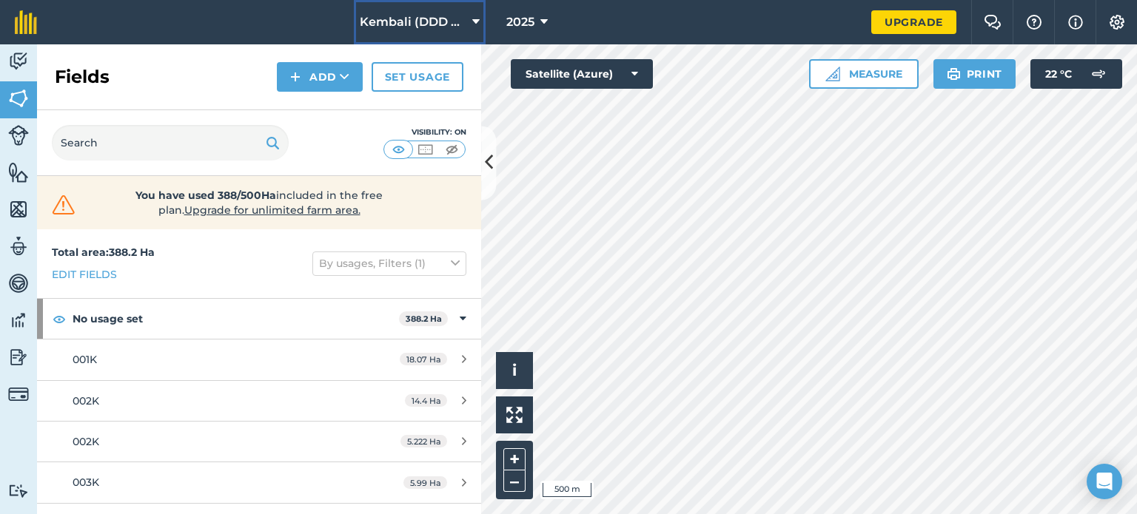
click at [477, 19] on icon at bounding box center [475, 22] width 7 height 18
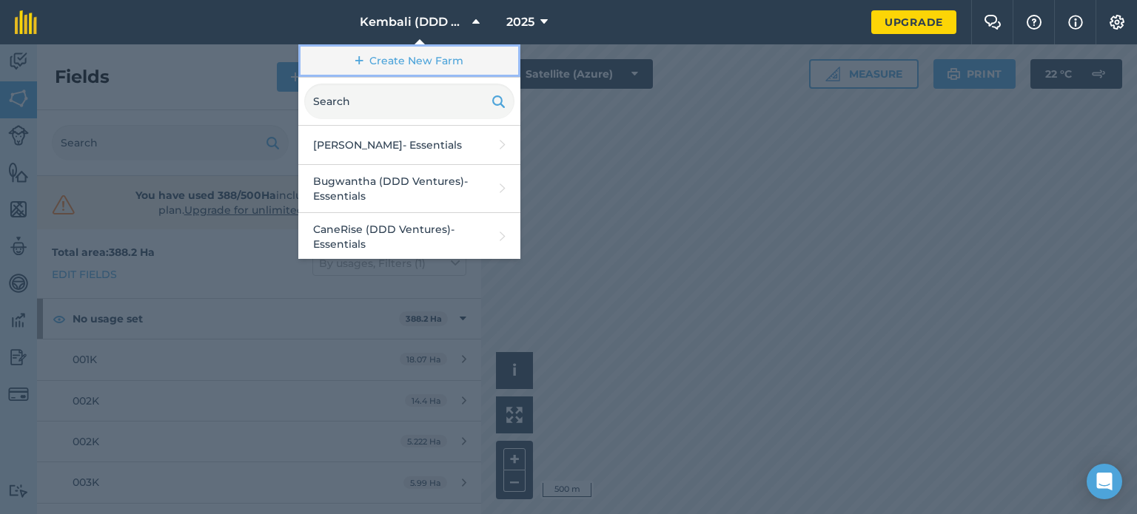
click at [405, 64] on link "Create New Farm" at bounding box center [409, 60] width 222 height 33
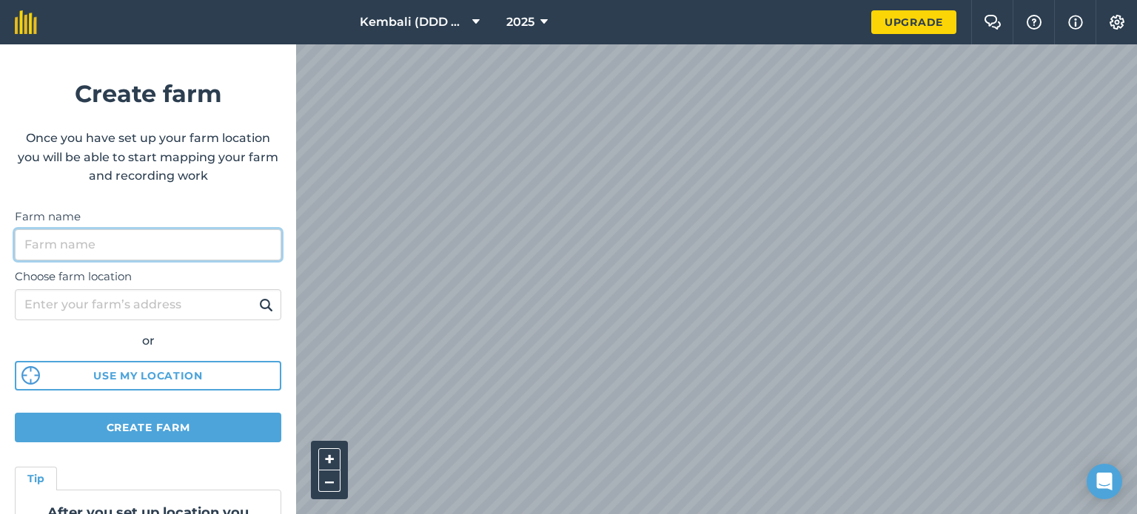
click at [110, 252] on input "Farm name" at bounding box center [148, 244] width 266 height 31
click at [84, 245] on input "Izotsha P. Holdings" at bounding box center [148, 244] width 266 height 31
click at [179, 244] on input "Izotsha Property Holdings" at bounding box center [148, 244] width 266 height 31
type input "Izotsha Property Holdings (DDD Ventures)"
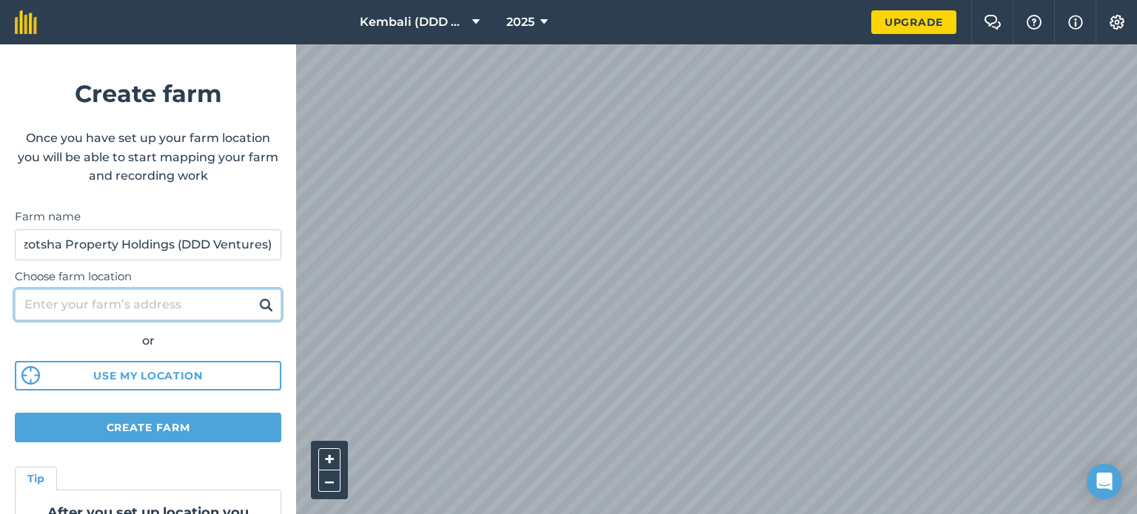
scroll to position [0, 0]
click at [127, 305] on input "Choose farm location" at bounding box center [148, 304] width 266 height 31
click at [150, 303] on input "Choose farm location" at bounding box center [148, 304] width 266 height 31
type input "Mtwalume"
click at [259, 300] on img at bounding box center [266, 305] width 14 height 18
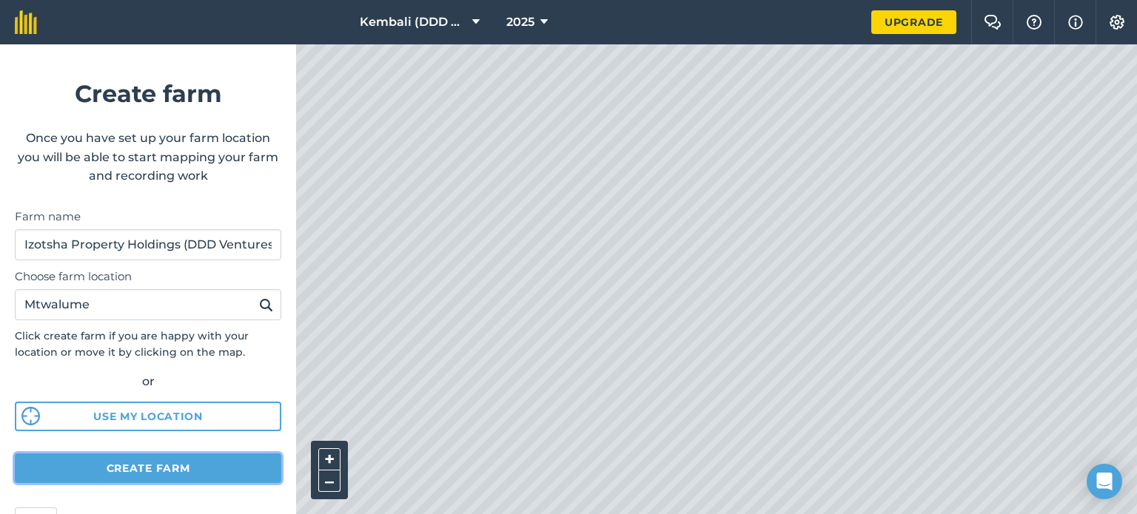
click at [150, 466] on button "Create farm" at bounding box center [148, 469] width 266 height 30
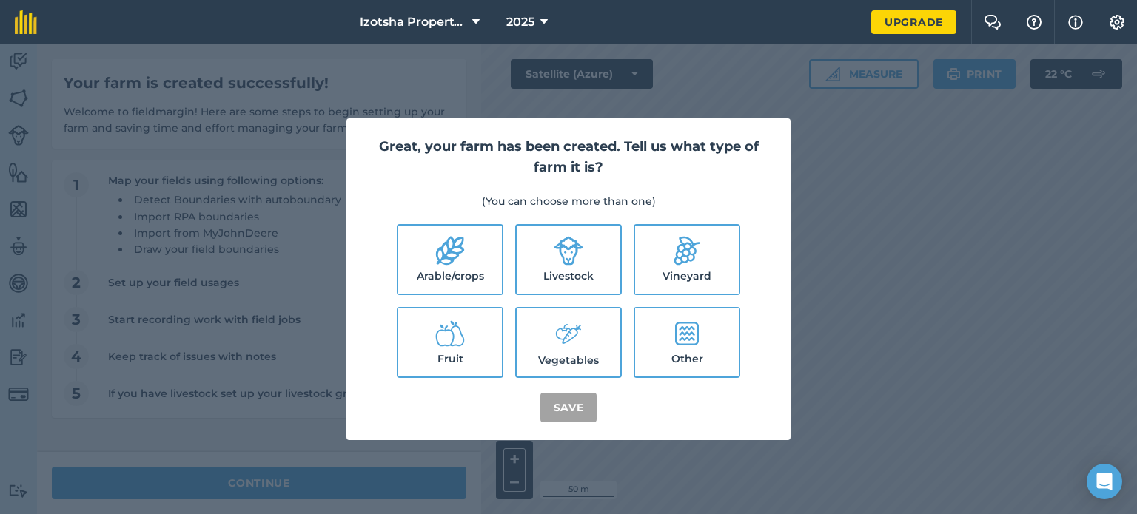
click at [463, 250] on icon at bounding box center [450, 251] width 28 height 29
checkbox input "true"
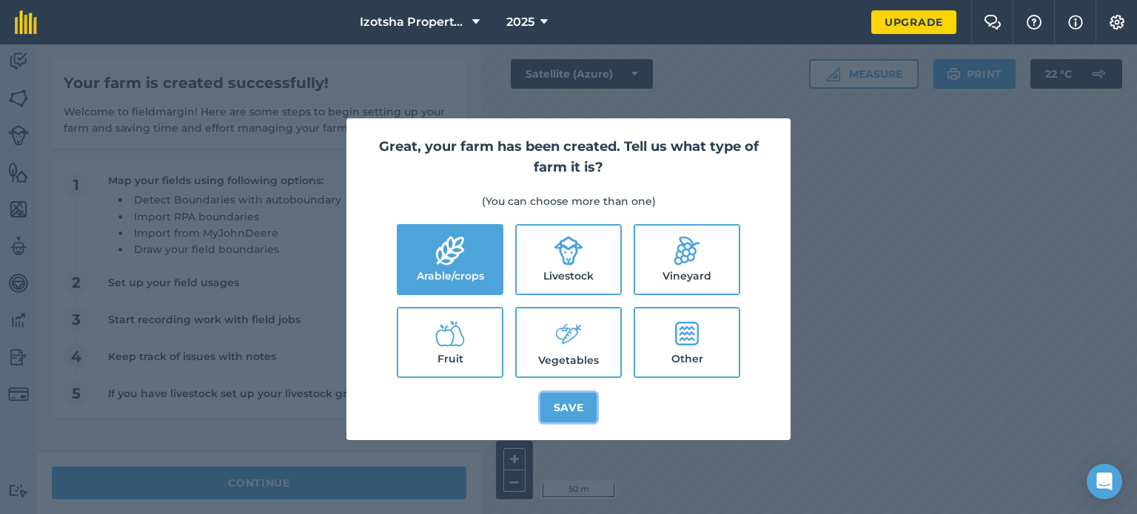
click at [583, 412] on button "Save" at bounding box center [568, 408] width 57 height 30
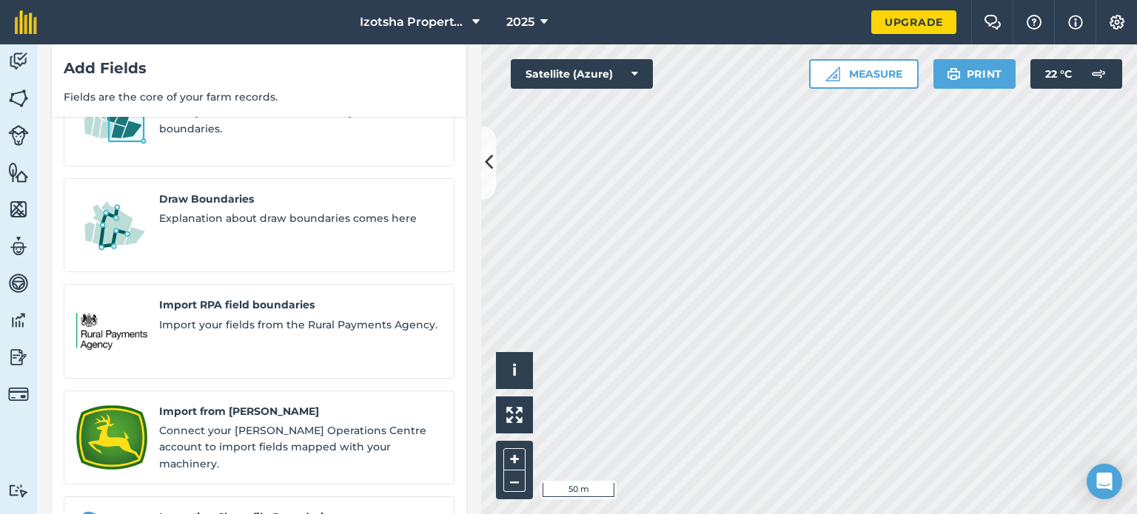
scroll to position [130, 0]
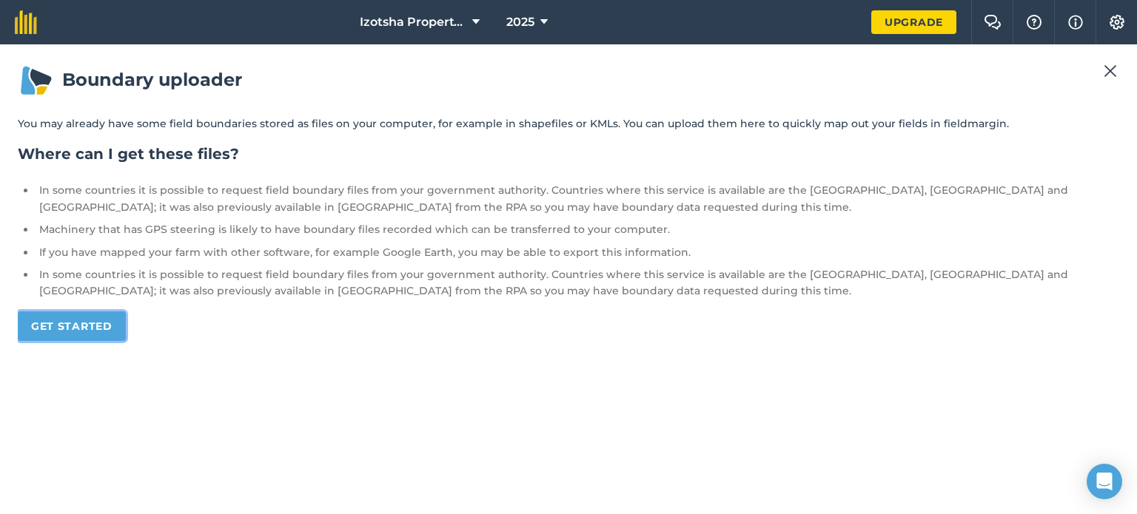
click at [71, 323] on link "Get started" at bounding box center [72, 327] width 108 height 30
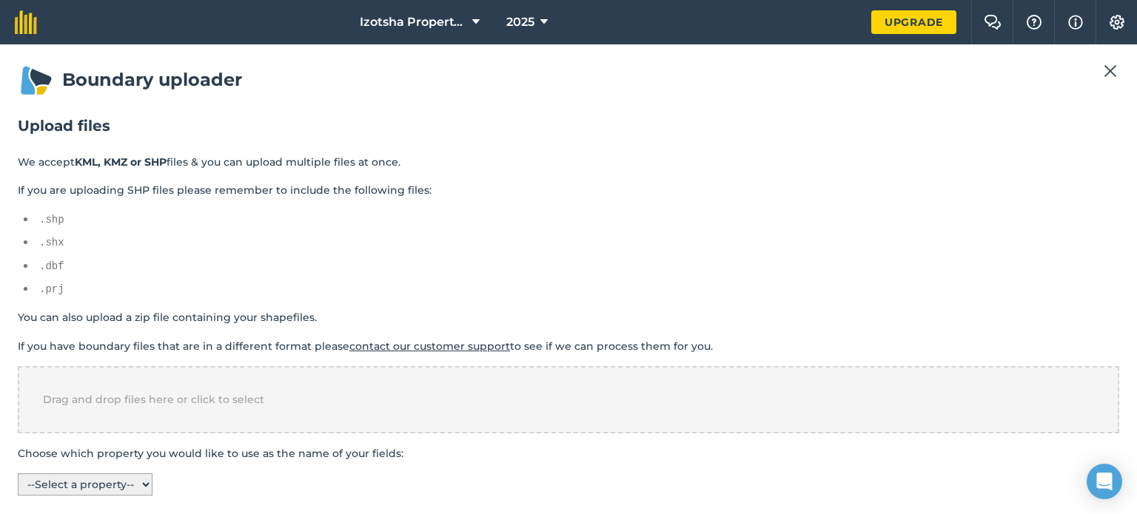
click at [93, 474] on select "-- Select a property -- name colour" at bounding box center [85, 485] width 135 height 22
select select "name"
click at [18, 474] on select "-- Select a property -- name colour" at bounding box center [85, 485] width 135 height 22
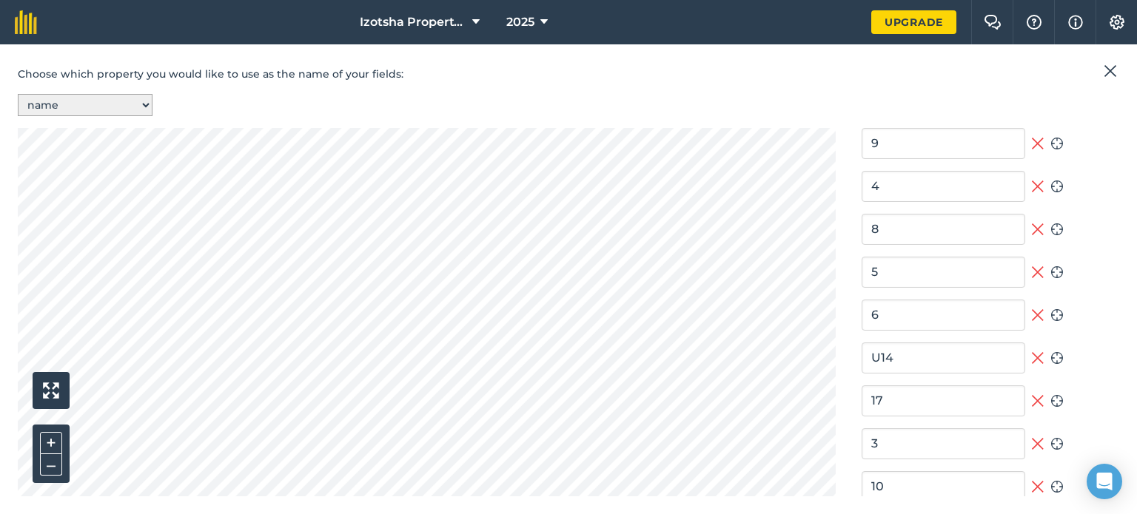
scroll to position [760, 0]
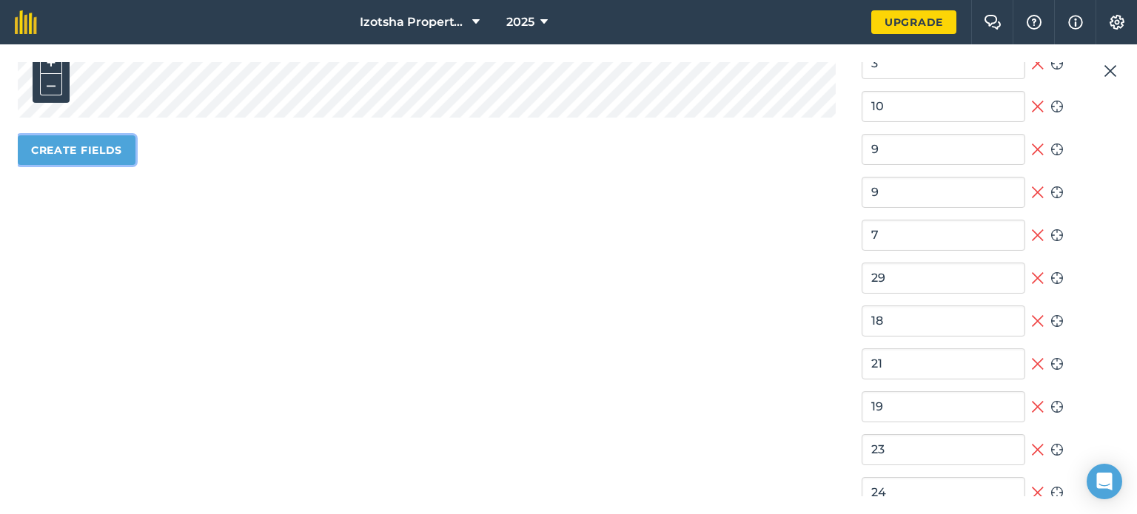
click at [74, 146] on button "Create fields" at bounding box center [77, 150] width 118 height 30
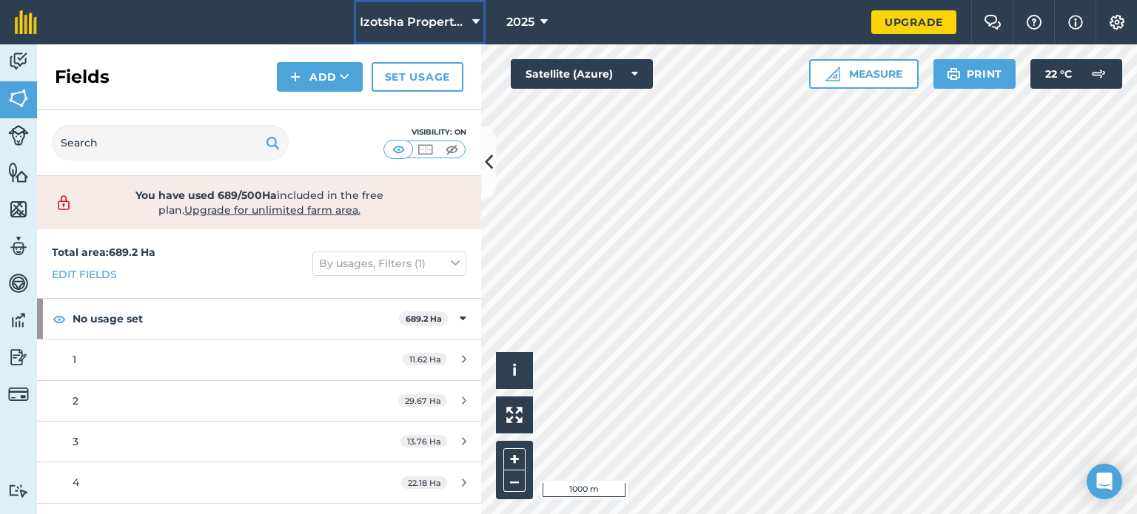
click at [471, 21] on button "Izotsha Property Holdings (DDD Ventures)" at bounding box center [420, 22] width 132 height 44
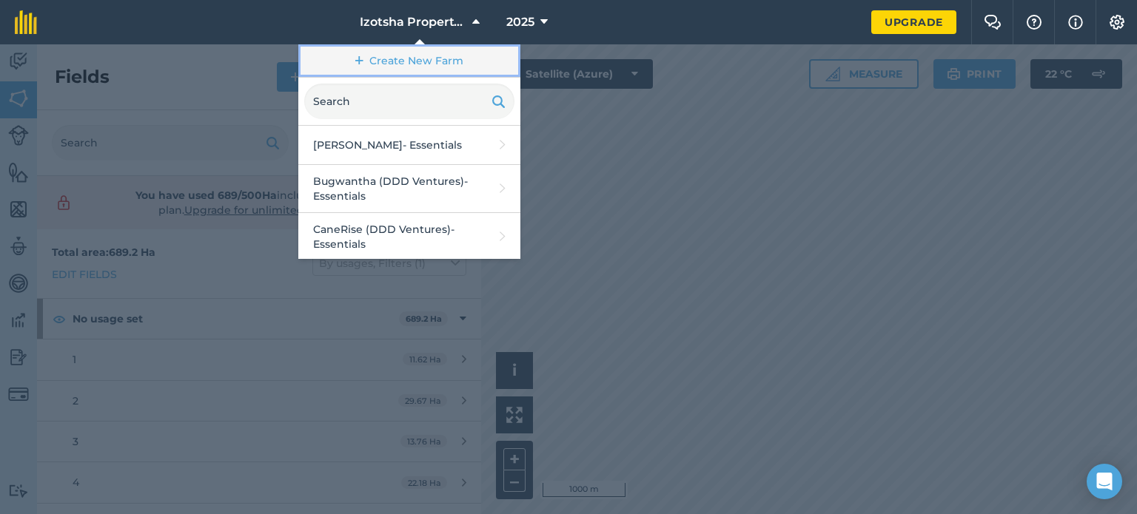
click at [412, 55] on link "Create New Farm" at bounding box center [409, 60] width 222 height 33
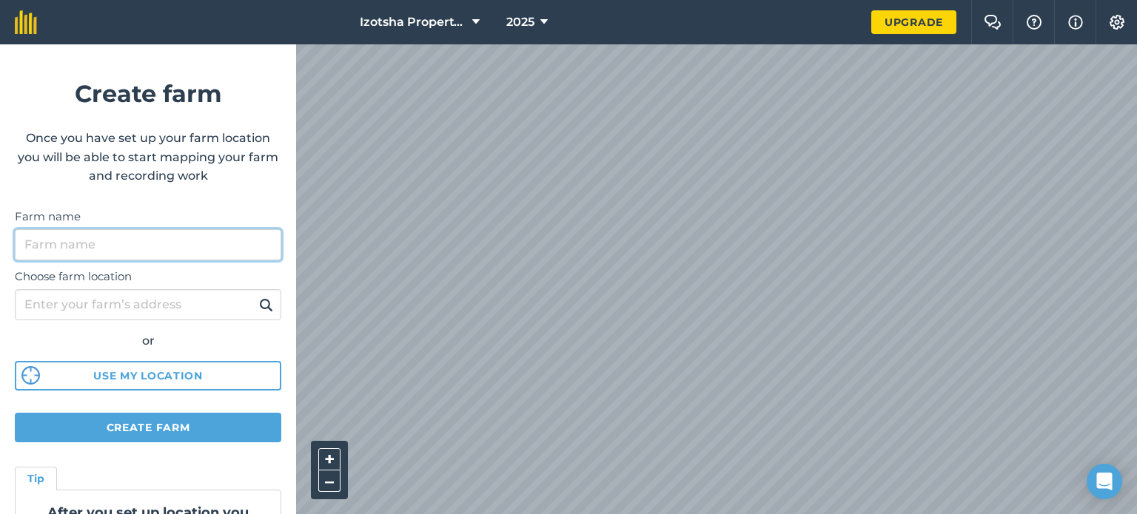
click at [89, 238] on input "Farm name" at bounding box center [148, 244] width 266 height 31
type input "DDD Ventures (RRR Ventures)"
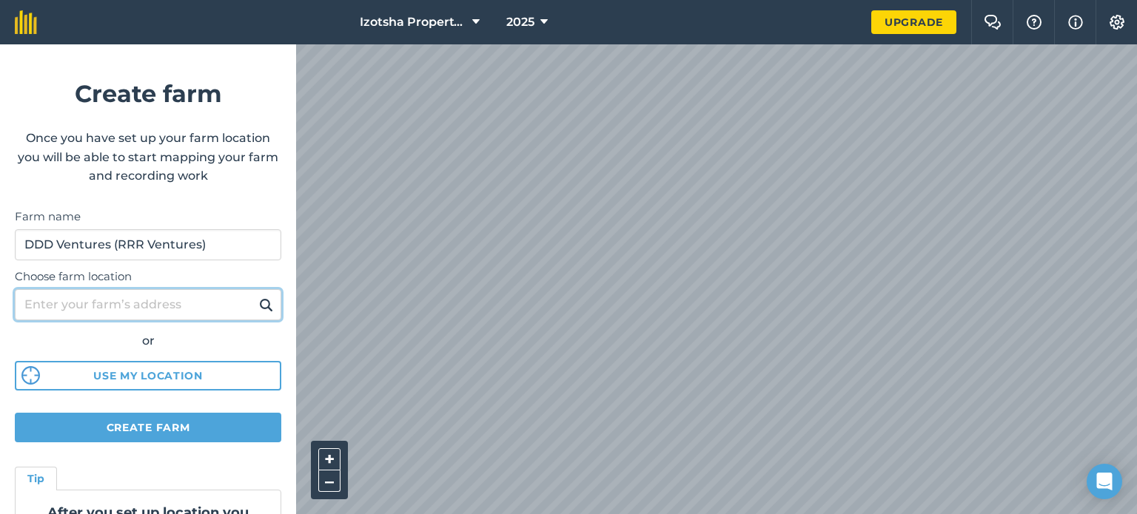
click at [94, 306] on input "Choose farm location" at bounding box center [148, 304] width 266 height 31
type input "Hibberdene"
click at [259, 308] on img at bounding box center [266, 305] width 14 height 18
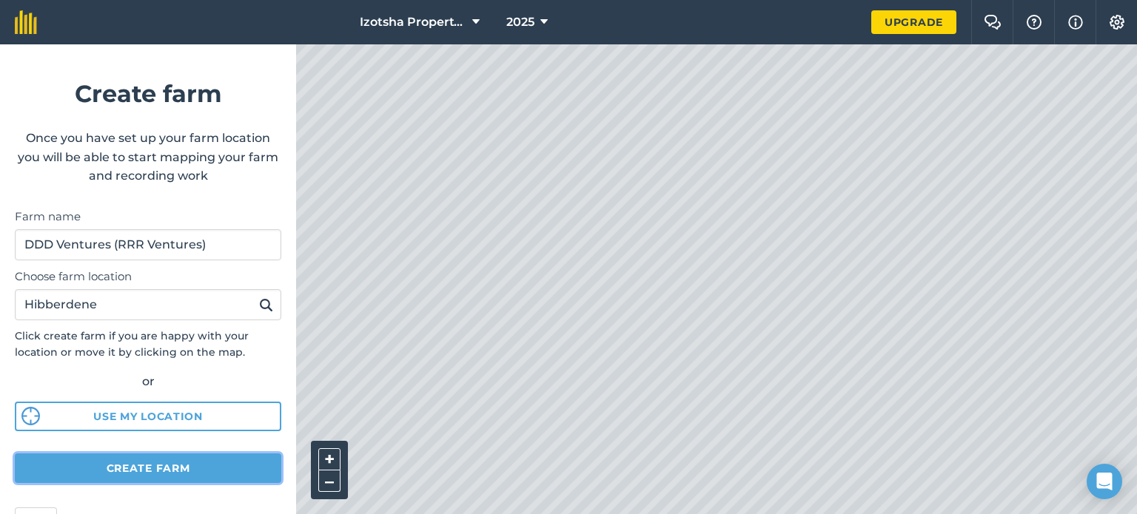
click at [149, 470] on button "Create farm" at bounding box center [148, 469] width 266 height 30
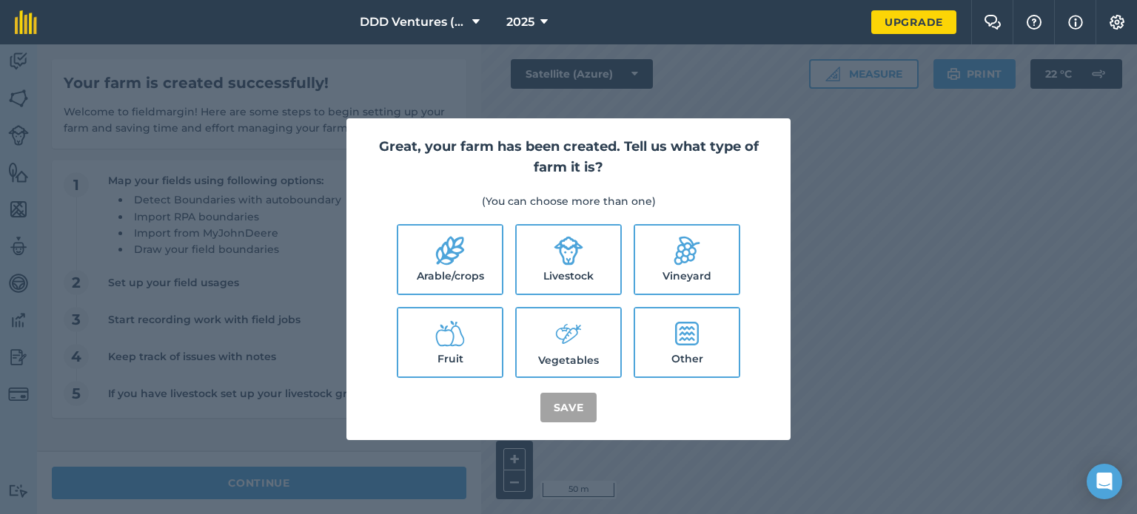
click at [452, 275] on label "Arable/crops" at bounding box center [450, 260] width 104 height 68
checkbox input "true"
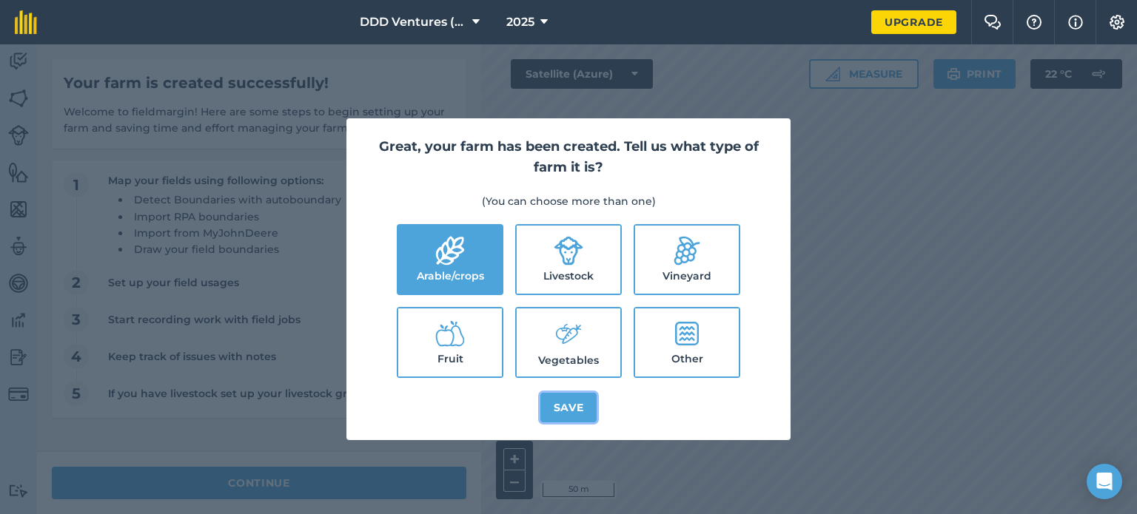
click at [563, 405] on button "Save" at bounding box center [568, 408] width 57 height 30
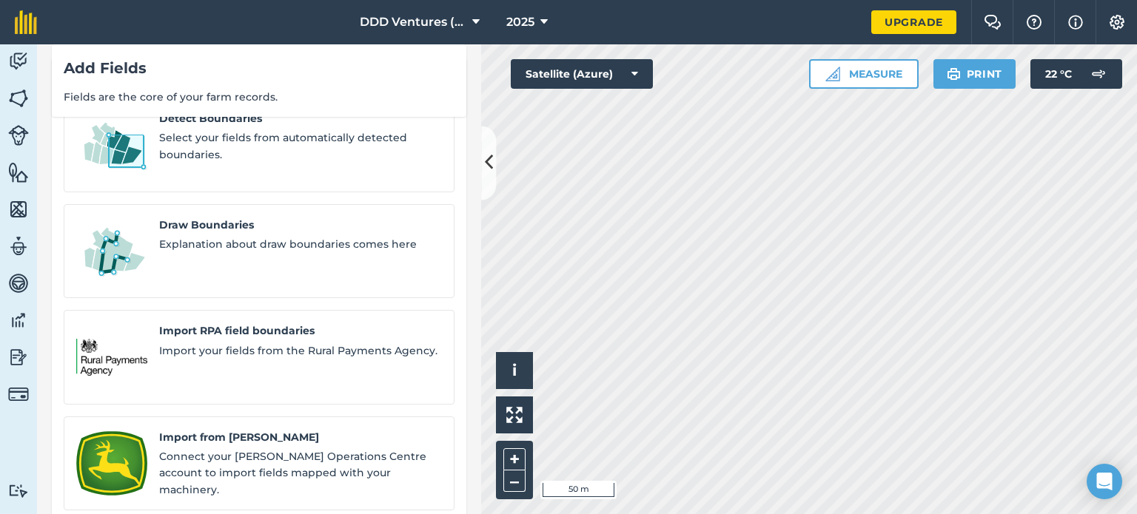
scroll to position [130, 0]
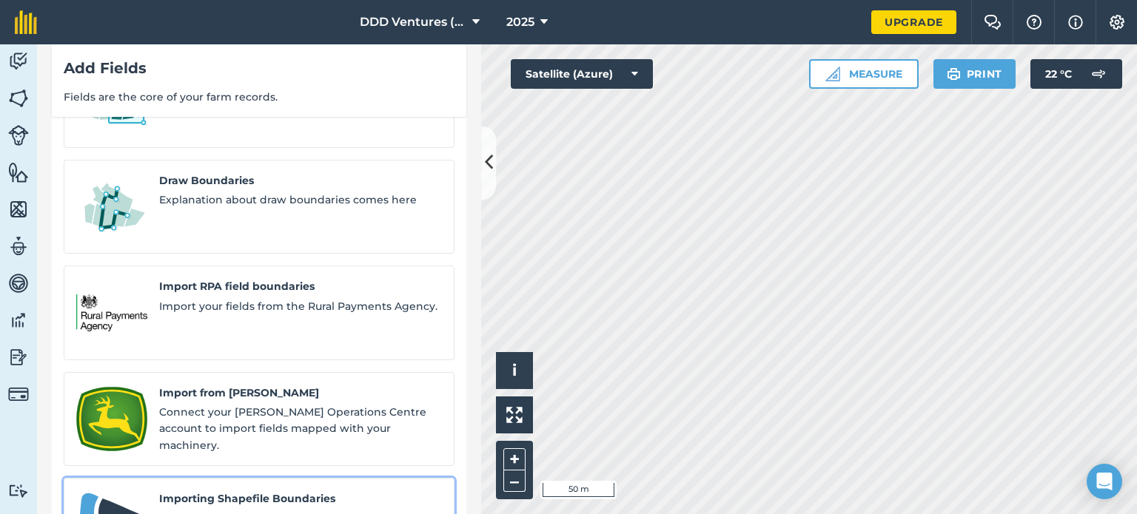
click at [231, 491] on span "Importing Shapefile Boundaries" at bounding box center [300, 499] width 283 height 16
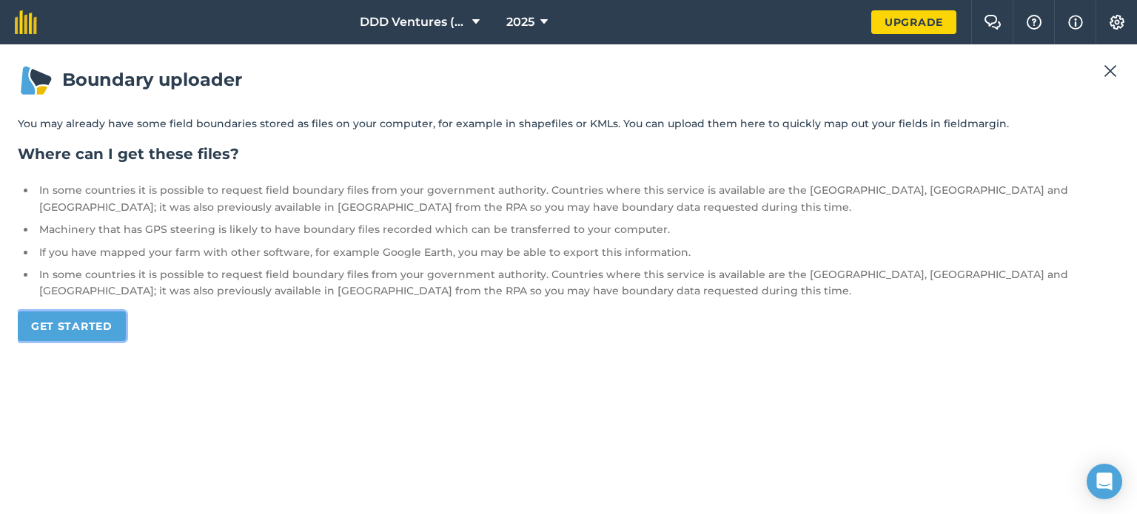
click at [71, 333] on link "Get started" at bounding box center [72, 327] width 108 height 30
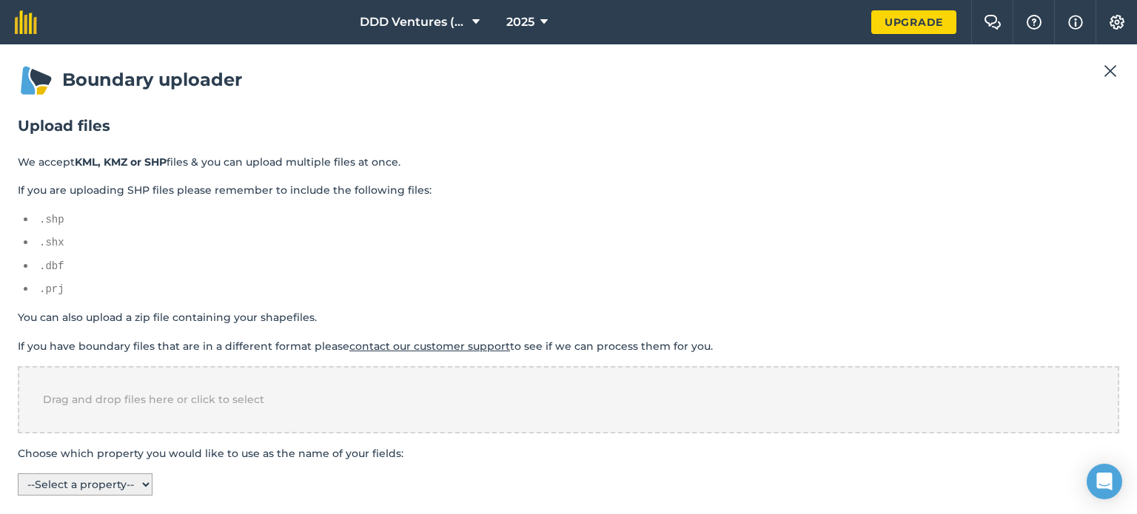
click at [111, 480] on select "-- Select a property -- name colour" at bounding box center [85, 485] width 135 height 22
select select "name"
click at [18, 474] on select "-- Select a property -- name colour" at bounding box center [85, 485] width 135 height 22
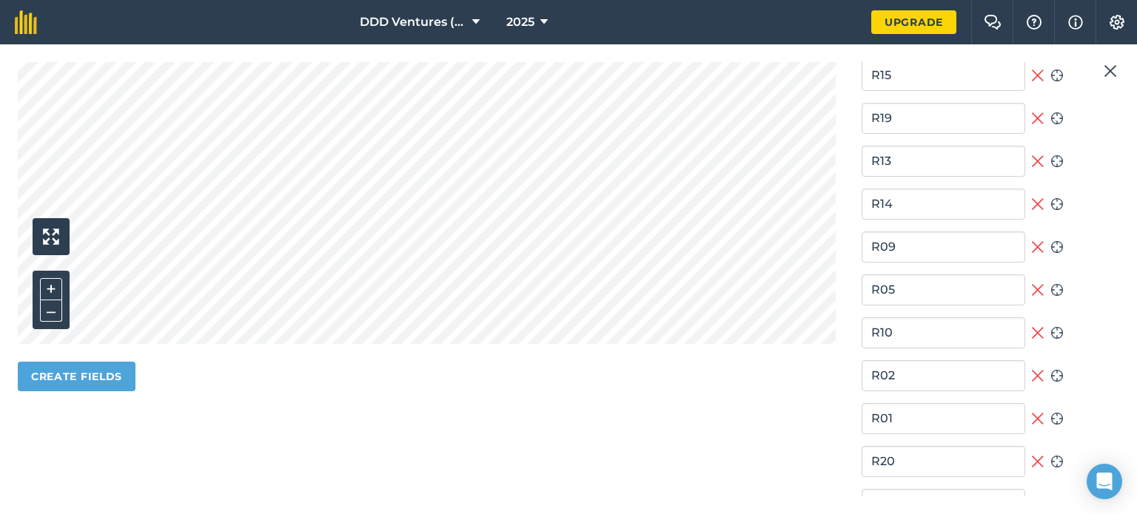
scroll to position [606, 0]
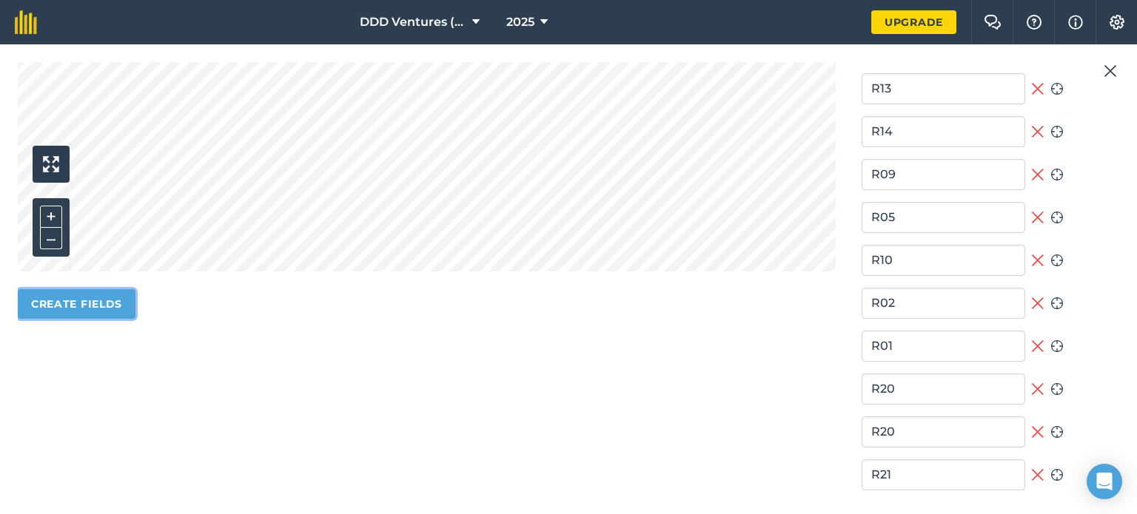
click at [83, 301] on button "Create fields" at bounding box center [77, 304] width 118 height 30
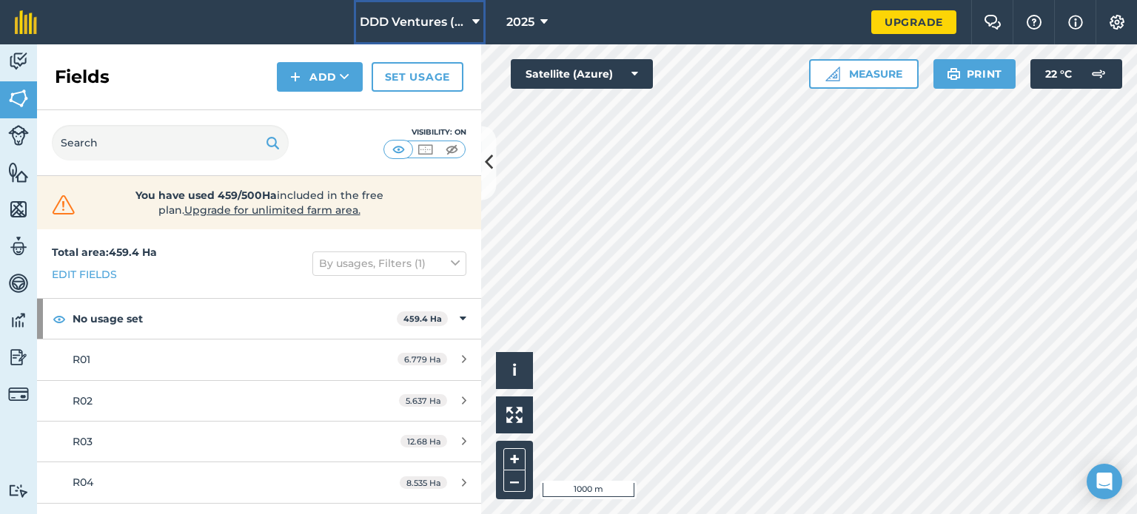
click at [463, 27] on span "DDD Ventures (RRR Ventures)" at bounding box center [413, 22] width 107 height 18
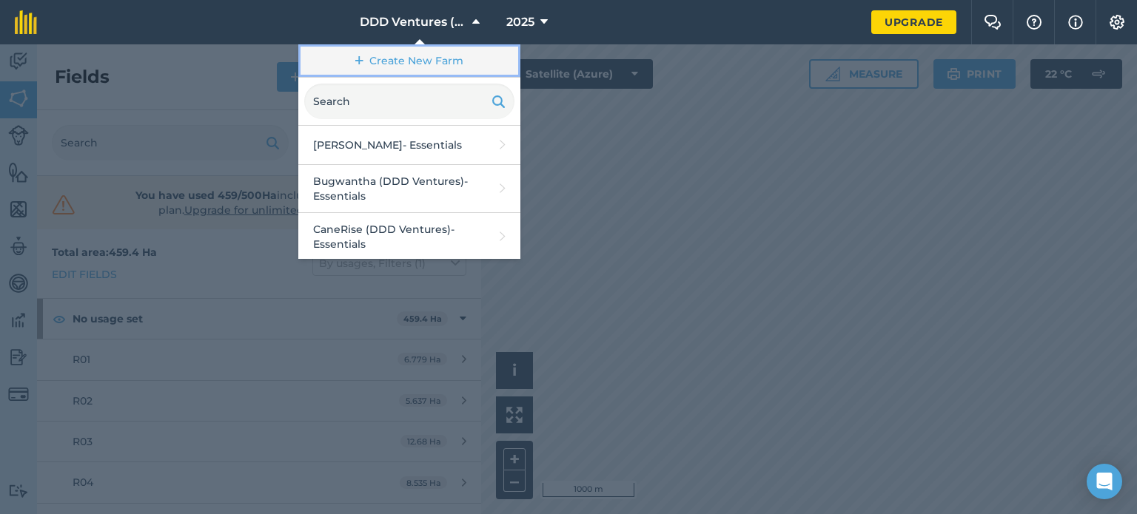
click at [428, 58] on link "Create New Farm" at bounding box center [409, 60] width 222 height 33
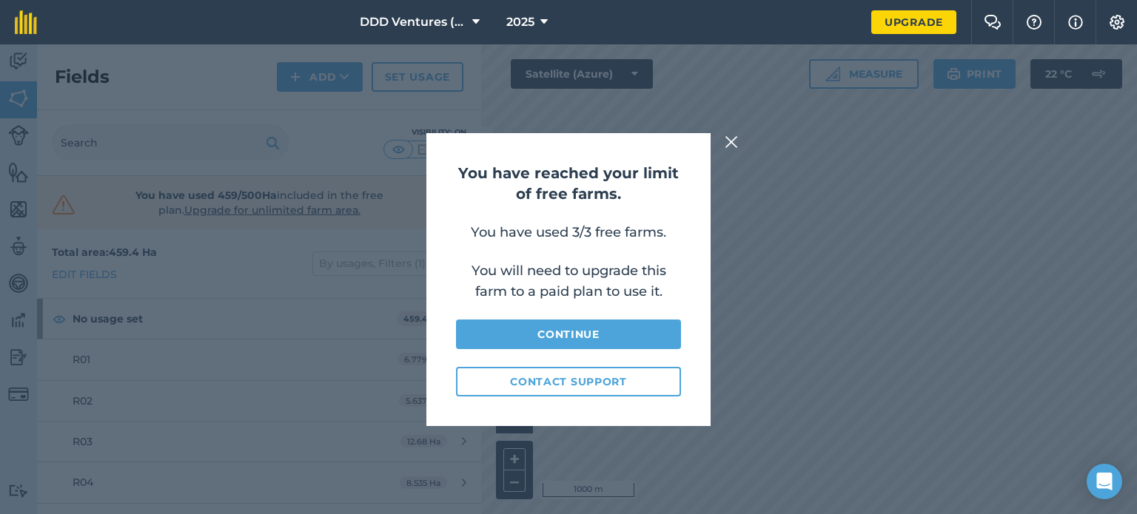
click at [726, 136] on img at bounding box center [731, 142] width 13 height 18
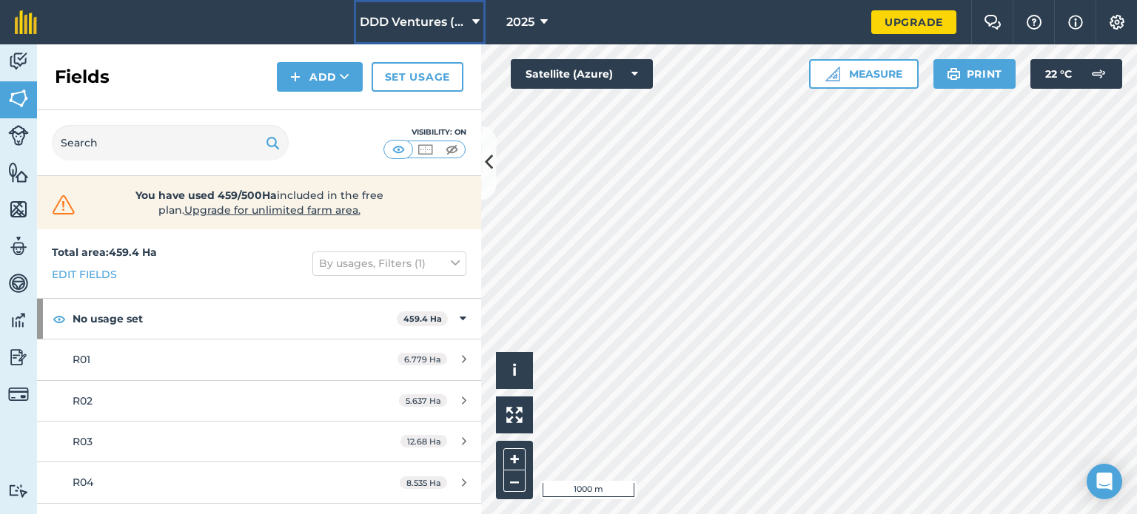
click at [473, 26] on icon at bounding box center [475, 22] width 7 height 18
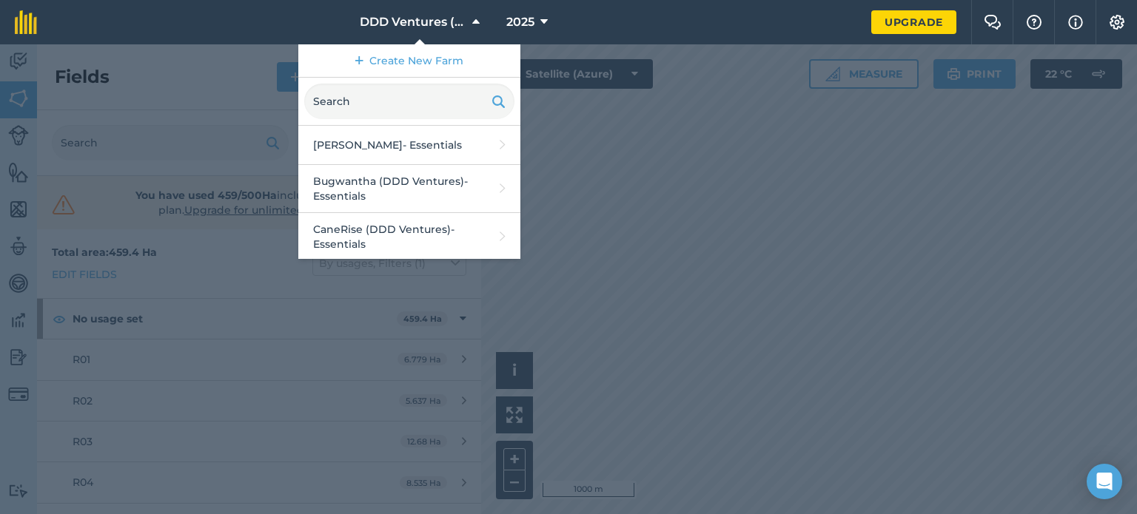
click at [656, 91] on div at bounding box center [568, 279] width 1137 height 470
